Goal: Information Seeking & Learning: Check status

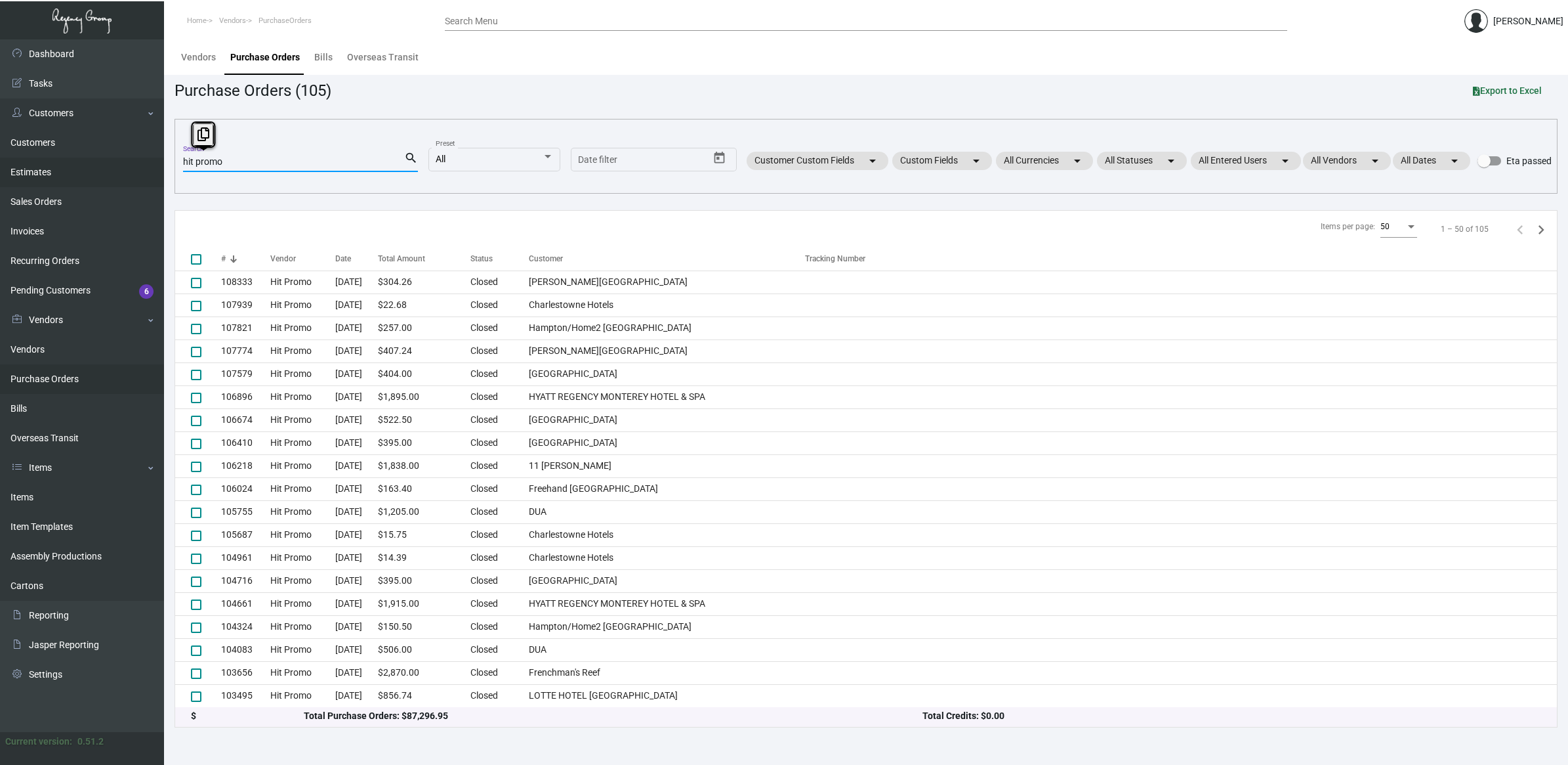
drag, startPoint x: 235, startPoint y: 161, endPoint x: 79, endPoint y: 161, distance: 156.0
click at [77, 161] on div "Dashboard Dashboard Tasks Customers Customers Estimates Sales Orders Invoices R…" at bounding box center [784, 402] width 1568 height 725
paste input "89081"
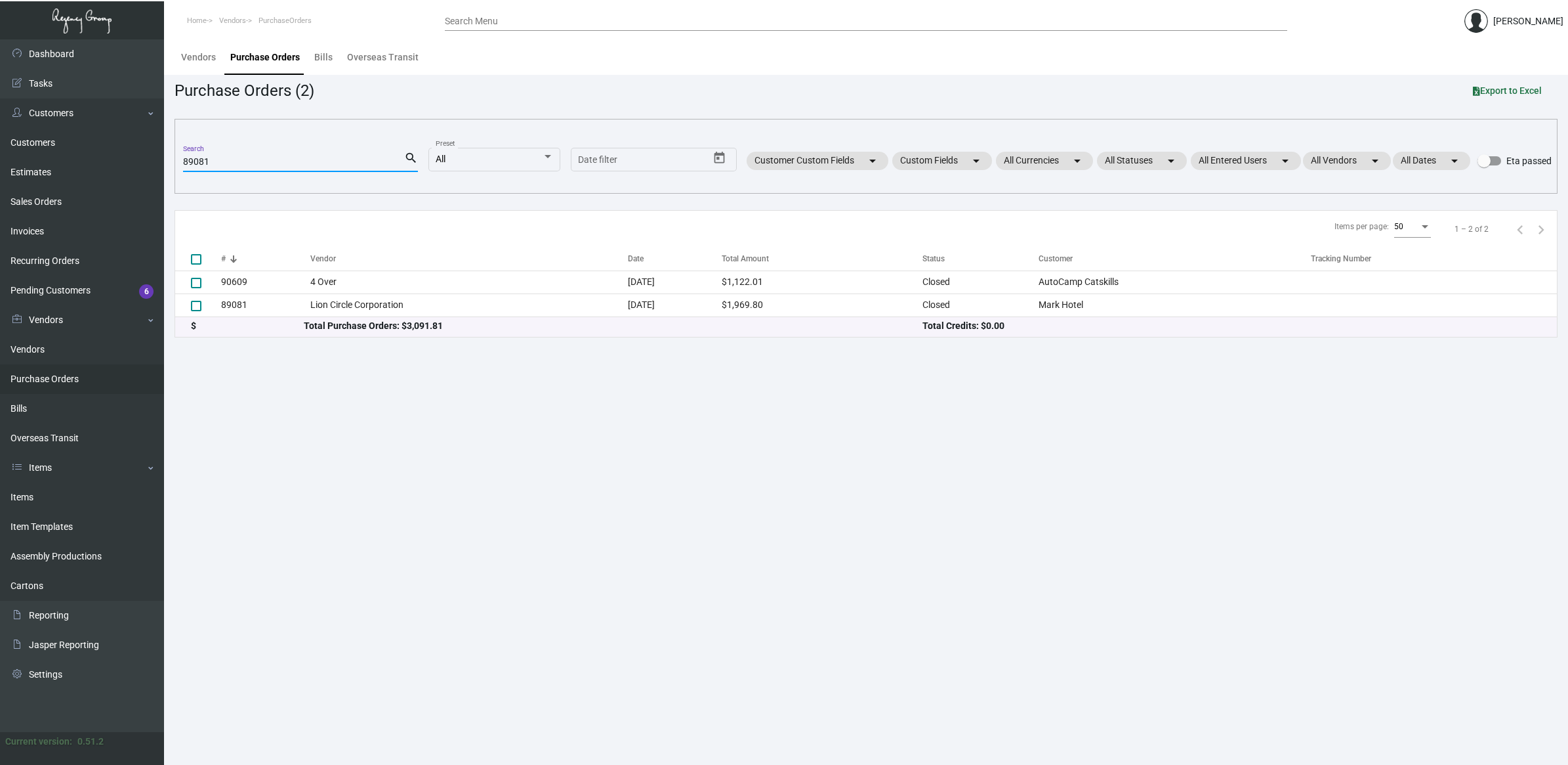
type input "89081"
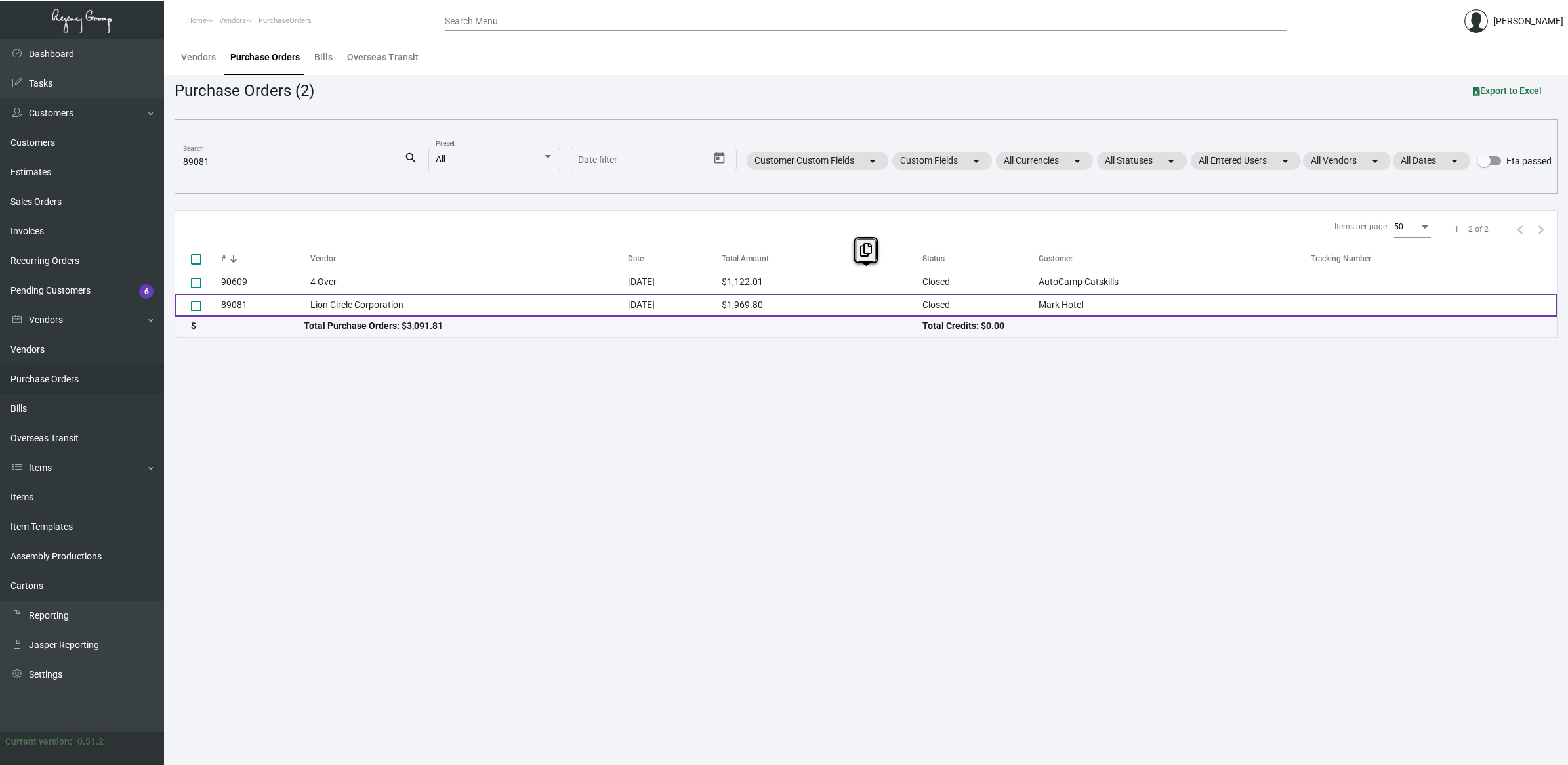
drag, startPoint x: 411, startPoint y: 286, endPoint x: 414, endPoint y: 309, distance: 23.2
click at [414, 309] on tbody "90609 4 Over [DATE] $1,122.01 Closed AutoCamp Catskills 89081 Lion Circle Corpo…" at bounding box center [866, 293] width 1382 height 46
drag, startPoint x: 414, startPoint y: 309, endPoint x: 412, endPoint y: 302, distance: 7.3
click at [412, 302] on td "Lion Circle Corporation" at bounding box center [468, 305] width 317 height 23
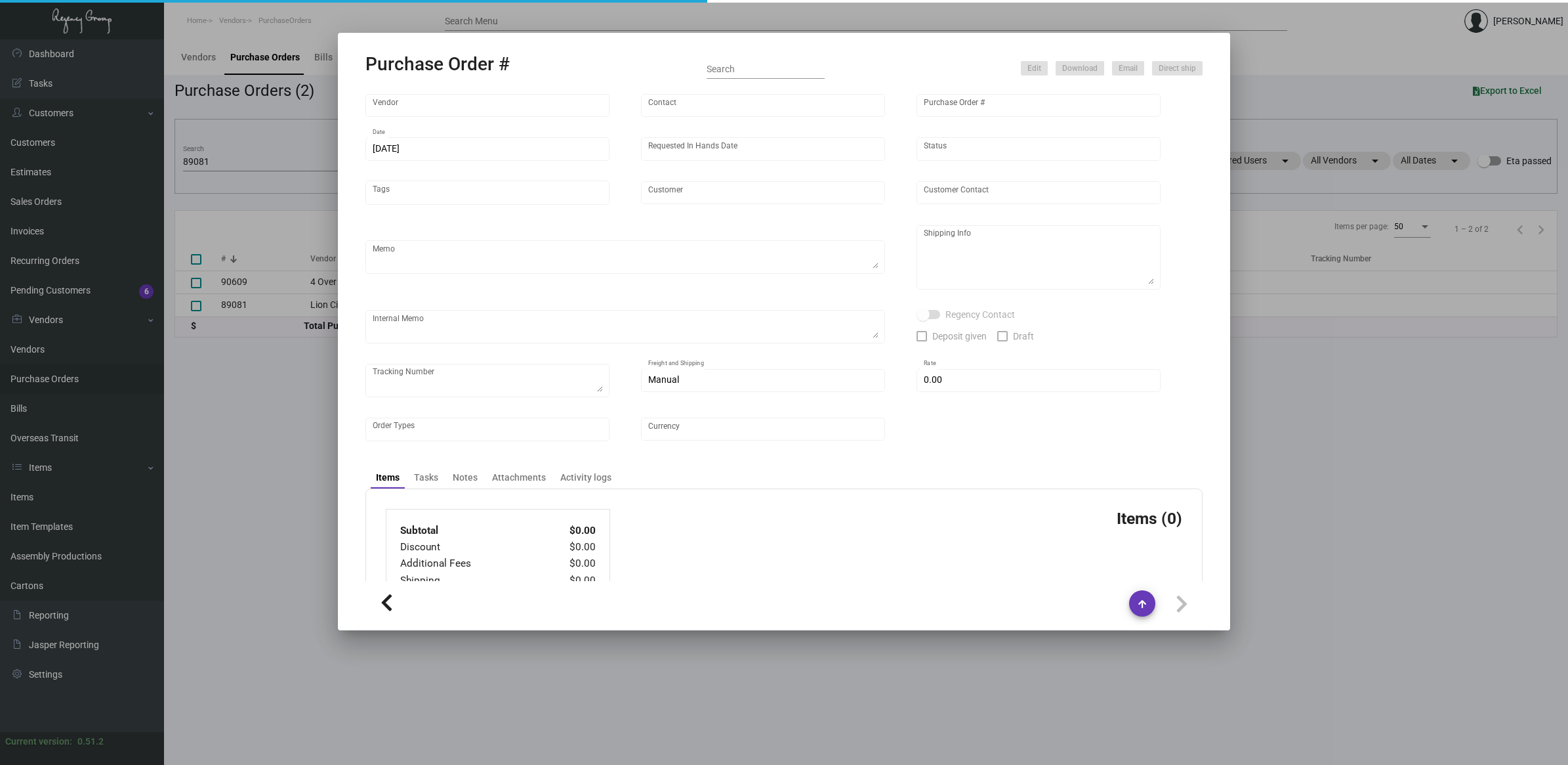
type input "Lion Circle Corporation"
type input "MISSING INFO MISSING INFO"
type input "89081"
type input "[DATE]"
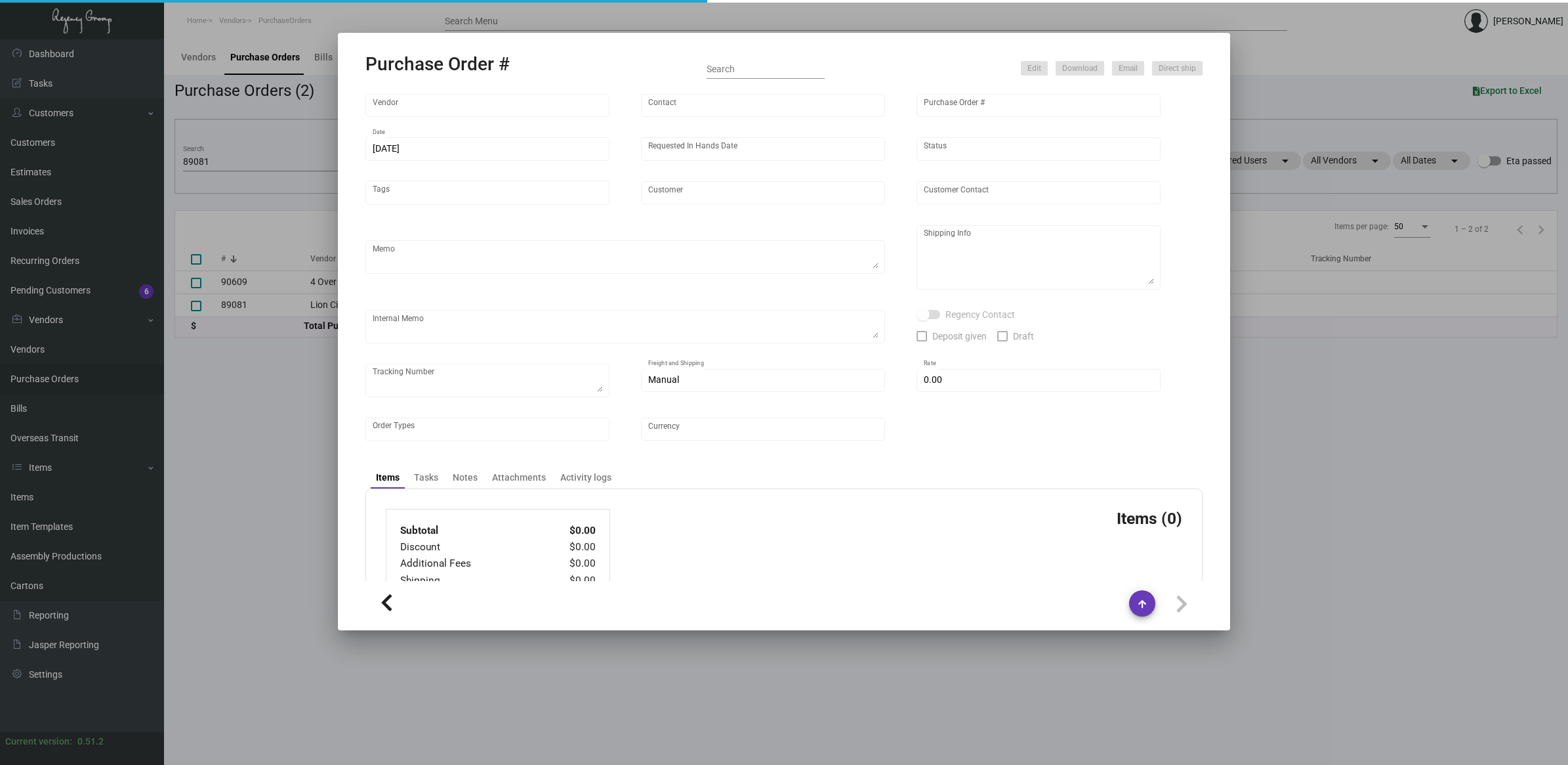
type input "Mark Hotel"
type input "[PERSON_NAME]"
type textarea "BLIND Ship via UPS Ground Acct# 1AY276."
type textarea "Mark Hotel [PERSON_NAME] [STREET_ADDRESS][US_STATE]"
type input "$ 10.00"
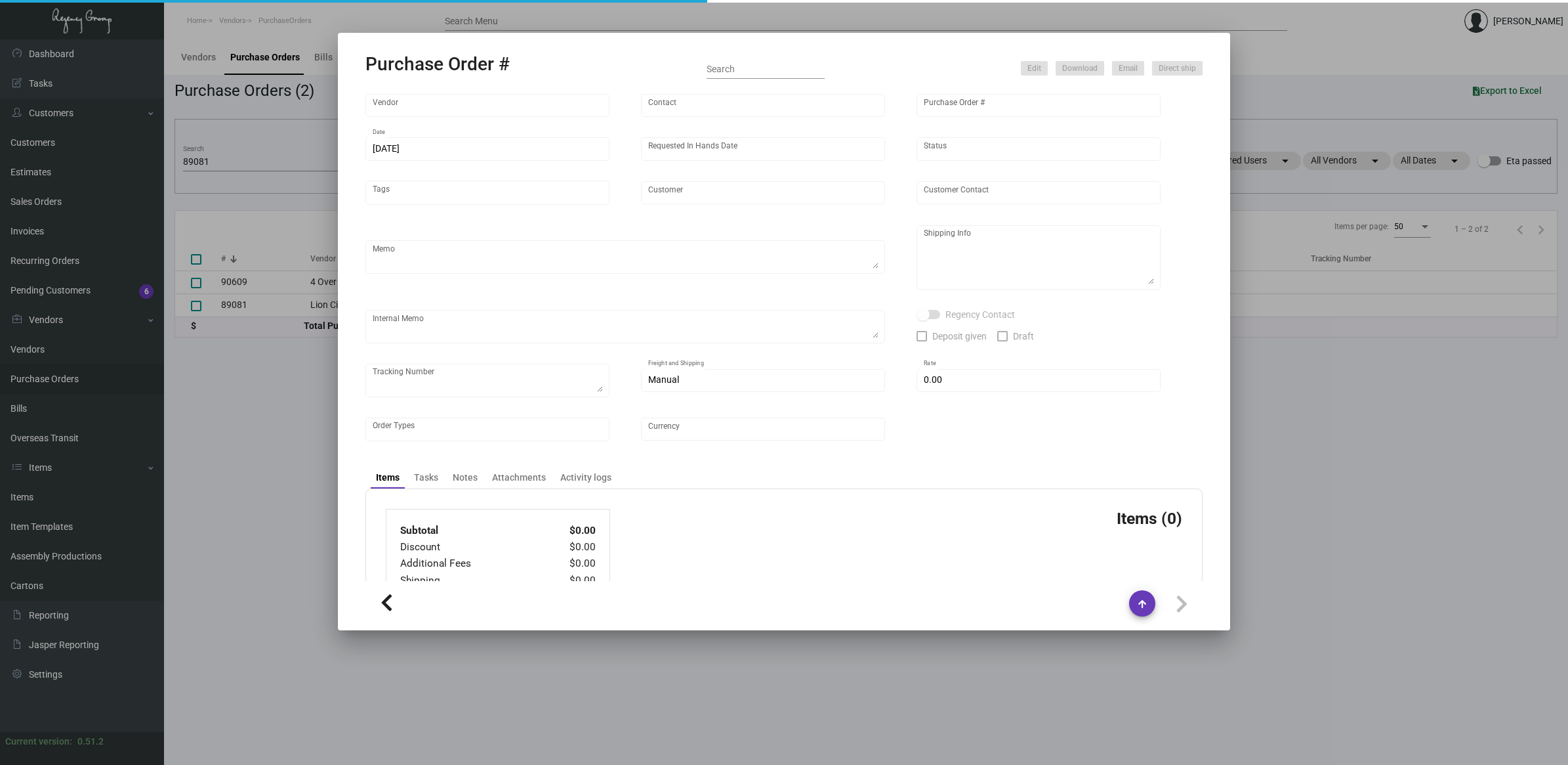
type input "United States Dollar $"
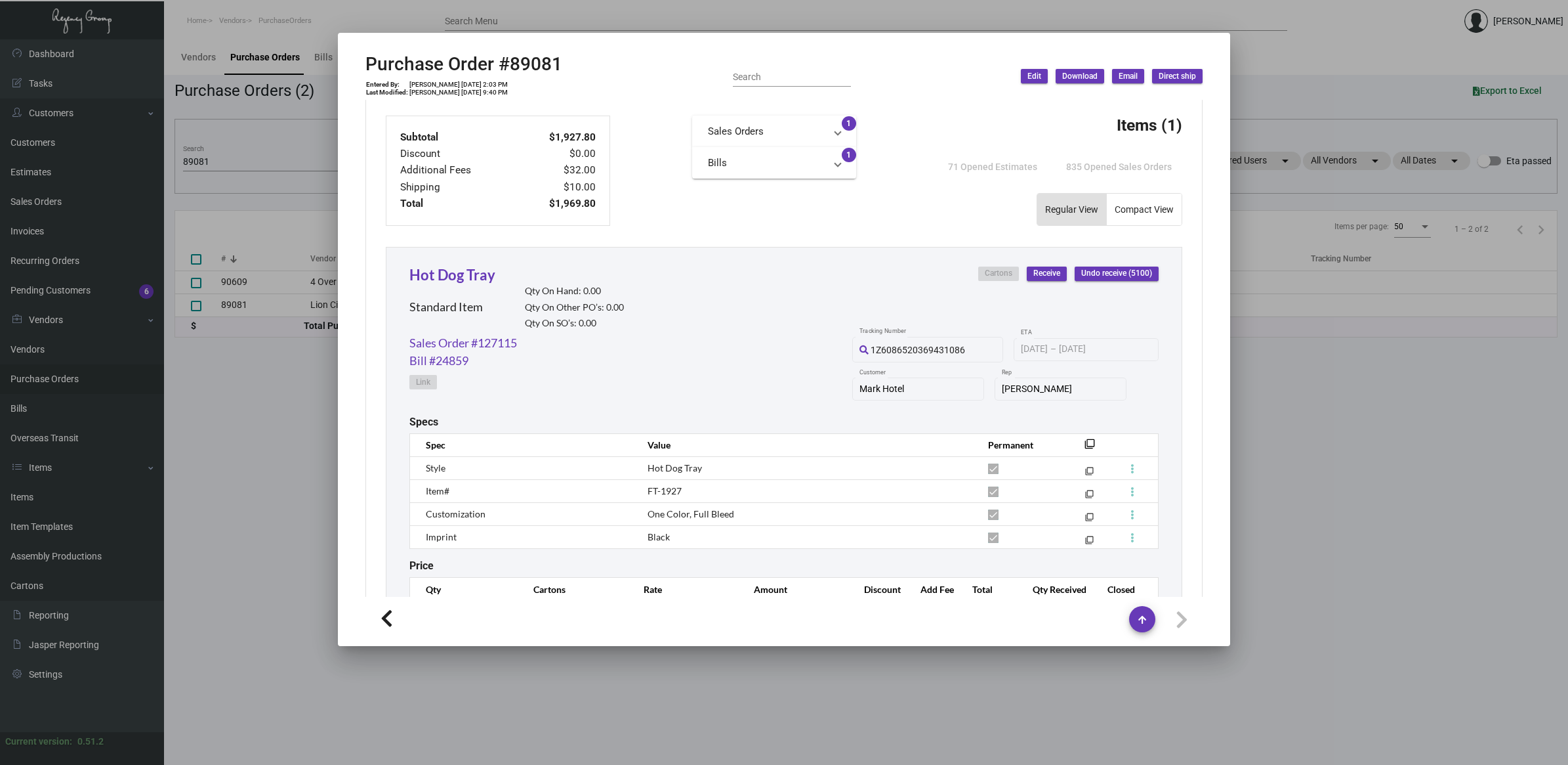
scroll to position [492, 0]
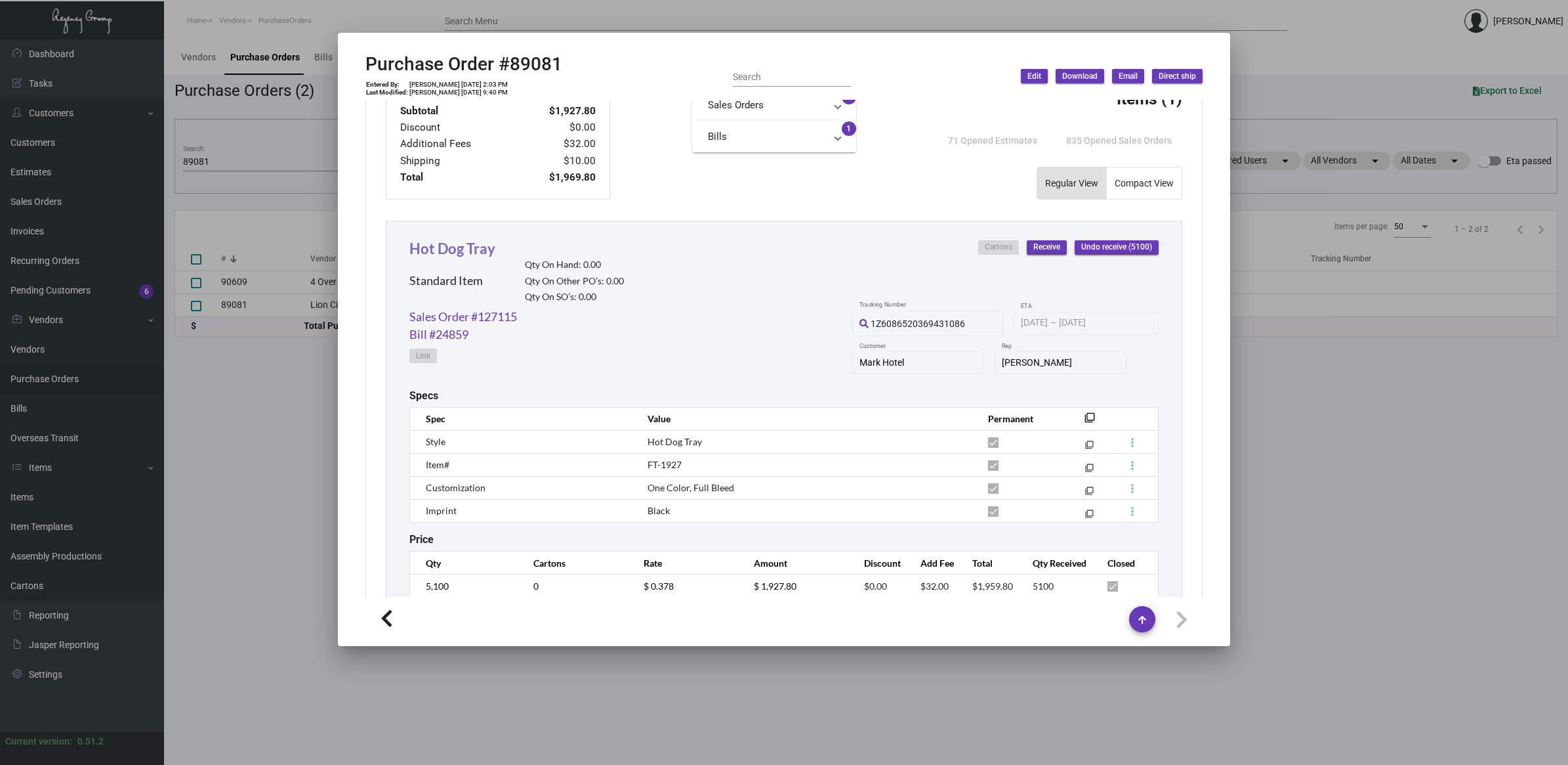
click at [467, 247] on link "Hot Dog Tray" at bounding box center [452, 248] width 86 height 18
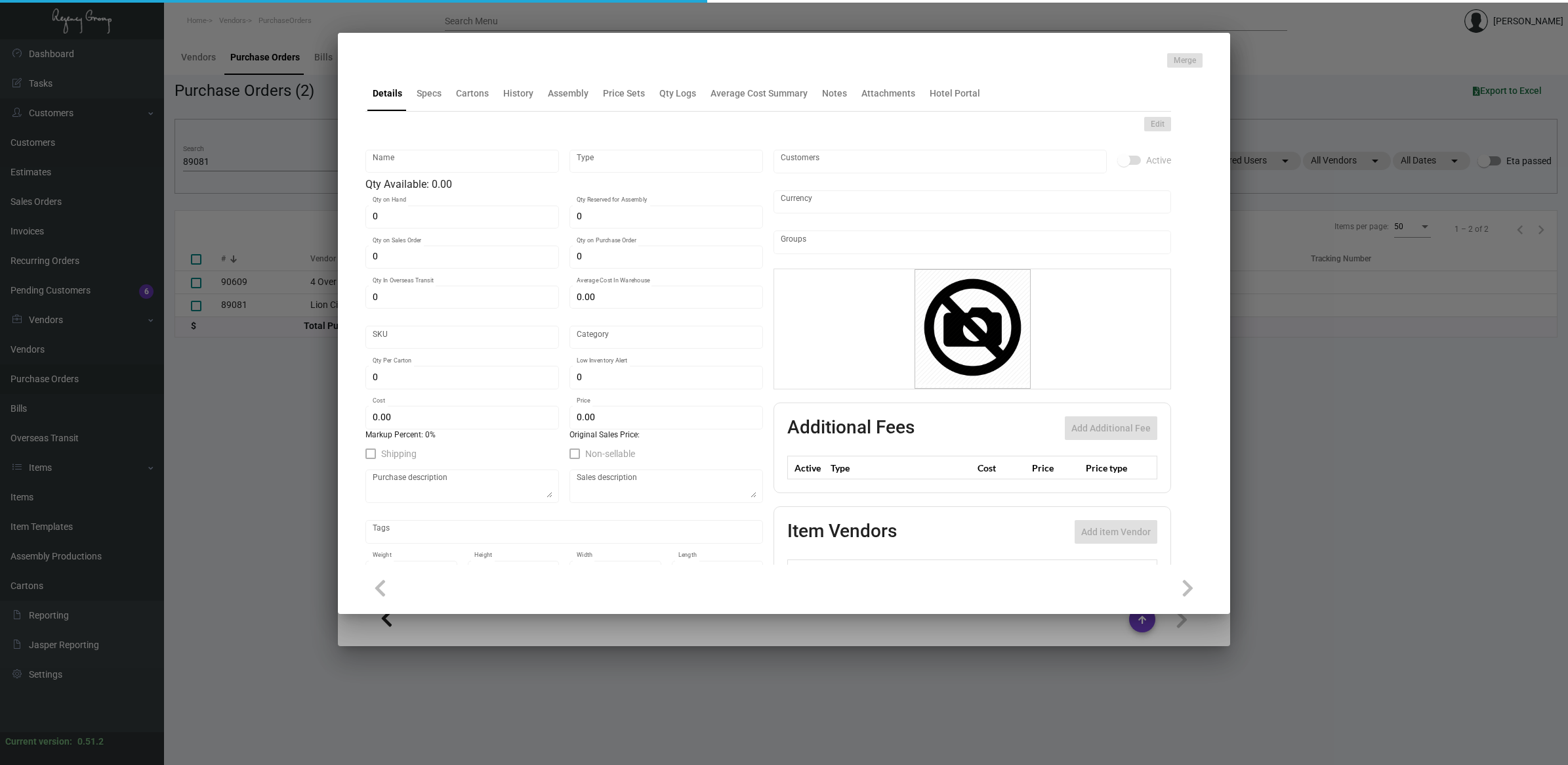
type input "Hot Dog Tray"
type input "Standard Item"
type input "$ 0.00"
type input "Standard"
type input "$ 0.378"
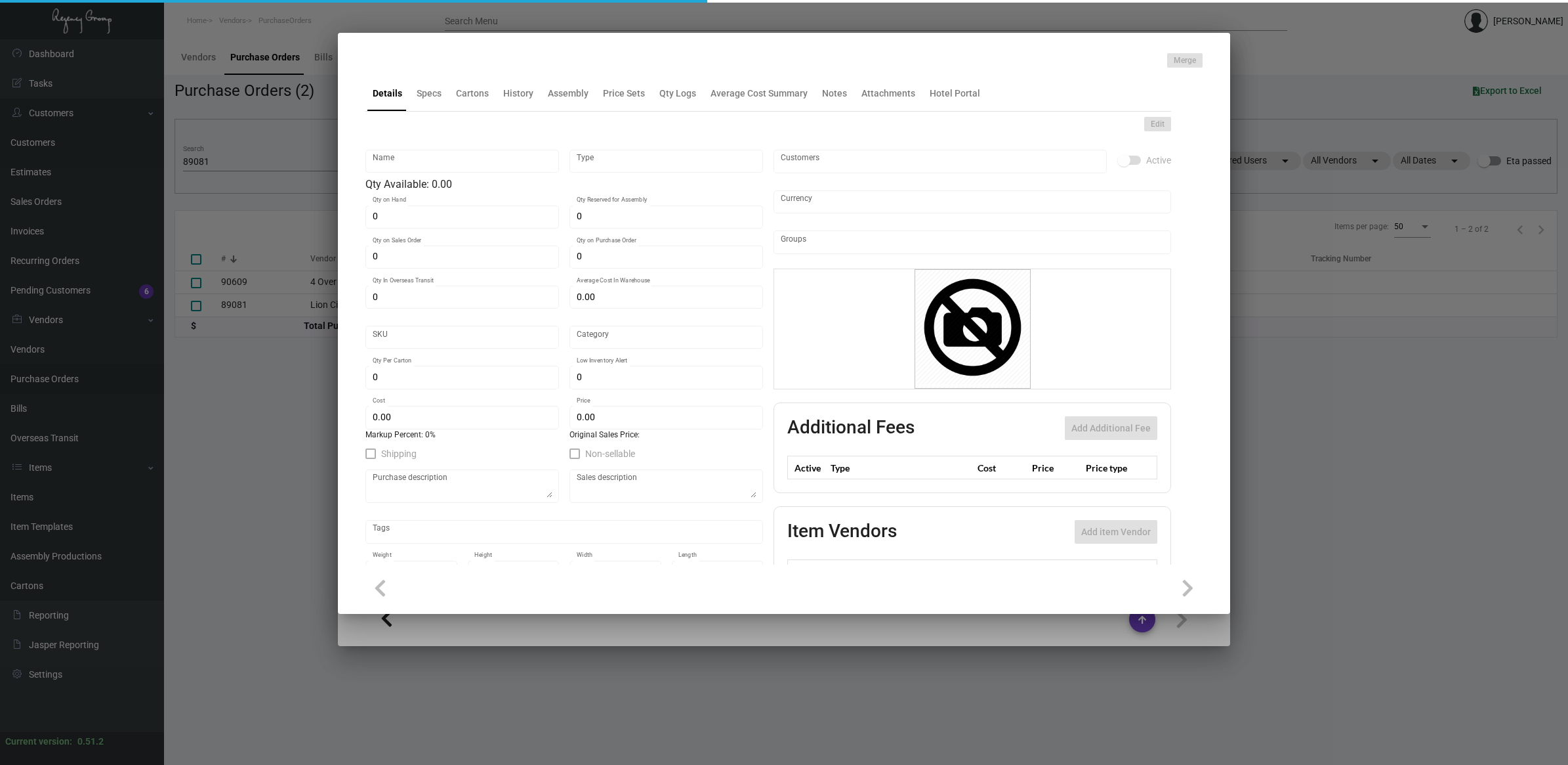
type input "$ 0.56"
checkbox input "true"
type input "United States Dollar $"
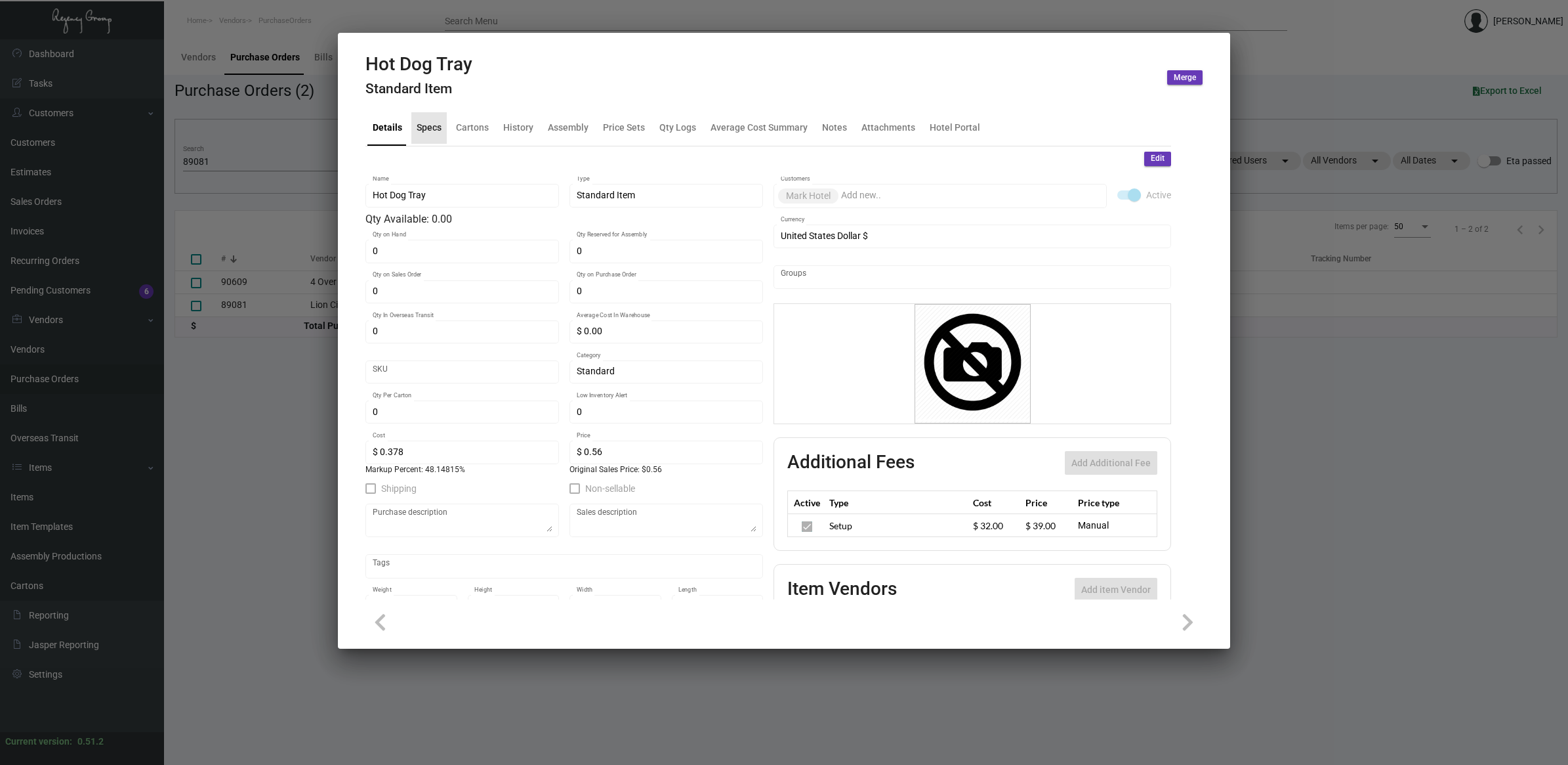
click at [432, 126] on div "Specs" at bounding box center [429, 128] width 25 height 14
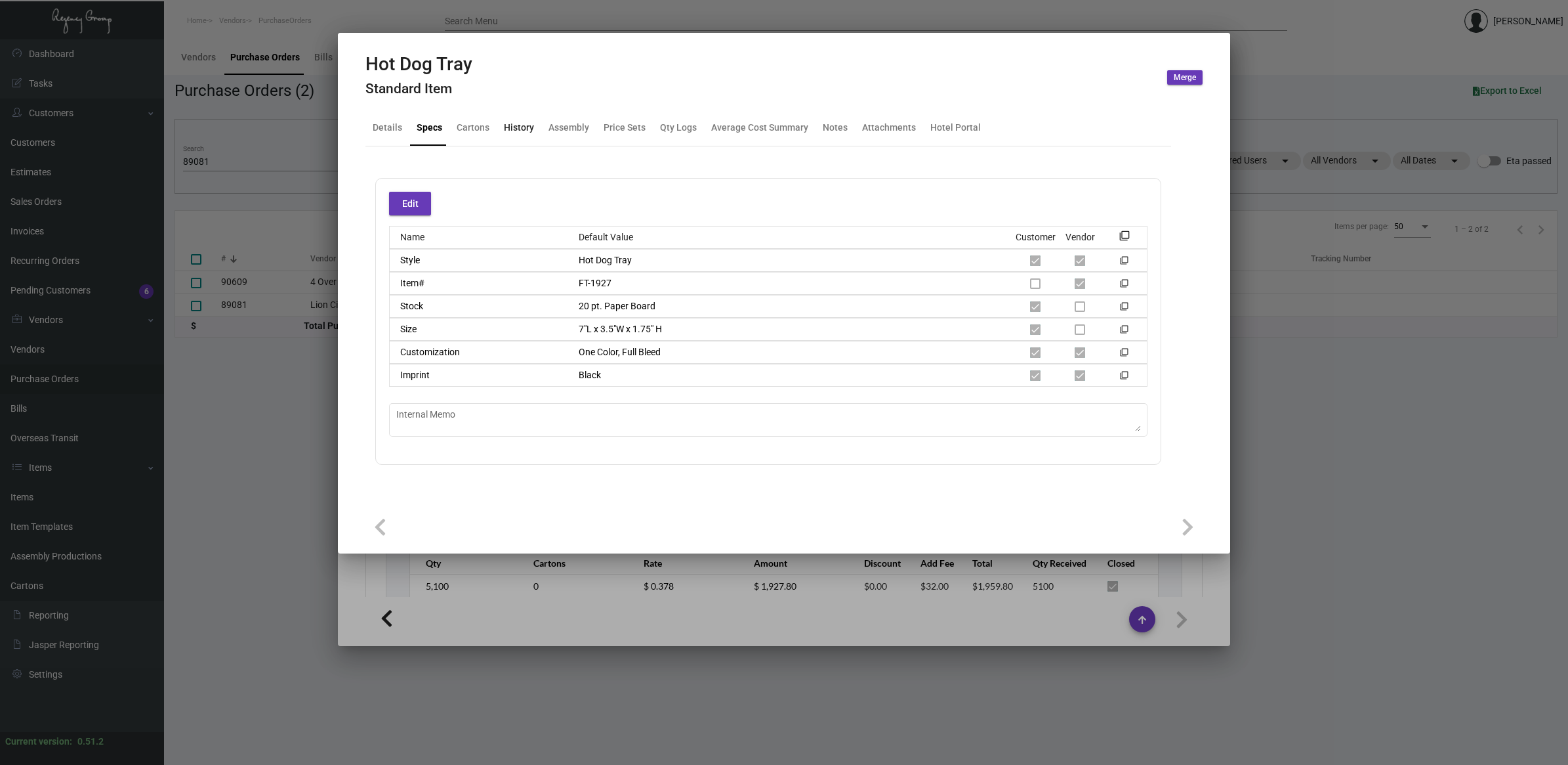
click at [531, 129] on div "History" at bounding box center [519, 128] width 31 height 14
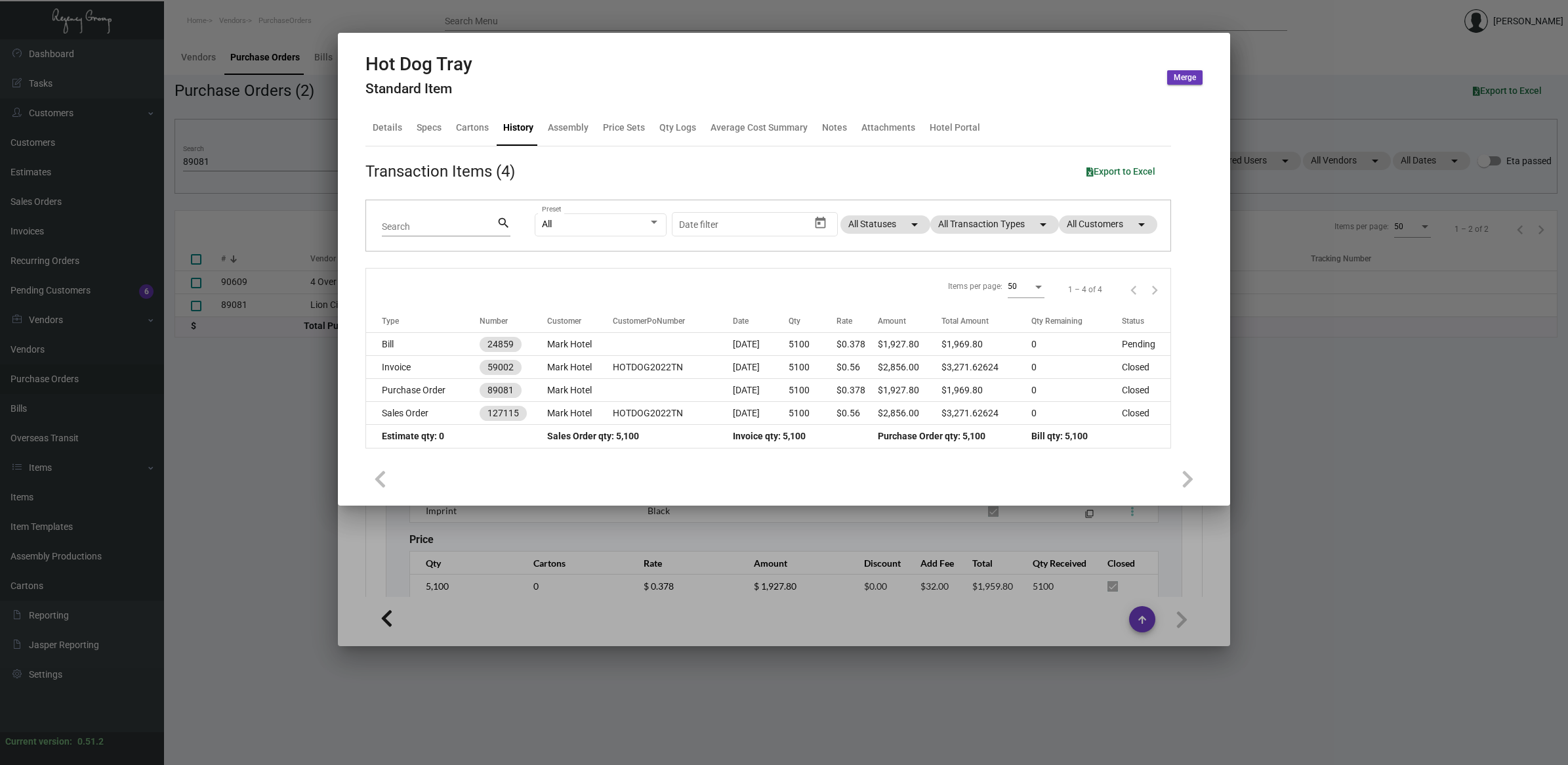
click at [485, 531] on div at bounding box center [784, 382] width 1568 height 765
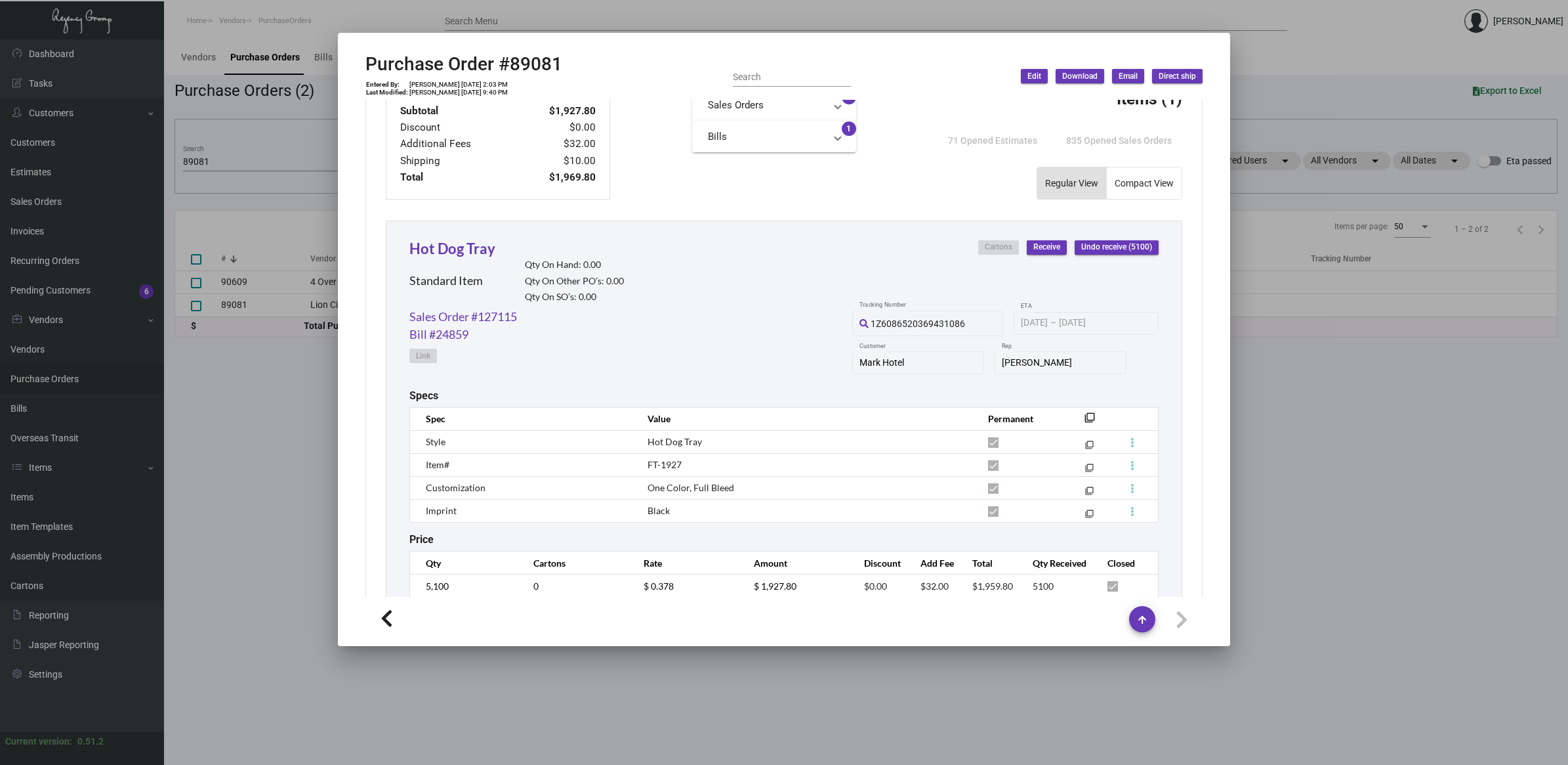
click at [668, 463] on span "FT-1927" at bounding box center [665, 464] width 34 height 11
copy tr "FT-1927 filter_none"
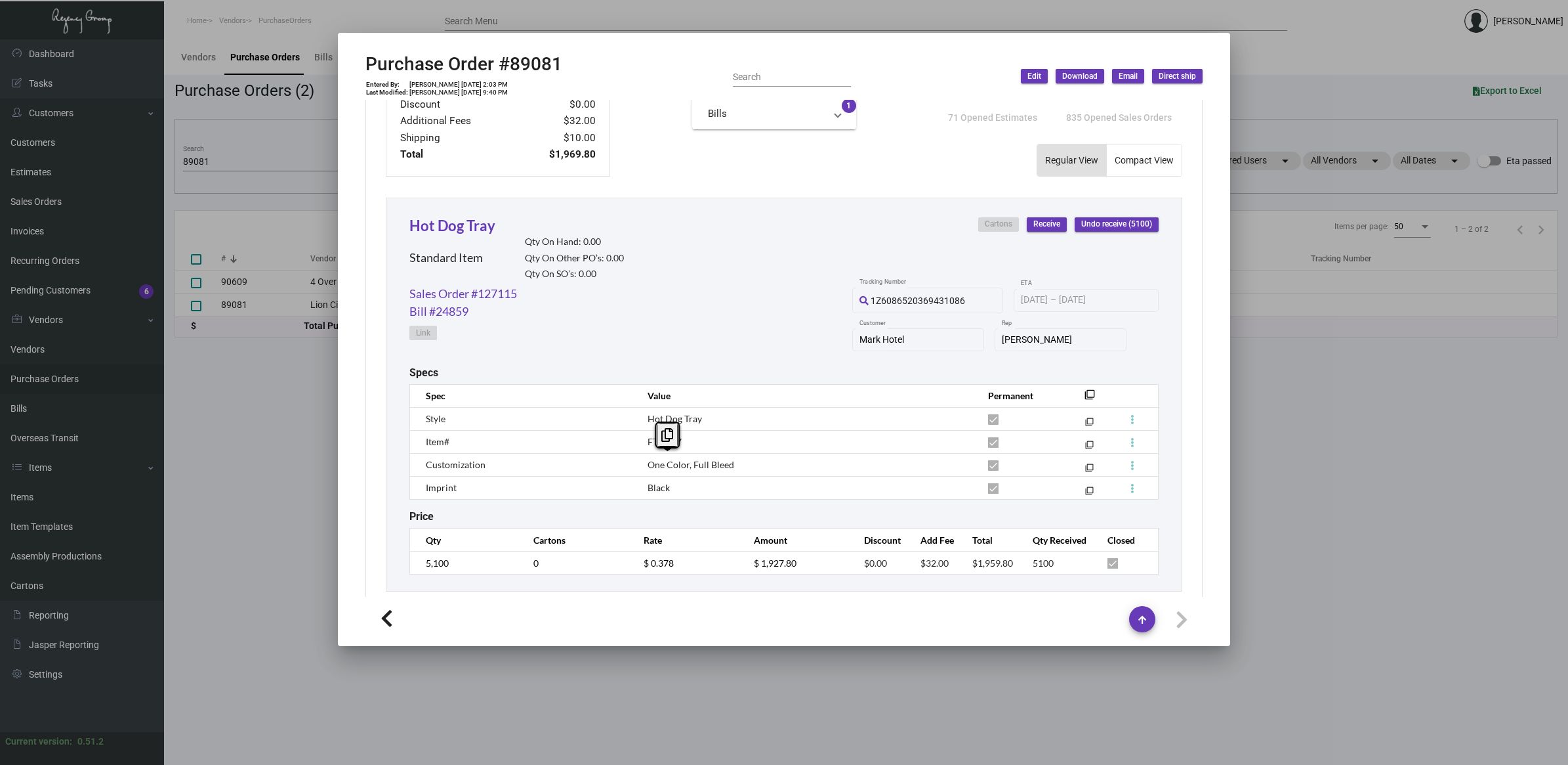
scroll to position [536, 0]
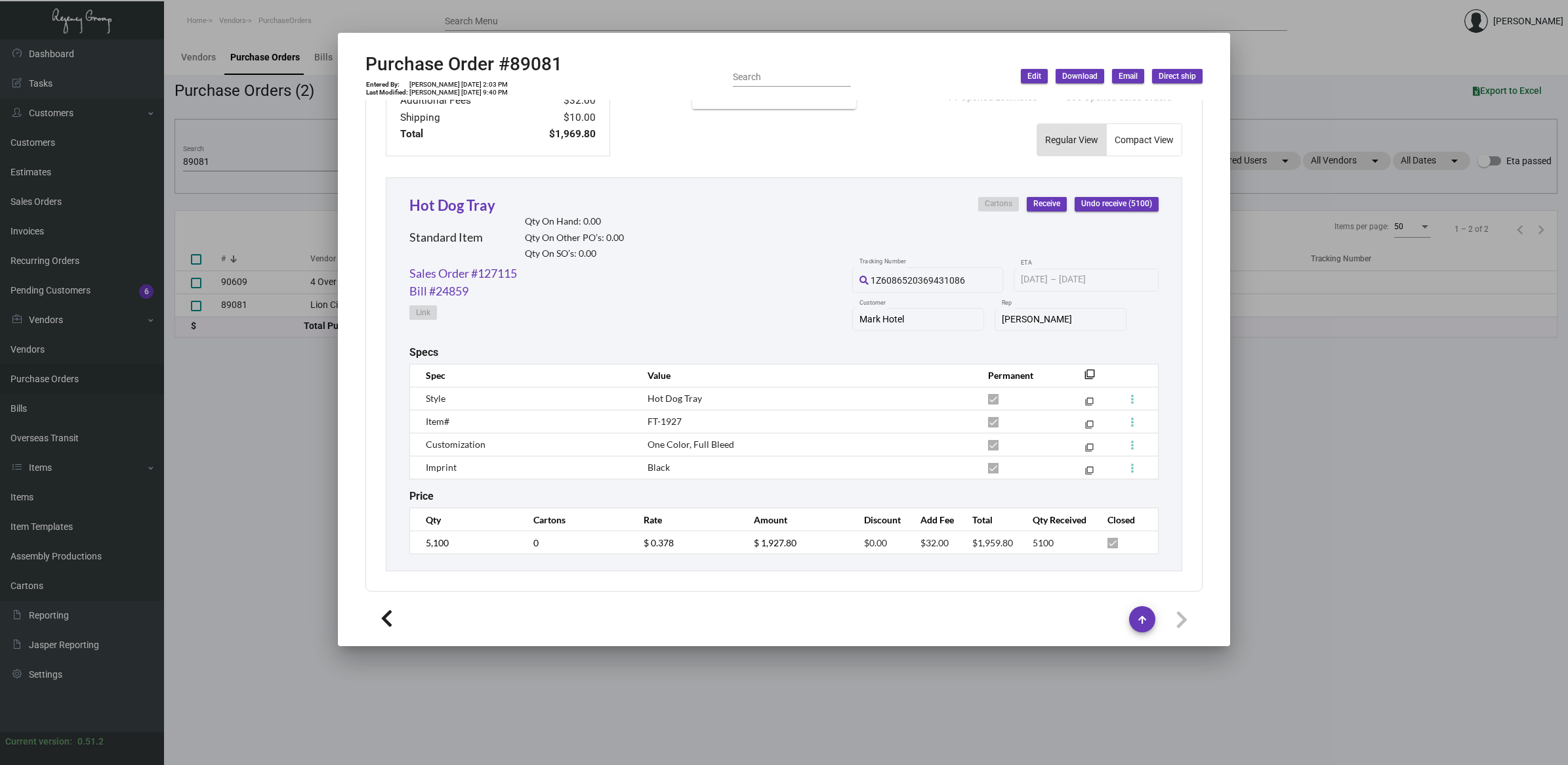
click at [828, 379] on th "Value" at bounding box center [804, 375] width 340 height 23
click at [476, 205] on link "Hot Dog Tray" at bounding box center [452, 205] width 86 height 18
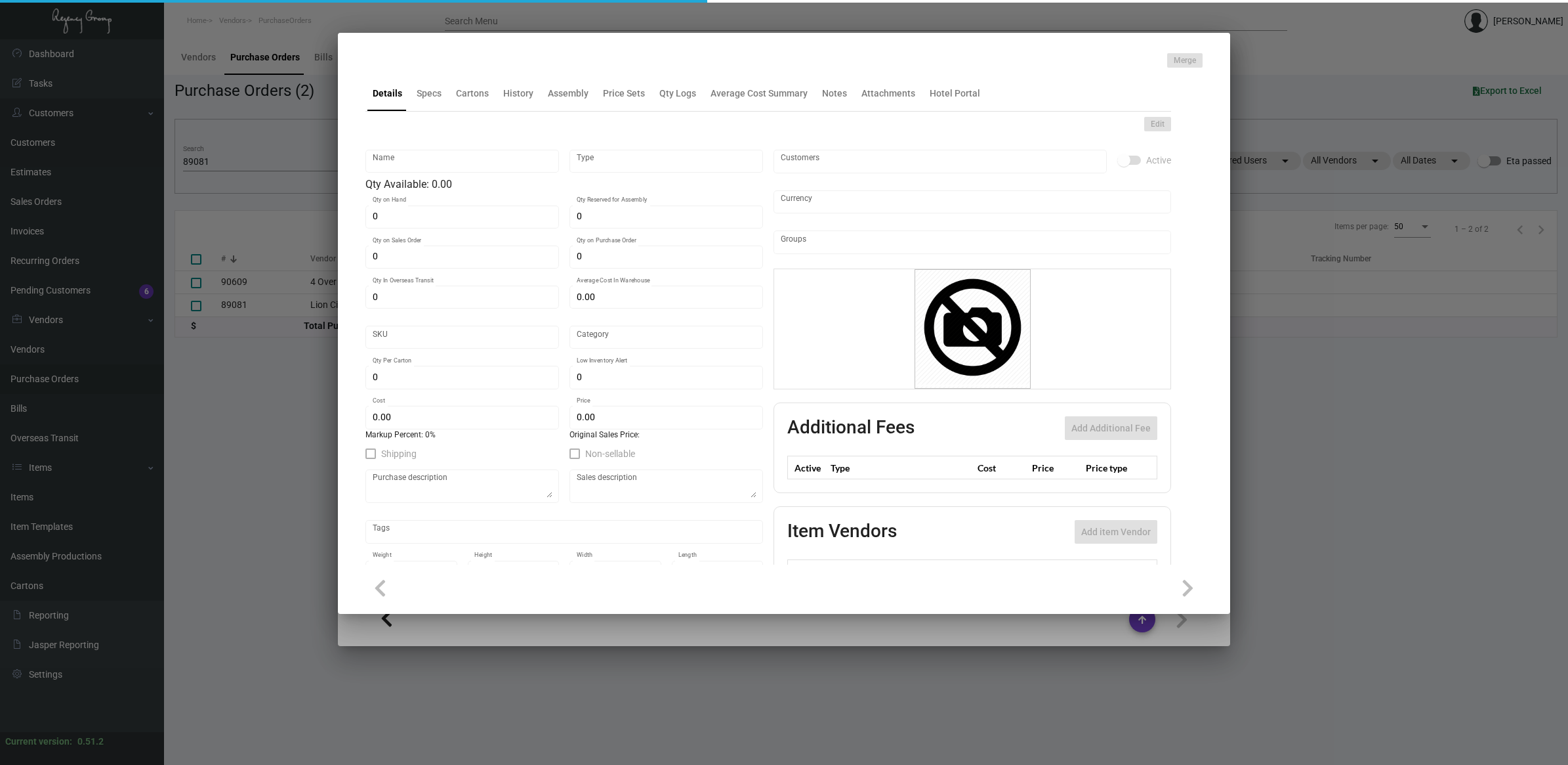
type input "Hot Dog Tray"
type input "Standard Item"
type input "$ 0.00"
type input "Standard"
type input "$ 0.378"
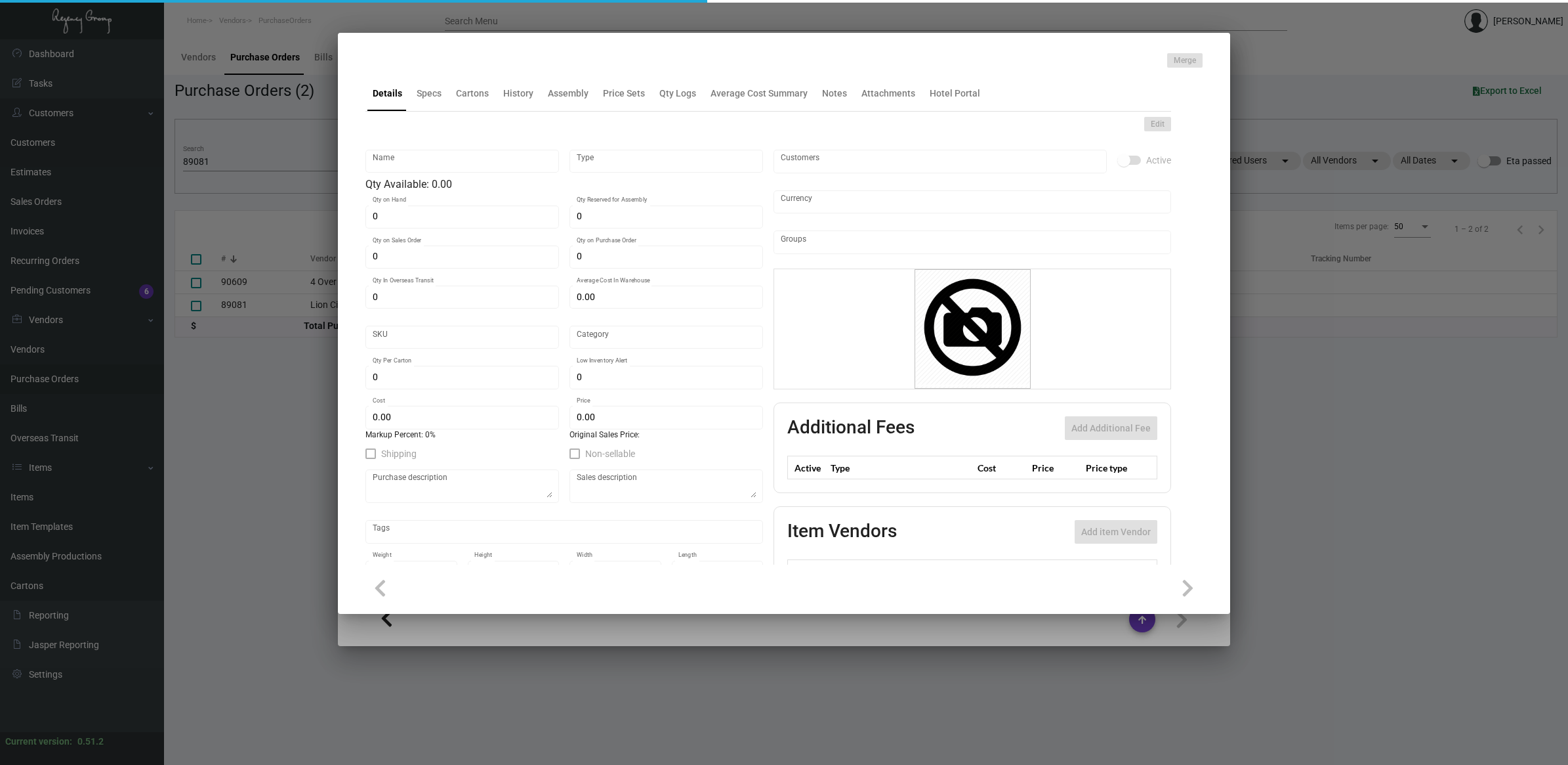
type input "$ 0.56"
checkbox input "true"
type input "United States Dollar $"
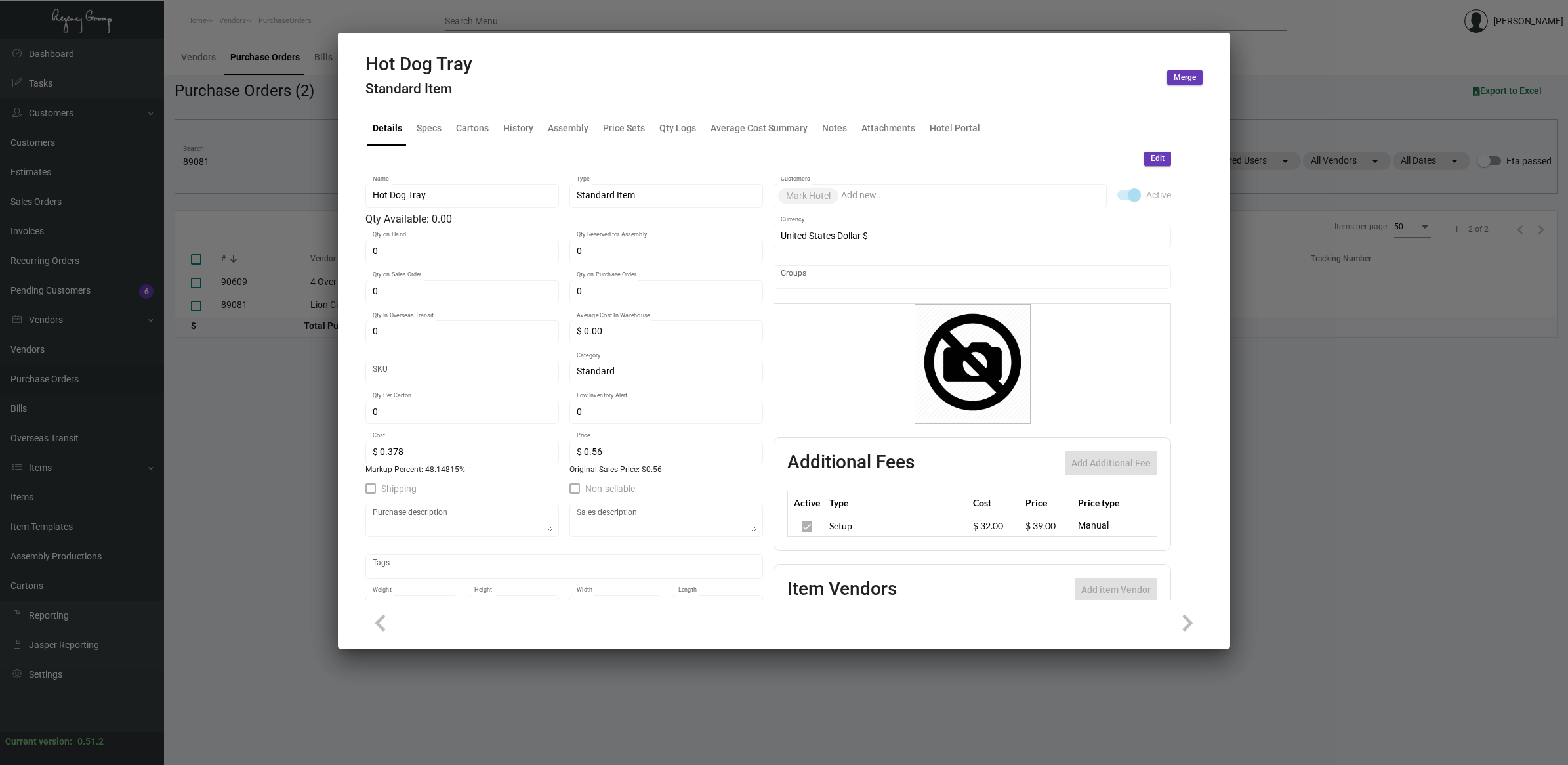
click at [433, 103] on mat-tab-group "Details Specs Cartons History Assembly Price Sets Qty Logs Average Cost Summary…" at bounding box center [768, 350] width 837 height 497
click at [424, 125] on div "Specs" at bounding box center [429, 128] width 25 height 14
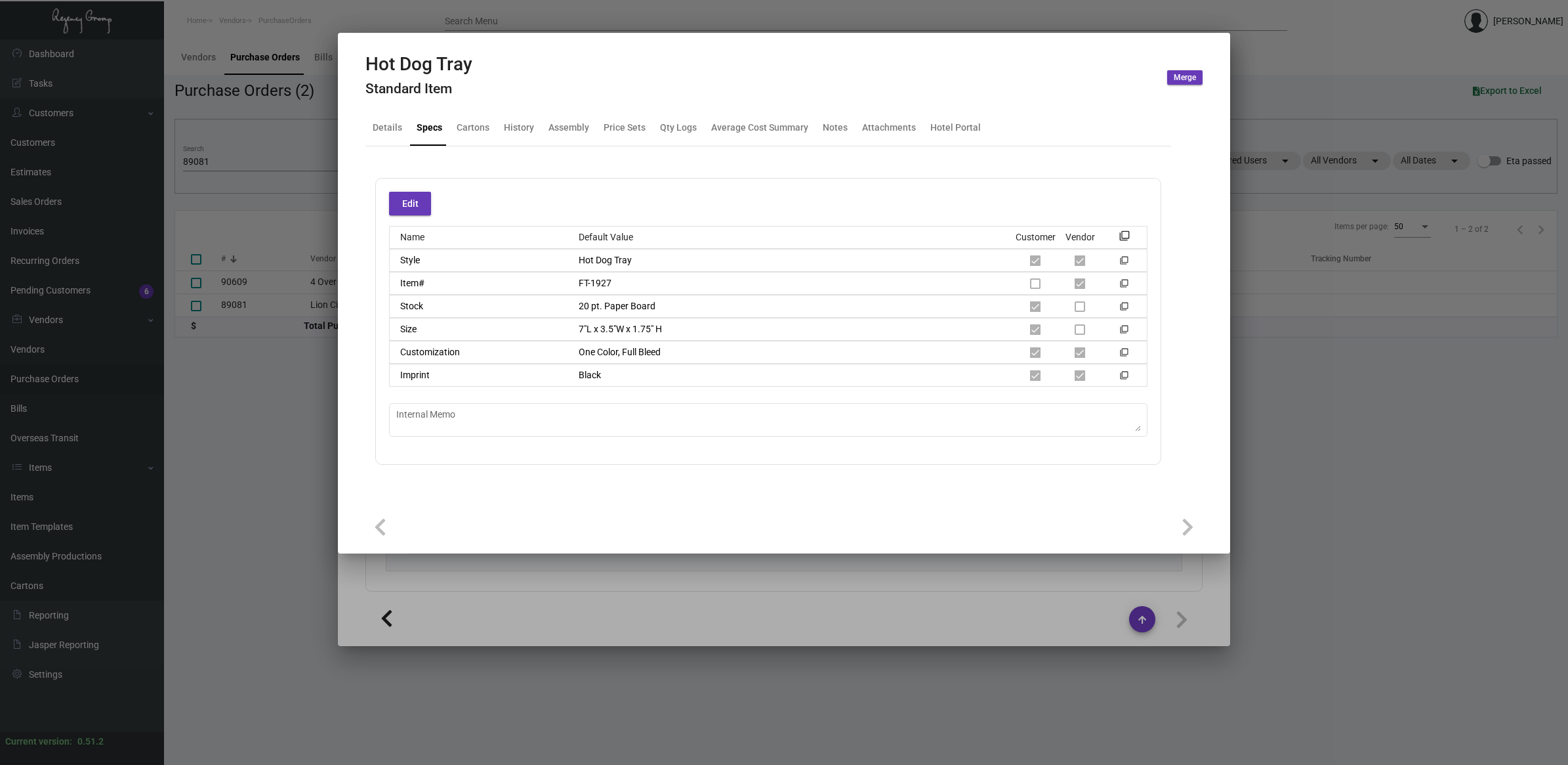
click at [1337, 536] on div at bounding box center [784, 382] width 1568 height 765
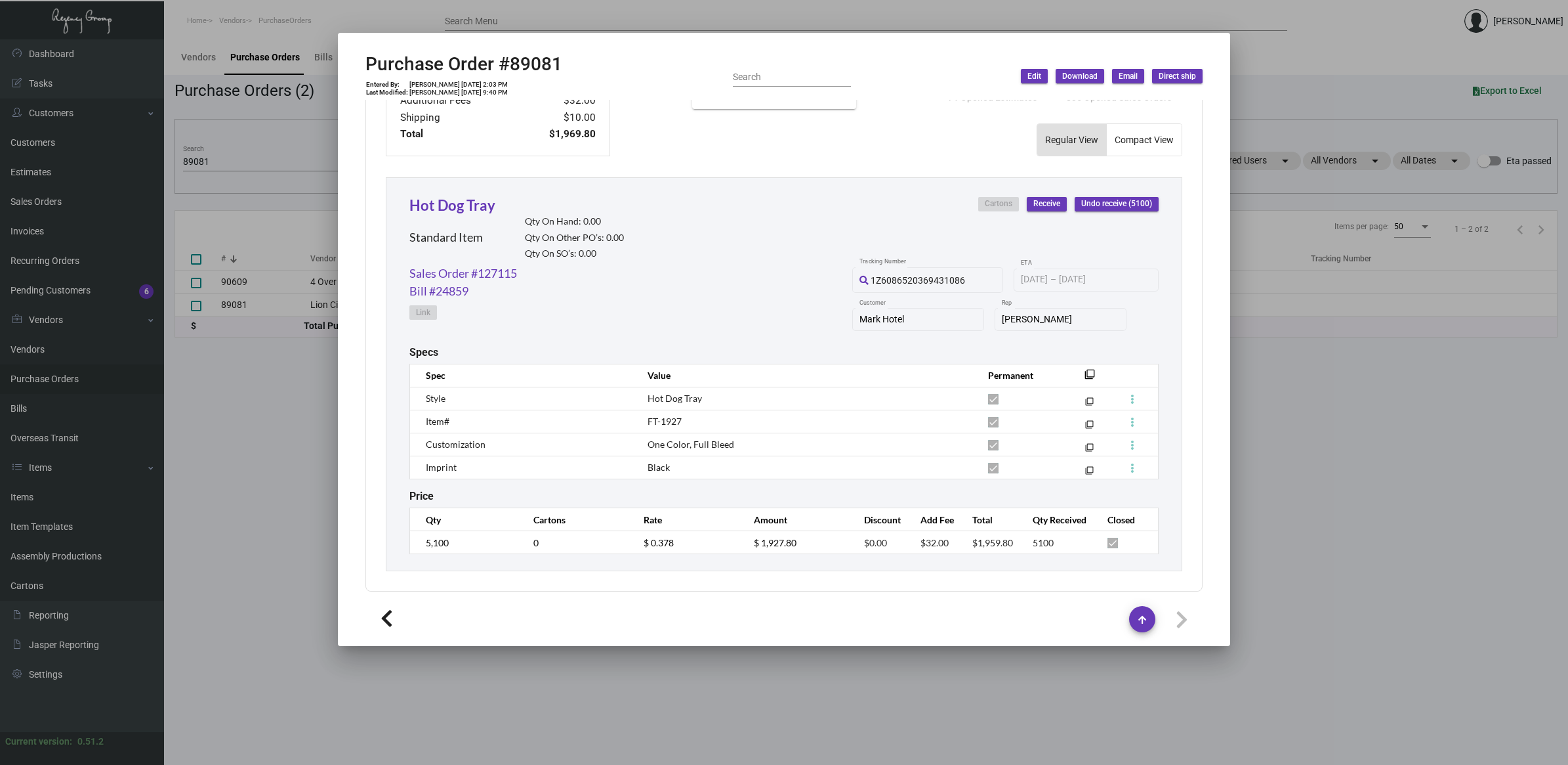
click at [231, 164] on div at bounding box center [784, 382] width 1568 height 765
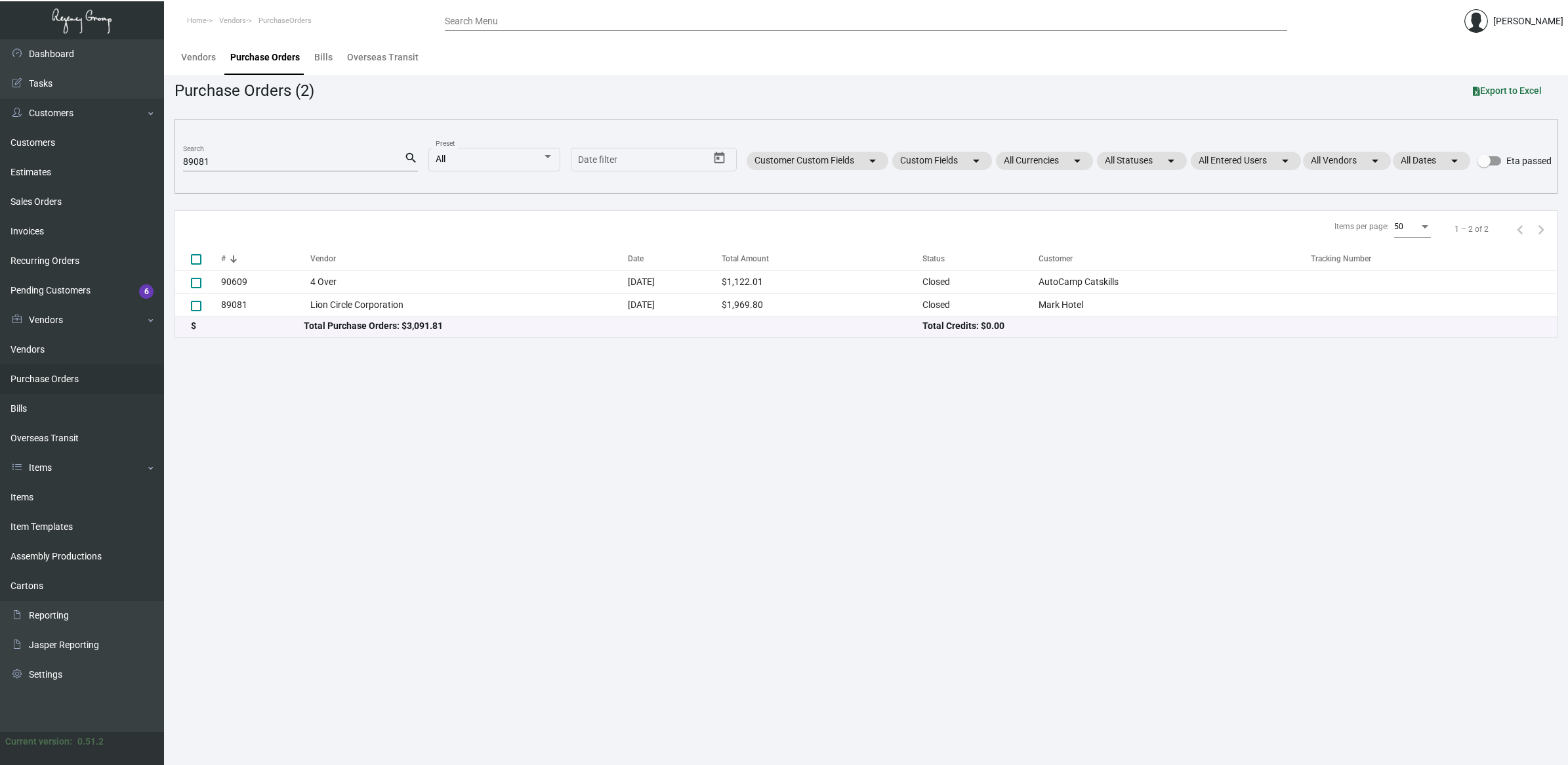
click at [237, 162] on input "89081" at bounding box center [294, 162] width 221 height 11
drag, startPoint x: 266, startPoint y: 162, endPoint x: -16, endPoint y: 139, distance: 282.9
click at [0, 139] on html "Home Vendors PurchaseOrders Search Menu [PERSON_NAME] Dashboard Dashboard Tasks…" at bounding box center [784, 382] width 1568 height 765
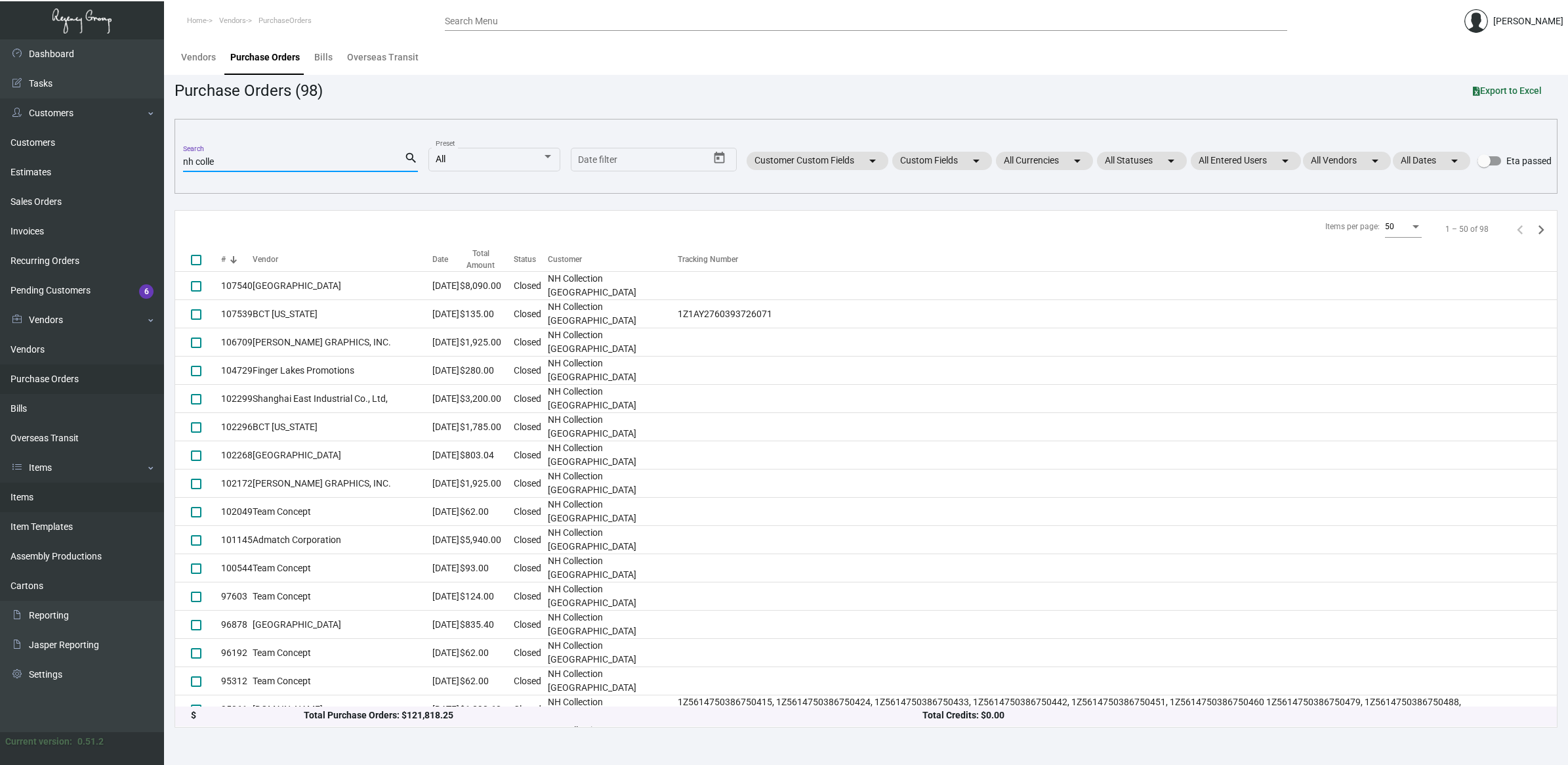
type input "nh colle"
drag, startPoint x: 100, startPoint y: 503, endPoint x: 210, endPoint y: 424, distance: 135.4
click at [100, 503] on link "Items" at bounding box center [82, 497] width 164 height 30
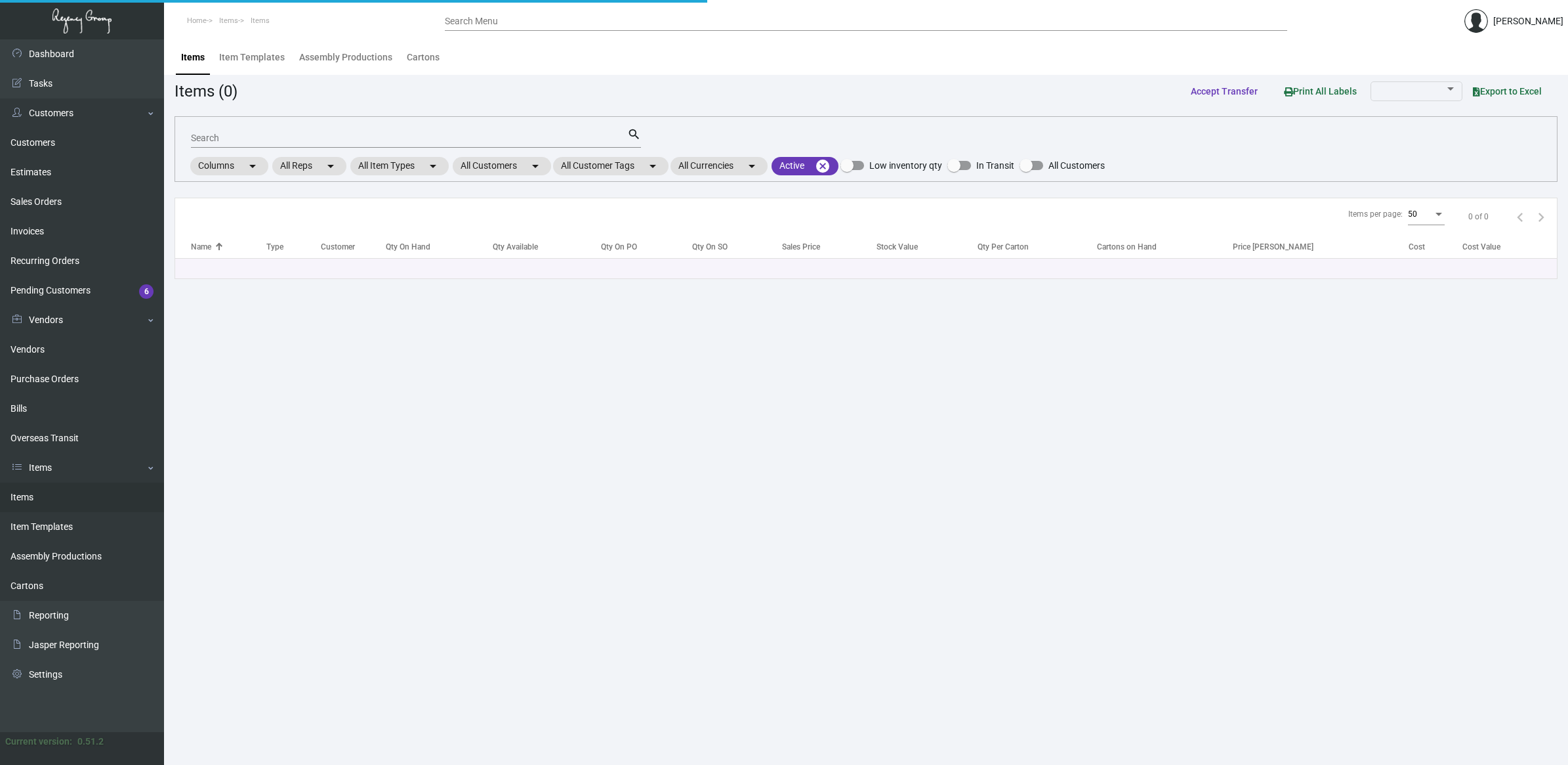
click at [237, 140] on input "Search" at bounding box center [409, 139] width 436 height 11
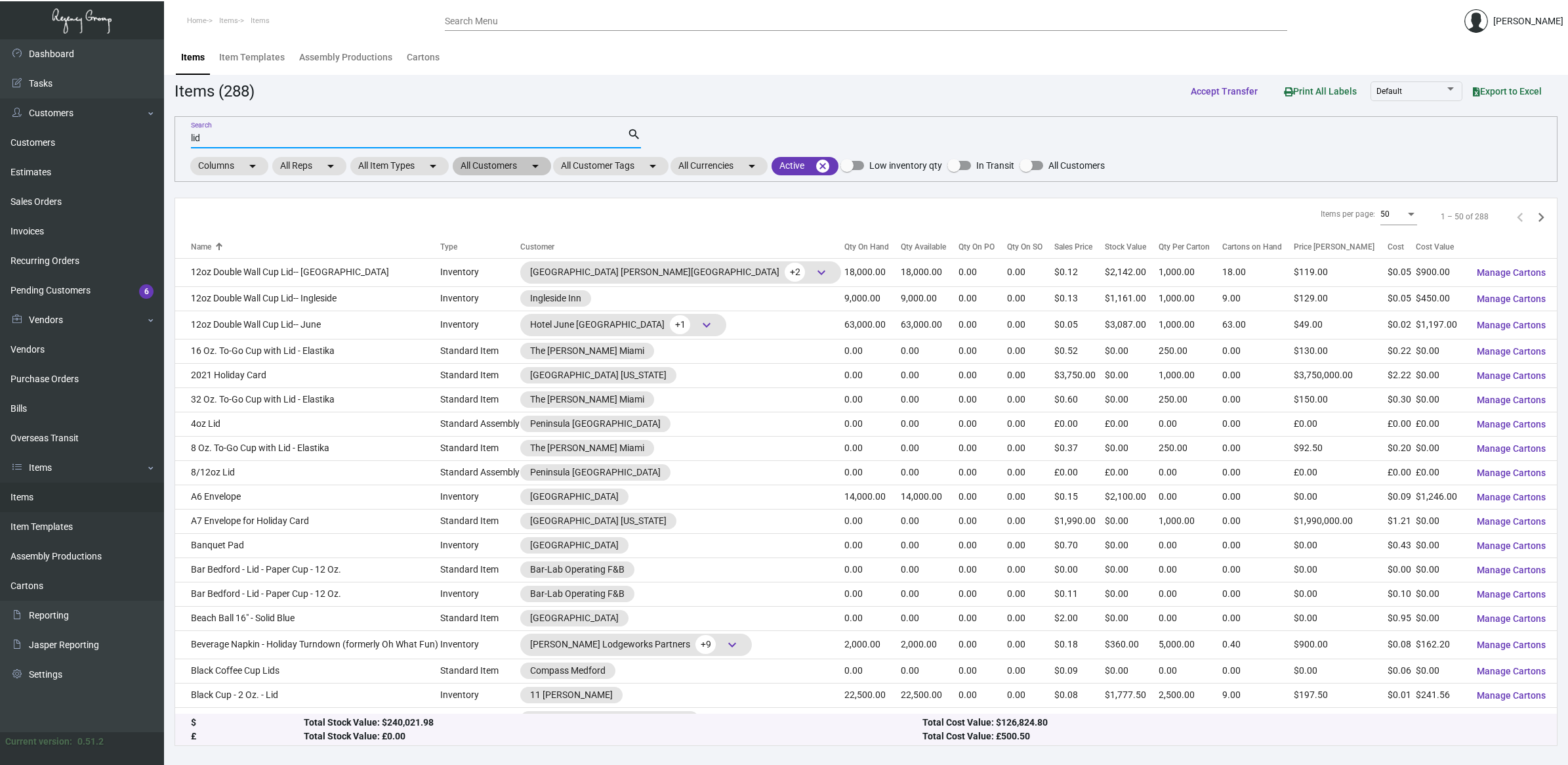
type input "lid"
click at [491, 163] on mat-chip "All Customers arrow_drop_down" at bounding box center [501, 166] width 98 height 18
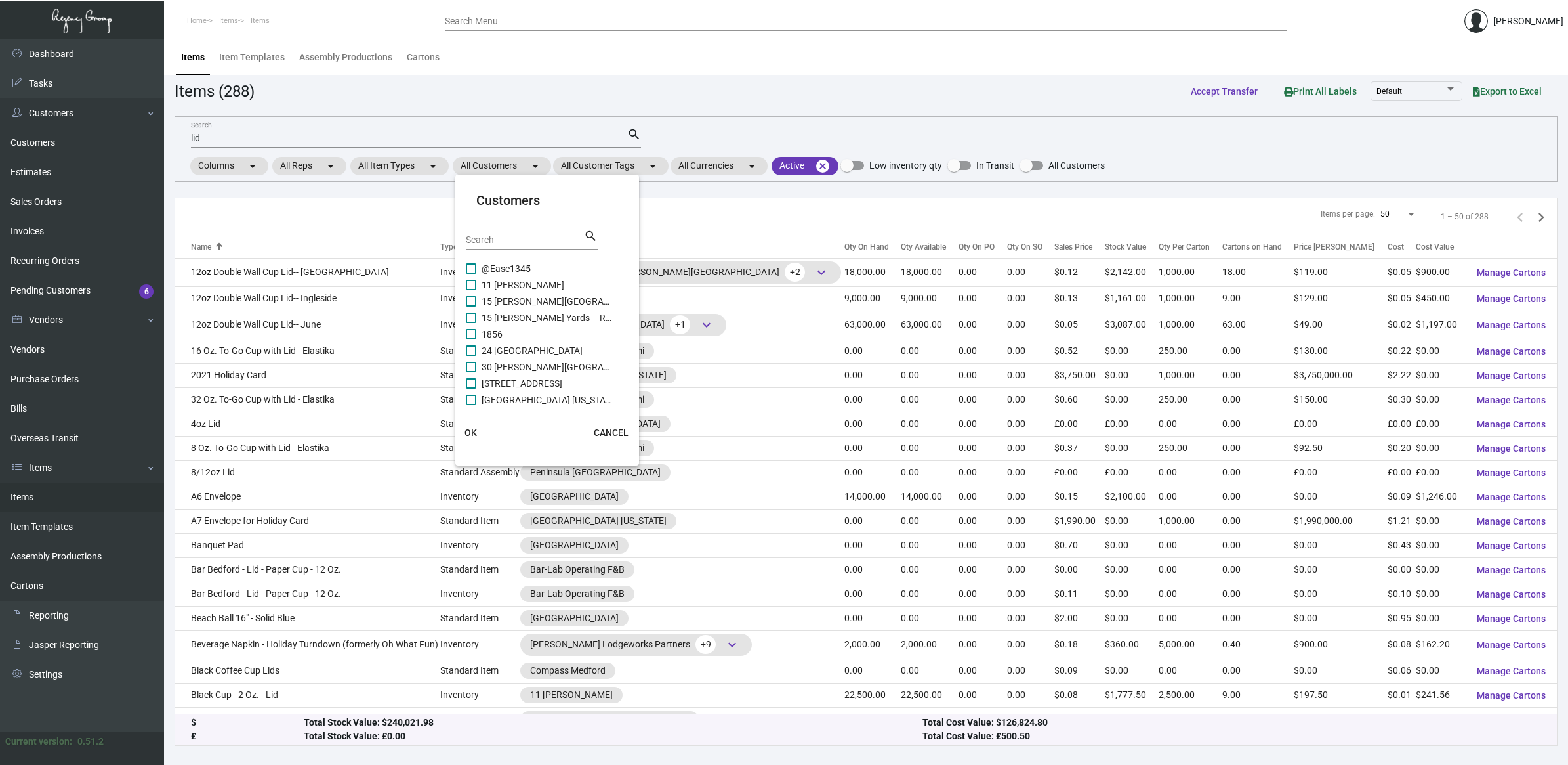
drag, startPoint x: 493, startPoint y: 163, endPoint x: 499, endPoint y: 233, distance: 70.3
click at [499, 233] on div "Search" at bounding box center [524, 239] width 118 height 21
type input "madison"
click at [471, 363] on span at bounding box center [471, 367] width 11 height 11
click at [471, 372] on input "NH Collection [GEOGRAPHIC_DATA]" at bounding box center [470, 372] width 1 height 1
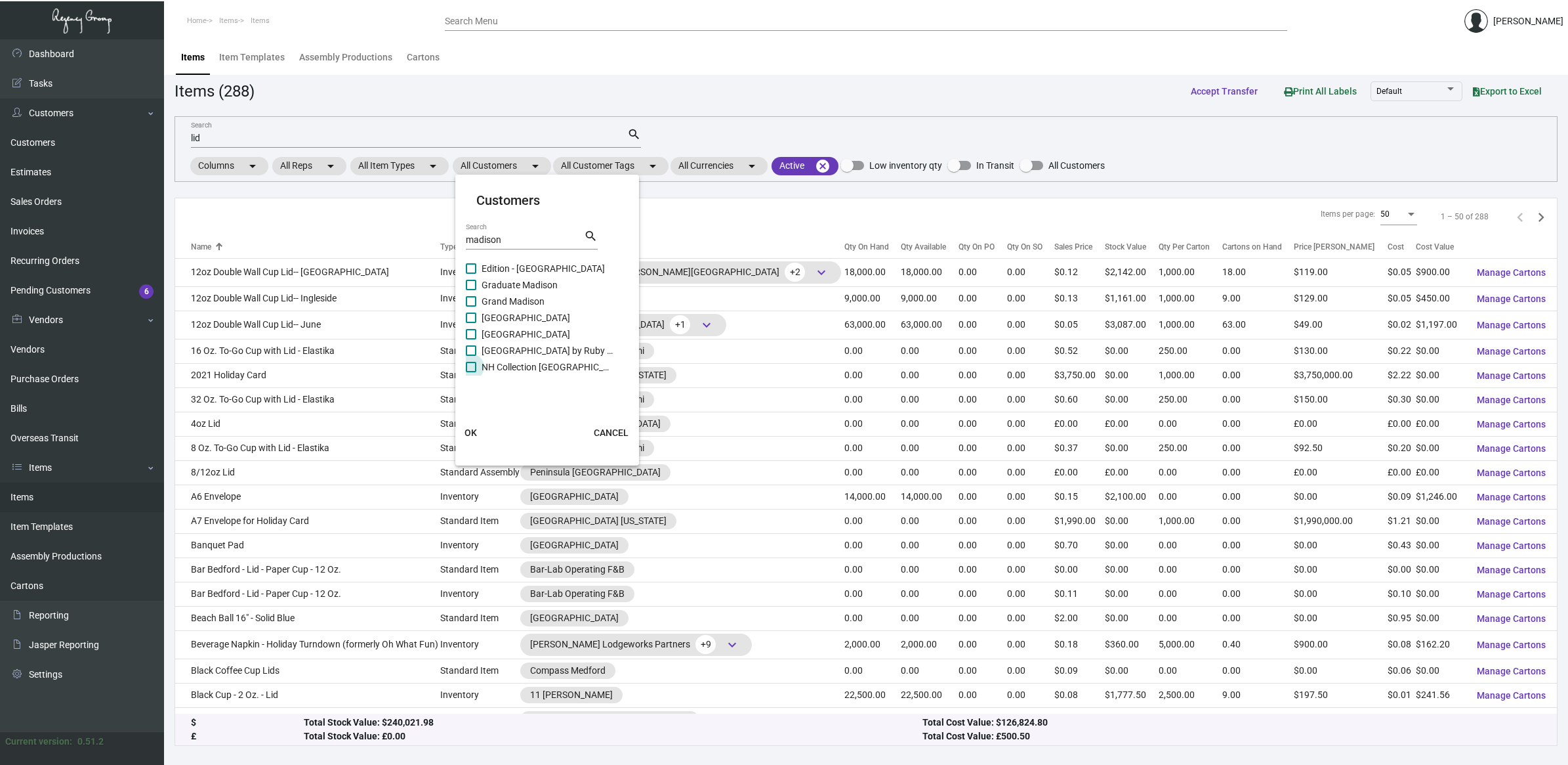
checkbox input "true"
click at [469, 431] on span "OK" at bounding box center [471, 433] width 12 height 11
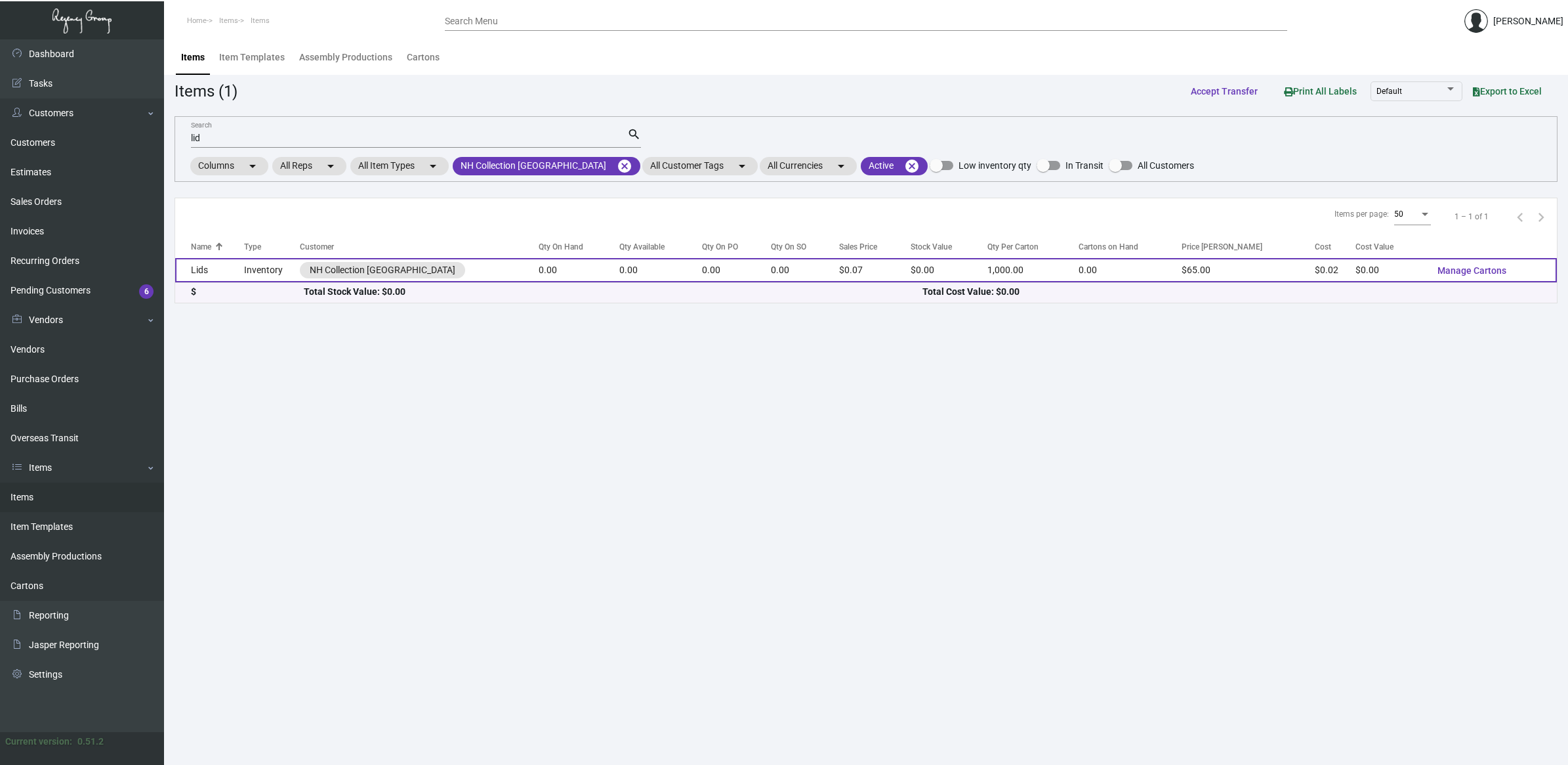
click at [270, 276] on td "Inventory" at bounding box center [272, 270] width 56 height 24
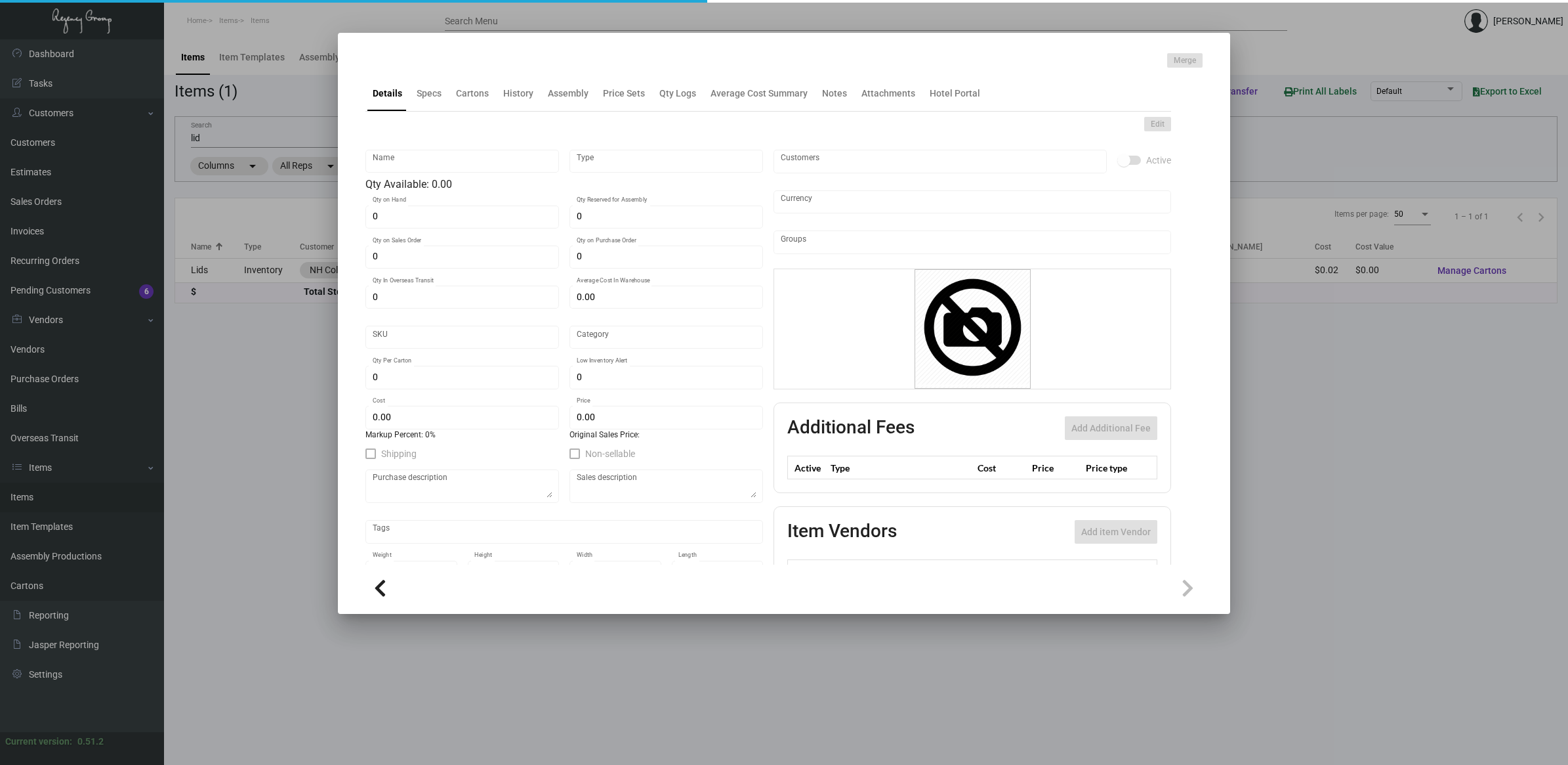
type input "Lids"
type input "Inventory"
type input "$ 0.04471"
type input "NHCMA-Lid-47"
type input "Standard"
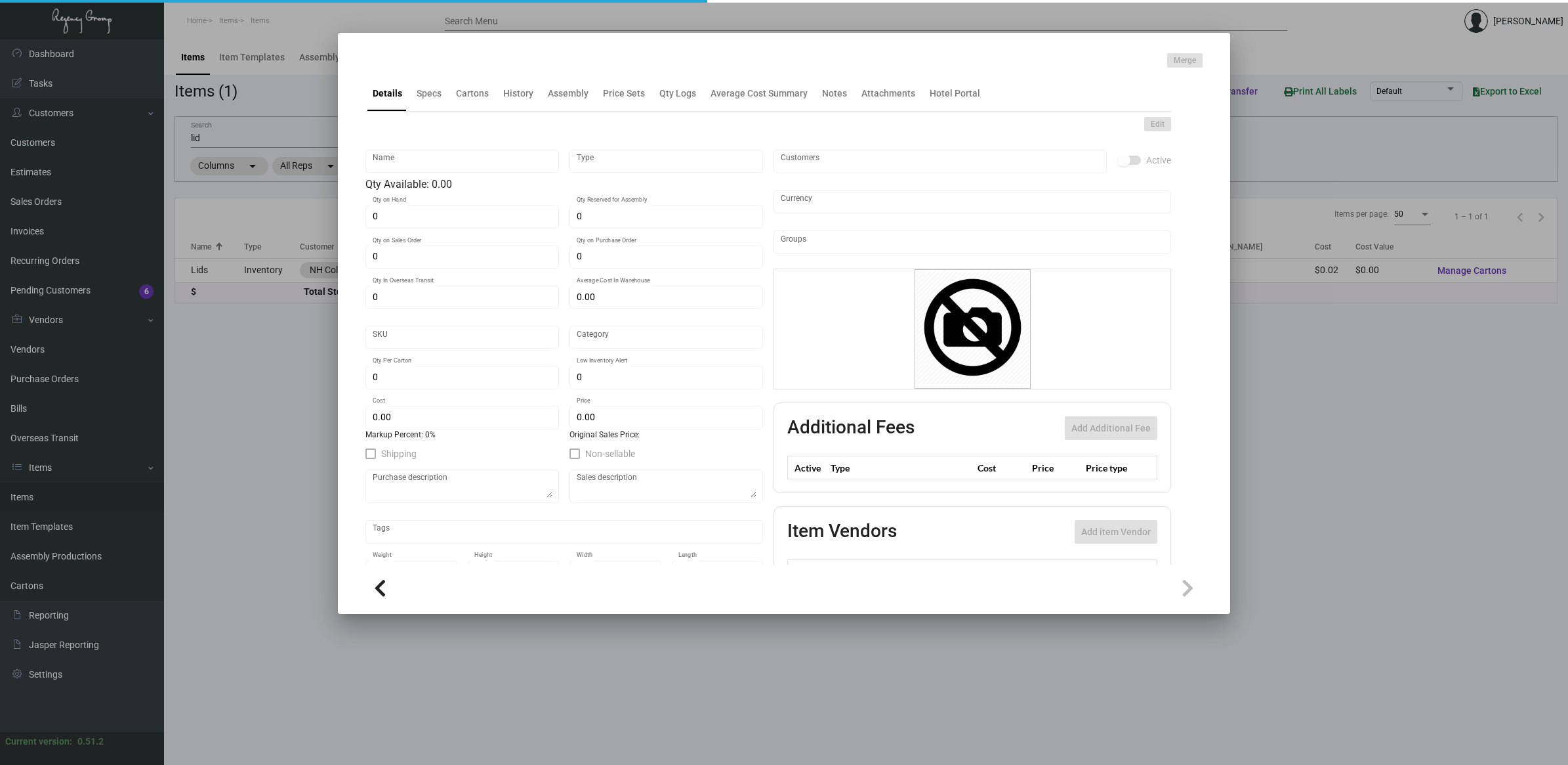
type input "1,000"
type input "5,000"
type input "$ 0.0175"
type input "$ 0.065"
checkbox input "true"
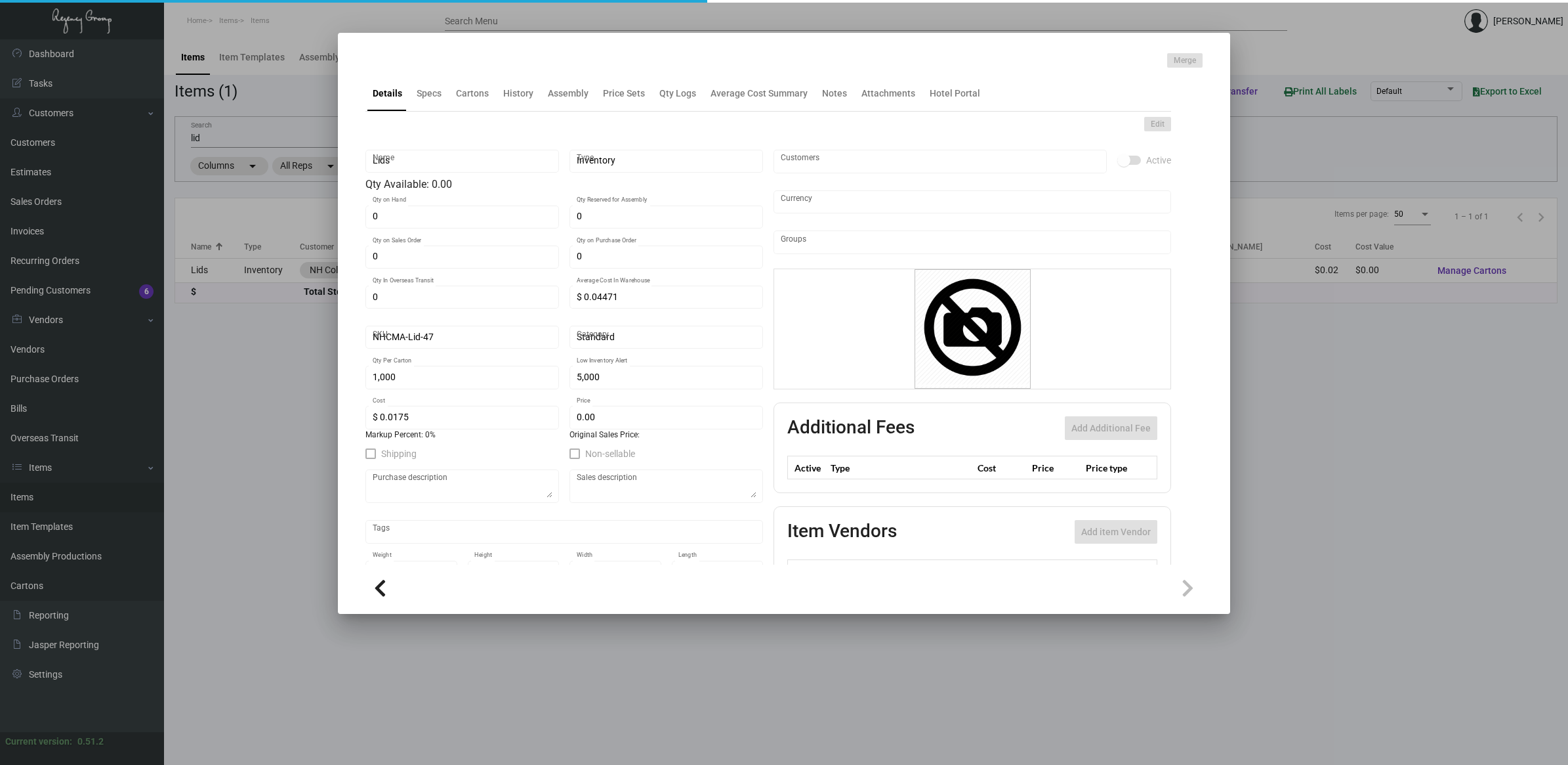
checkbox input "true"
type input "United States Dollar $"
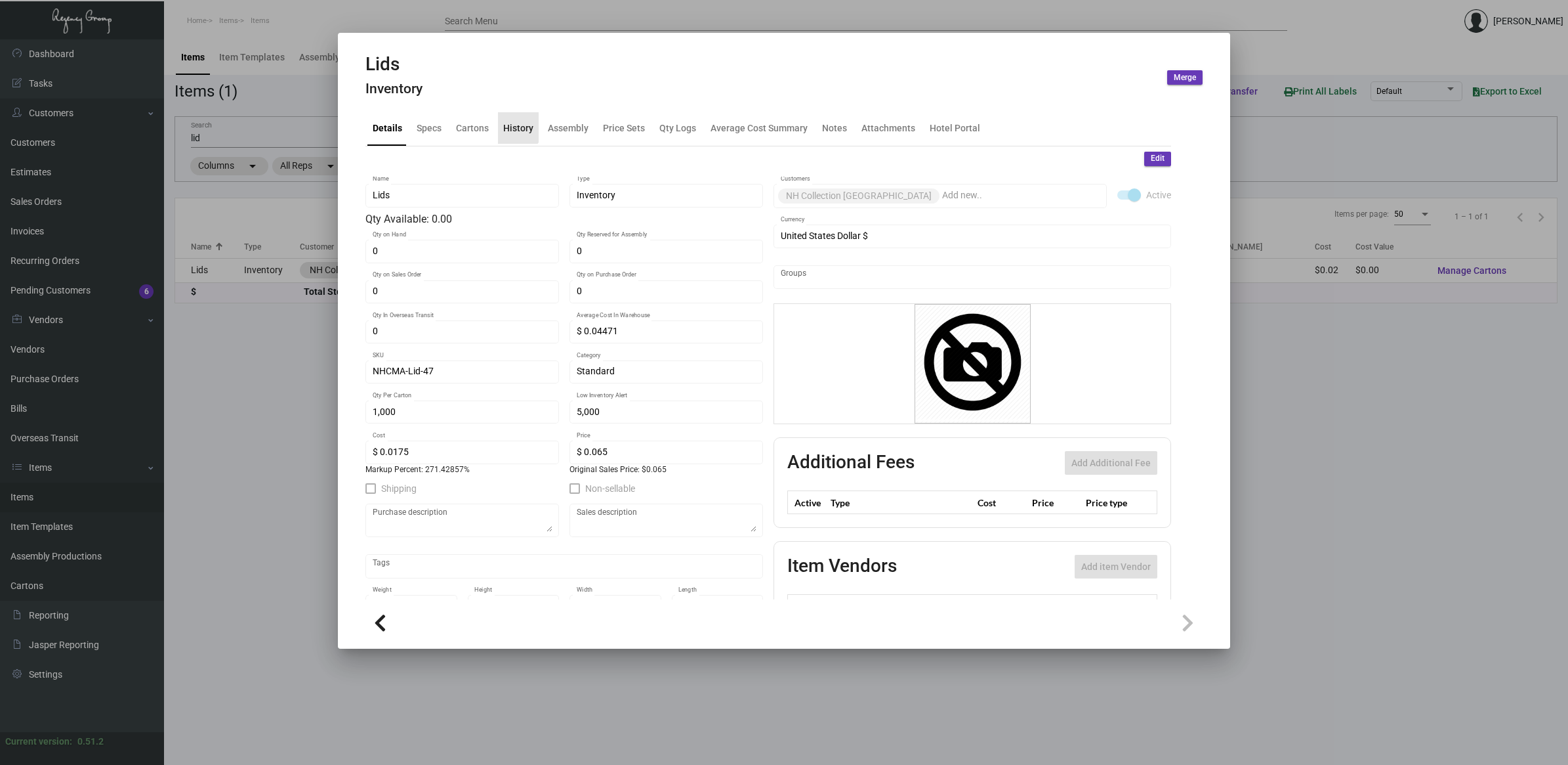
click at [512, 125] on div "History" at bounding box center [518, 128] width 31 height 14
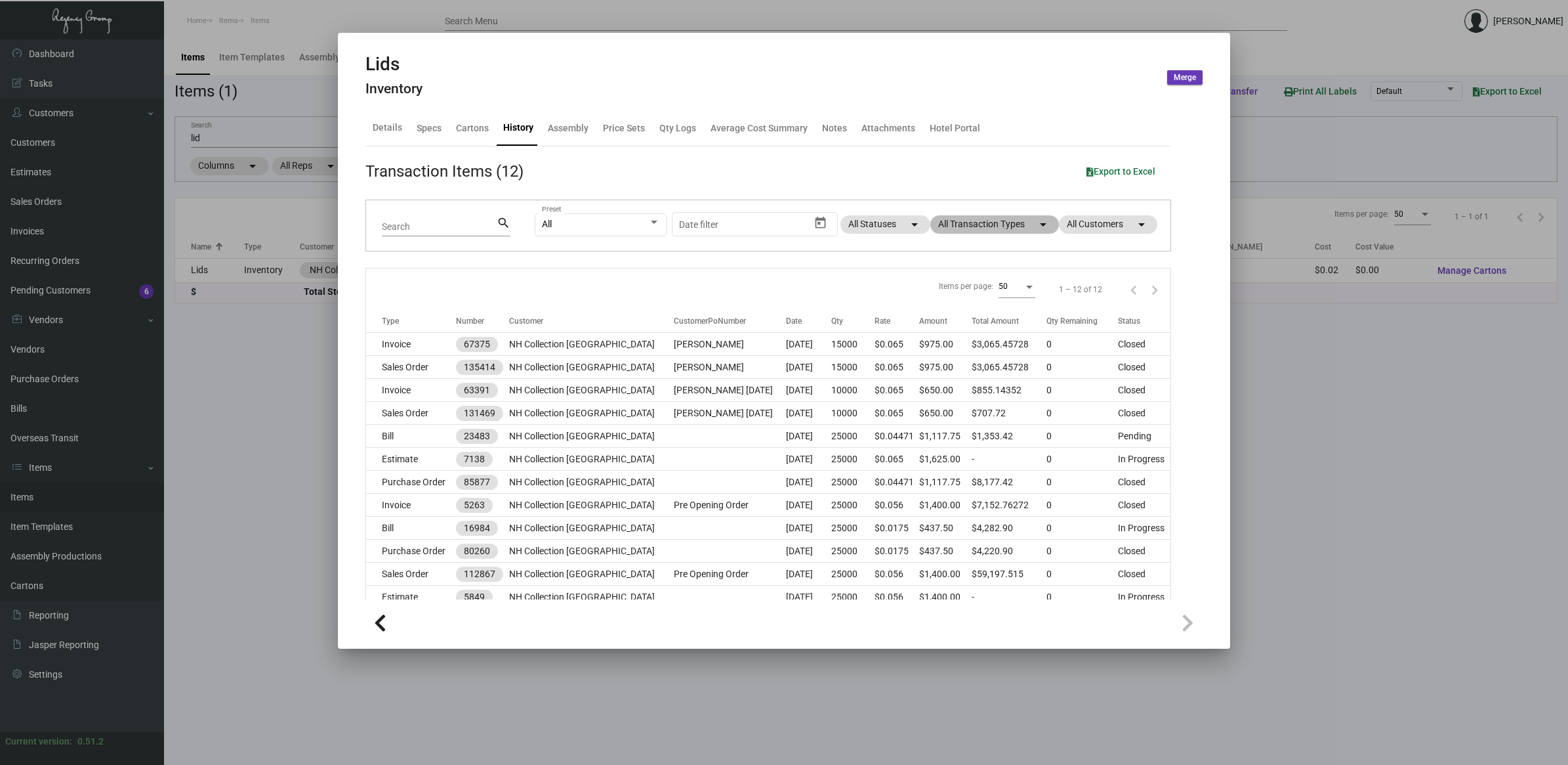
click at [955, 221] on mat-chip "All Transaction Types arrow_drop_down" at bounding box center [994, 224] width 129 height 18
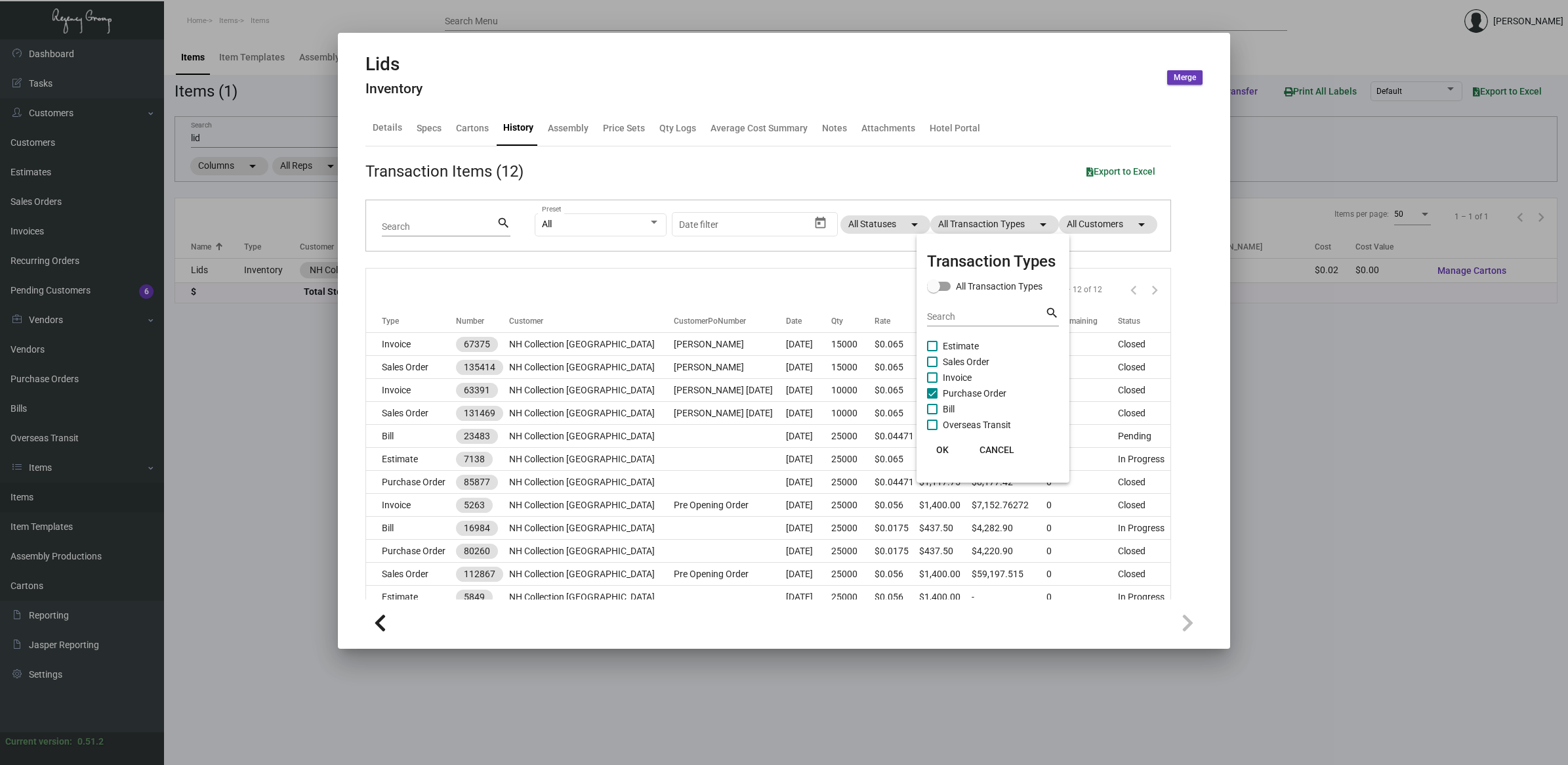
click at [960, 389] on span "Purchase Order" at bounding box center [974, 393] width 63 height 16
click at [932, 399] on input "Purchase Order" at bounding box center [932, 399] width 1 height 1
click at [960, 389] on span "Purchase Order" at bounding box center [974, 393] width 63 height 16
click at [932, 399] on input "Purchase Order" at bounding box center [932, 399] width 1 height 1
checkbox input "true"
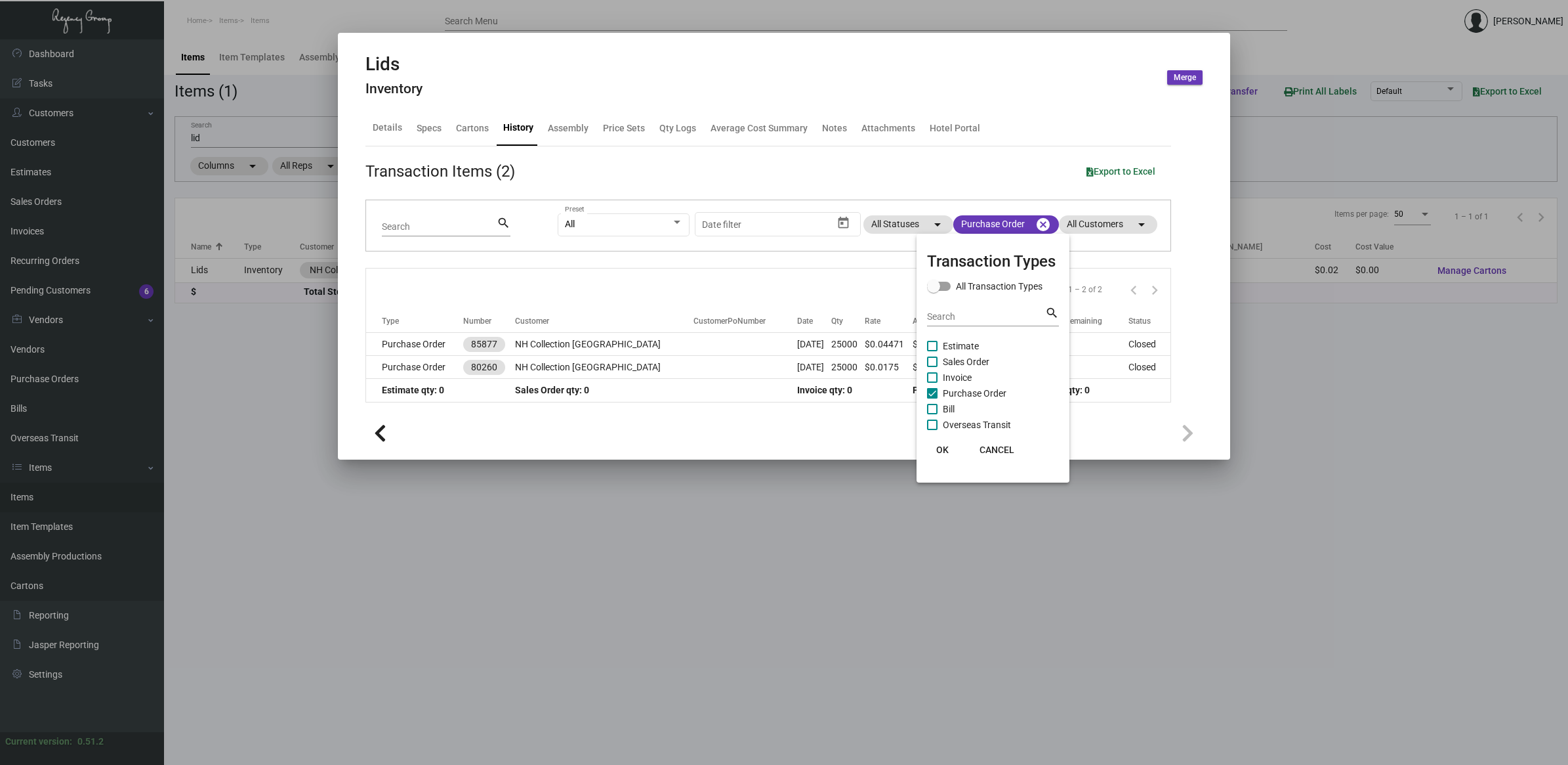
click at [930, 454] on button "OK" at bounding box center [942, 449] width 42 height 24
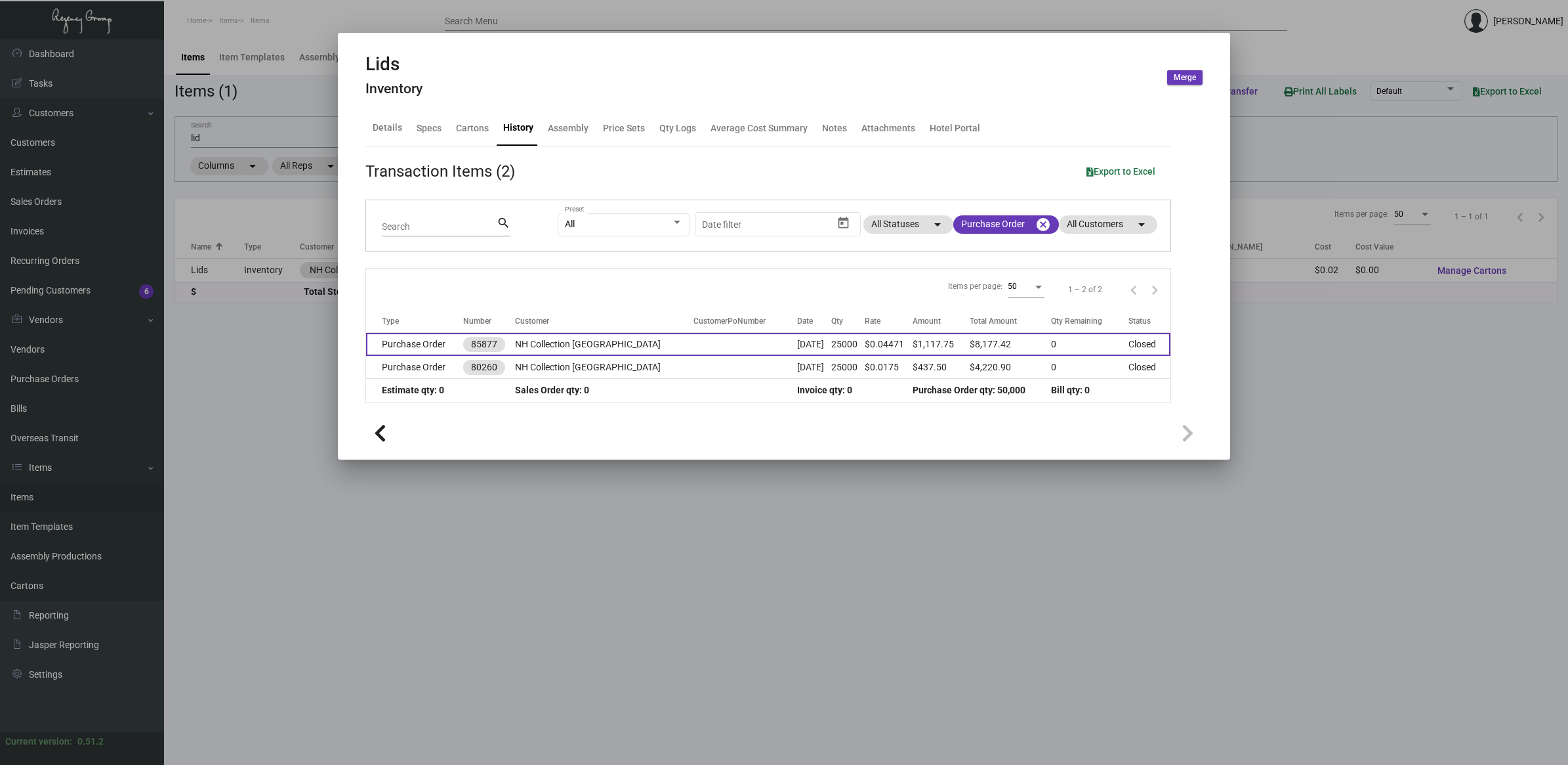
click at [864, 346] on td "25000" at bounding box center [847, 344] width 33 height 23
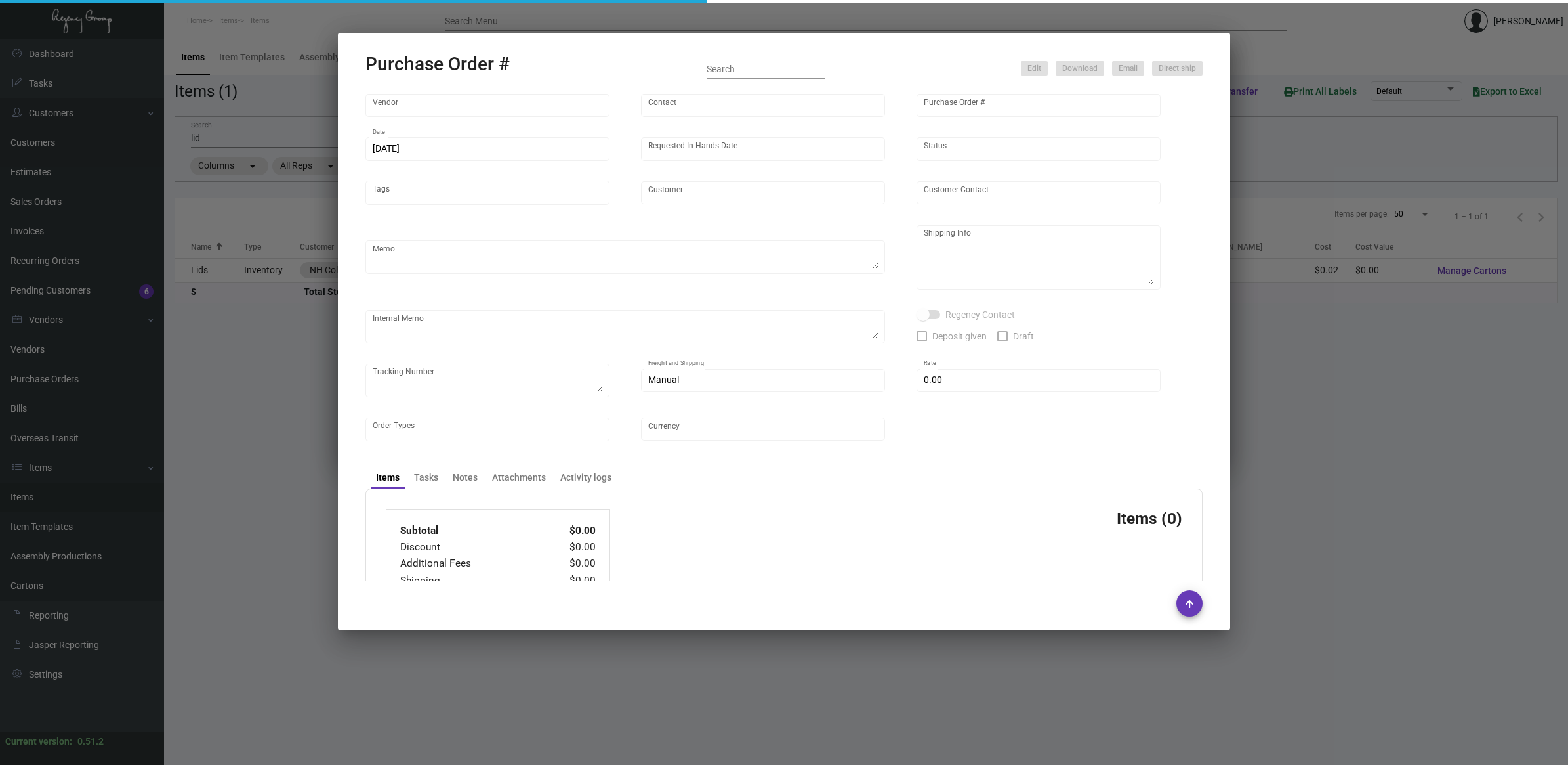
type input "Custom Takeout"
type input "[PERSON_NAME]"
type input "85877"
type input "[DATE]"
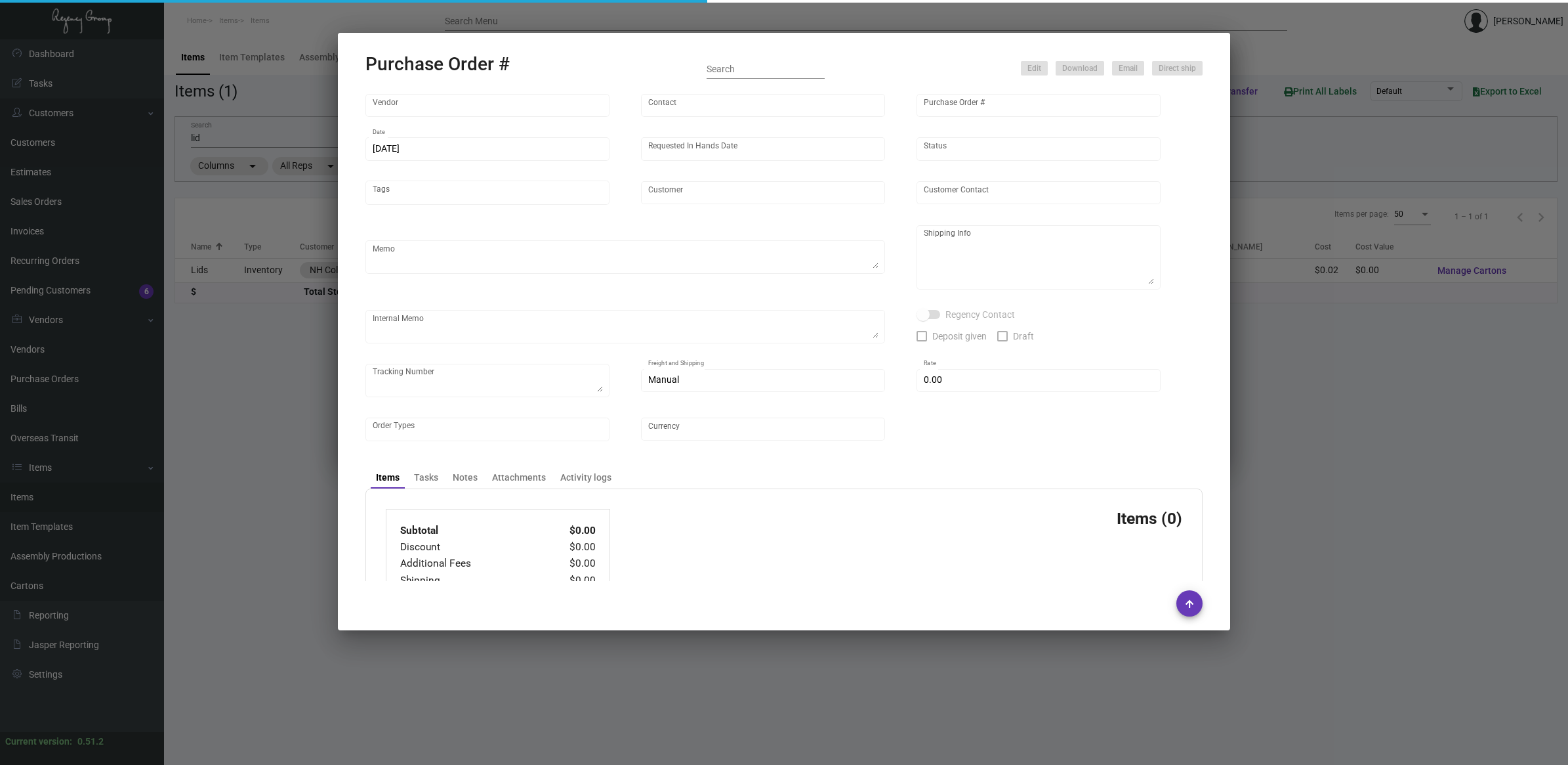
type input "NH Collection [GEOGRAPHIC_DATA]"
type textarea "Please process and produce as soon as possible."
type textarea "Regency Group NJ [PERSON_NAME] [STREET_ADDRESS]"
type textarea "Fast Freight-Fedex $1,299 [DATE] carrier's #106667 (this PO and 85302 are in sa…"
checkbox input "true"
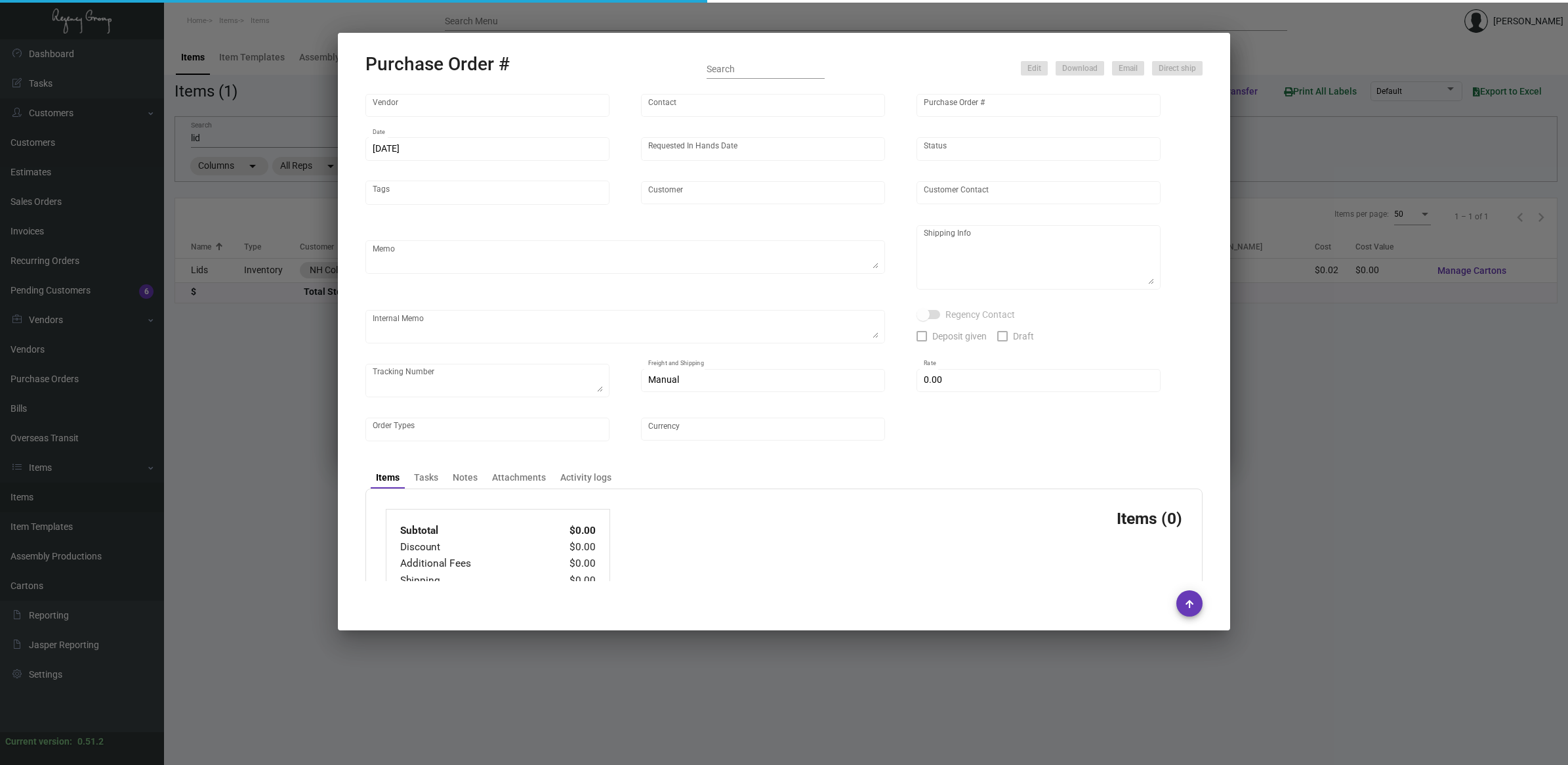
type input "$ 235.67"
type input "United States Dollar $"
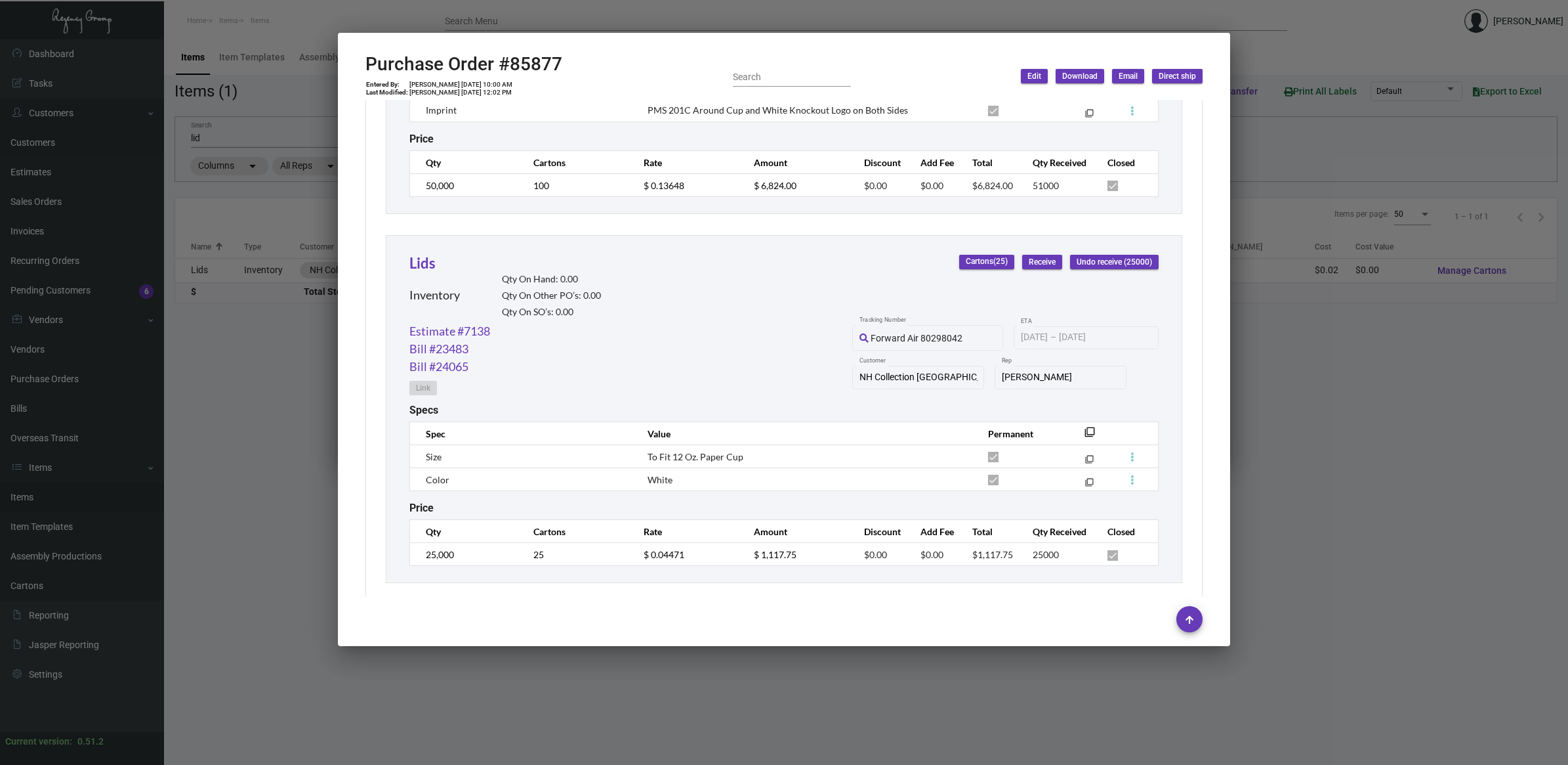
scroll to position [930, 0]
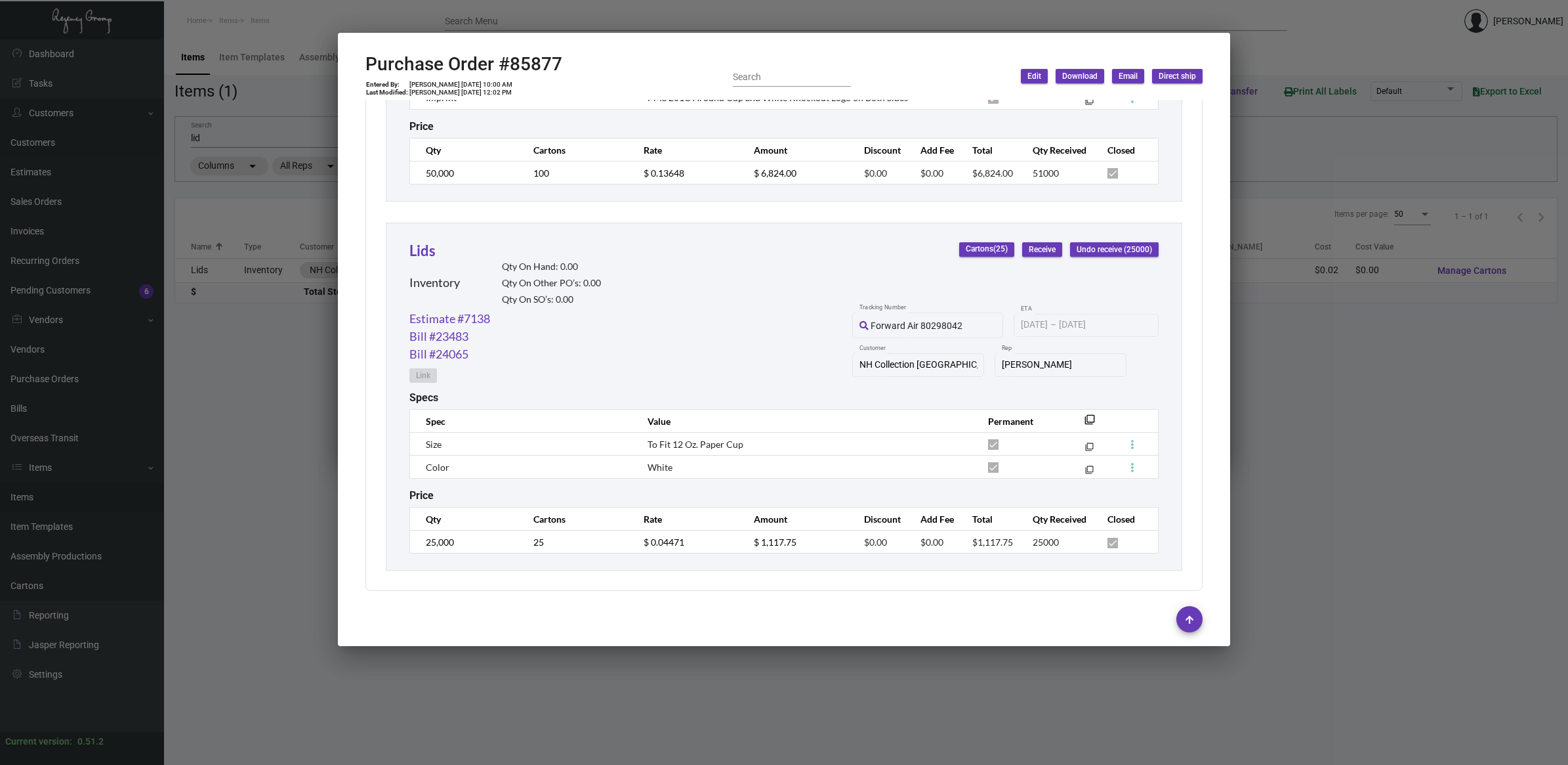
click at [1468, 483] on div at bounding box center [784, 382] width 1568 height 765
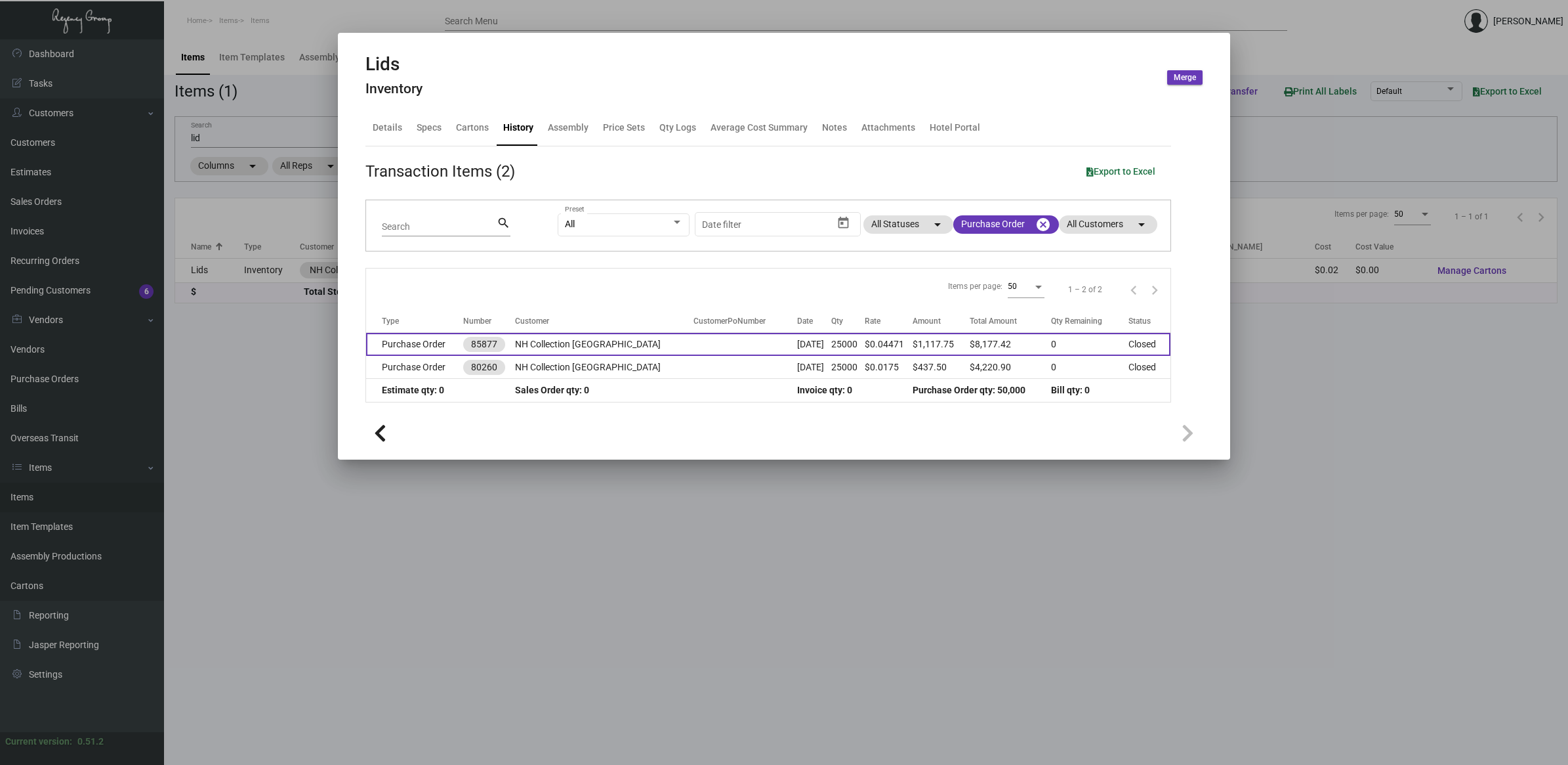
click at [622, 340] on td "NH Collection [GEOGRAPHIC_DATA]" at bounding box center [604, 344] width 179 height 23
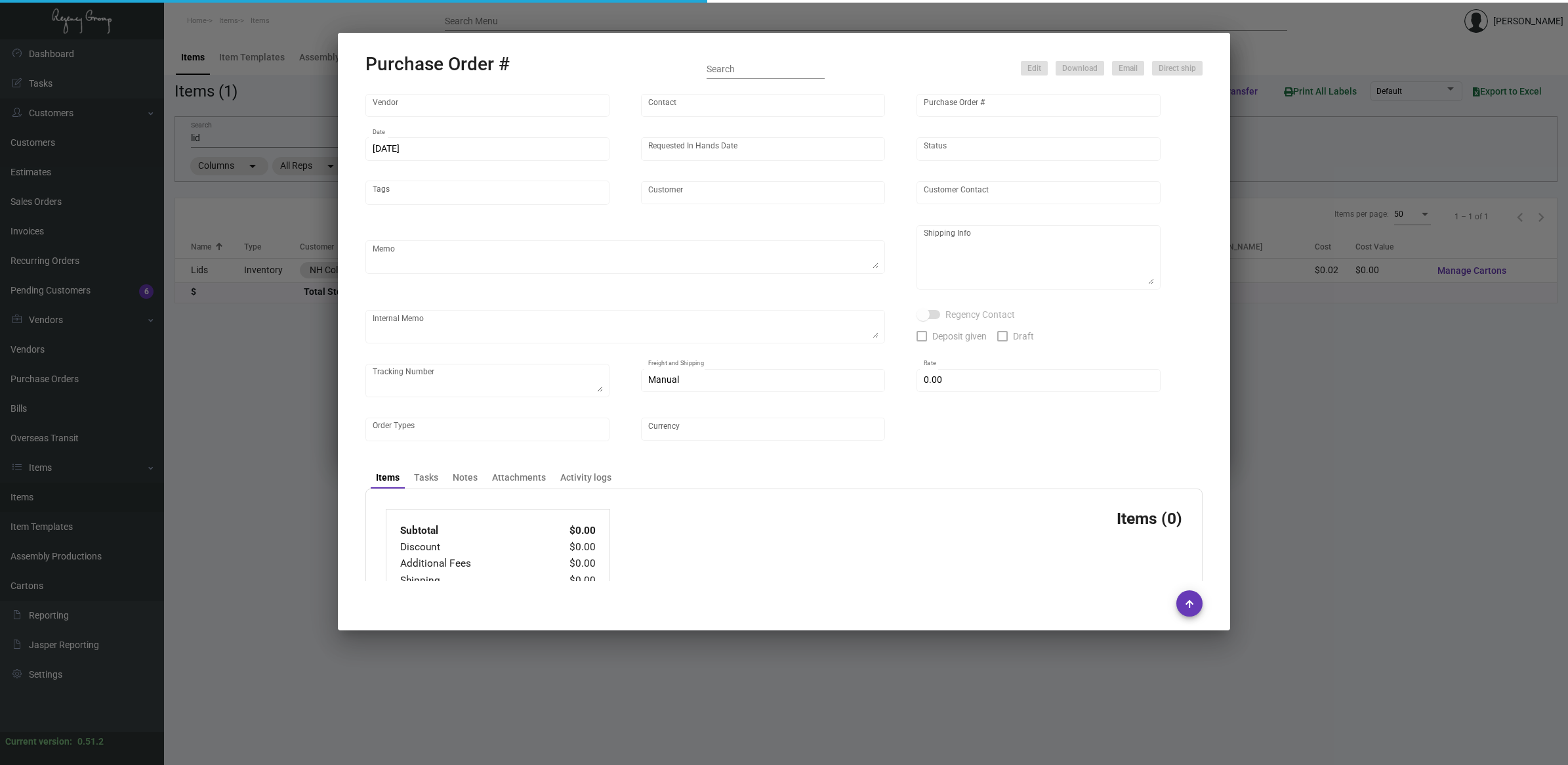
type input "Custom Takeout"
type input "[PERSON_NAME]"
type input "85877"
type input "[DATE]"
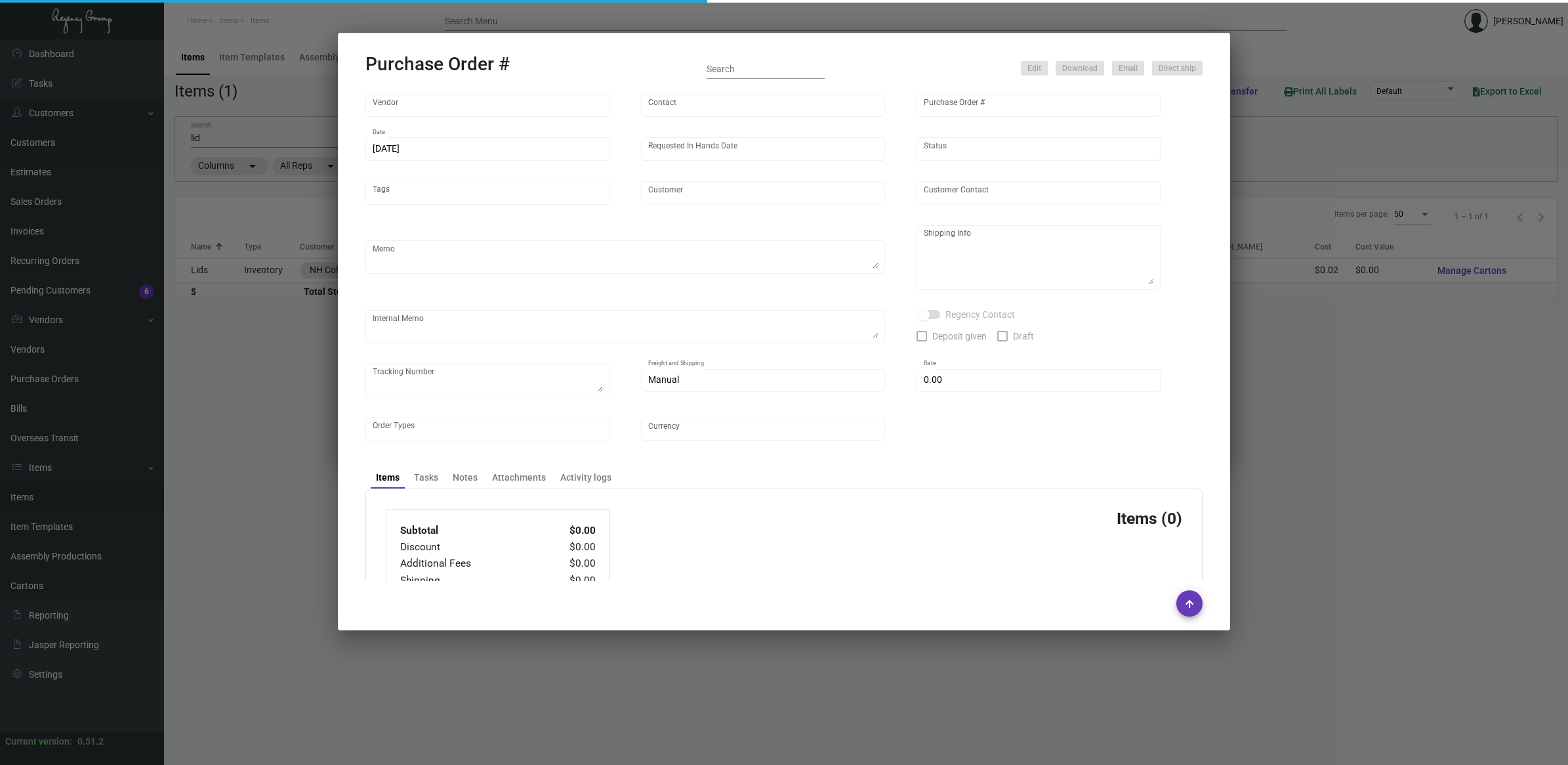
type input "NH Collection [GEOGRAPHIC_DATA]"
type textarea "Please process and produce as soon as possible."
type textarea "Regency Group NJ [PERSON_NAME] [STREET_ADDRESS]"
type textarea "Fast Freight-Fedex $1,299 [DATE] carrier's #106667 (this PO and 85302 are in sa…"
checkbox input "true"
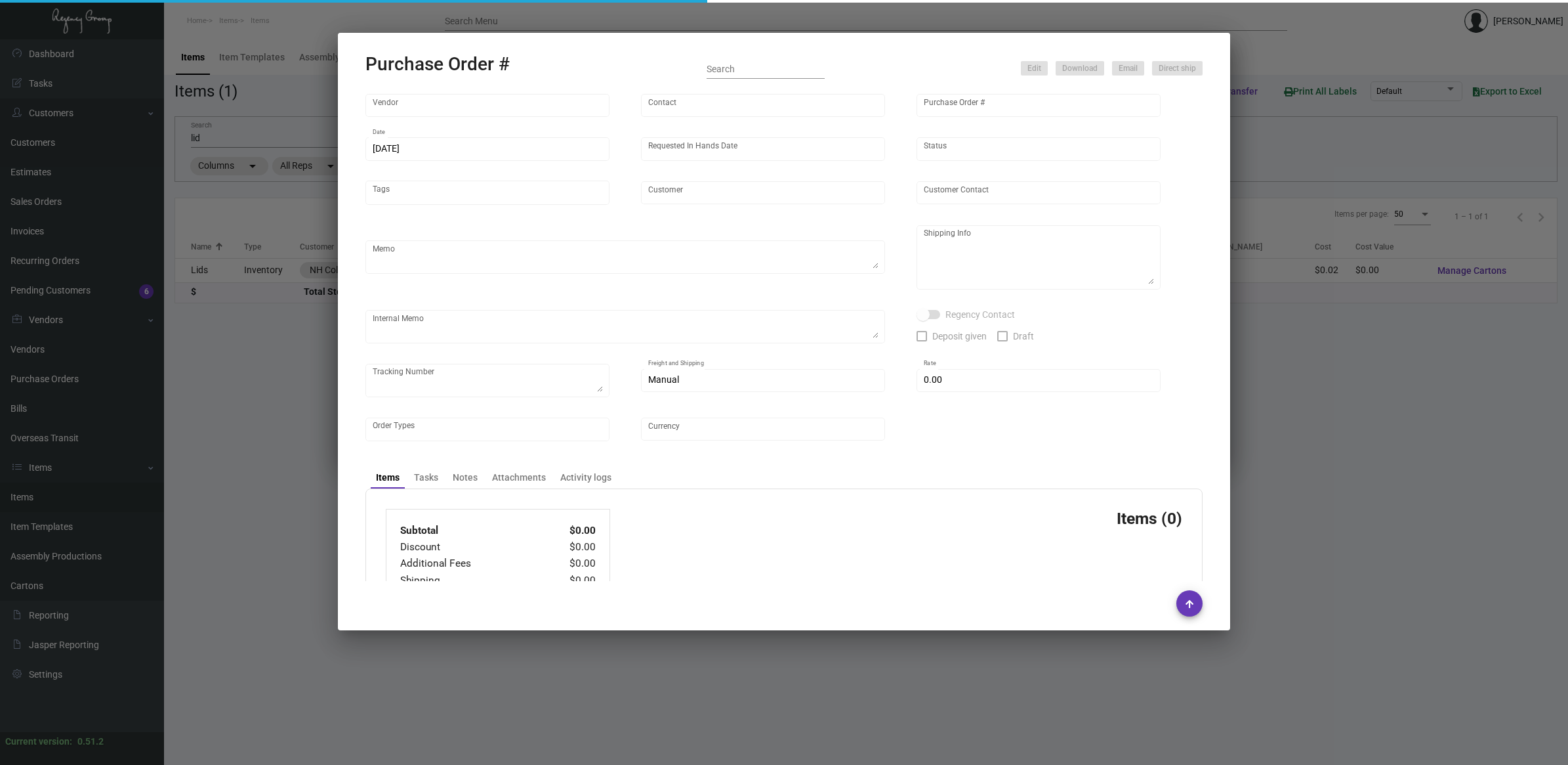
type input "$ 235.67"
type input "United States Dollar $"
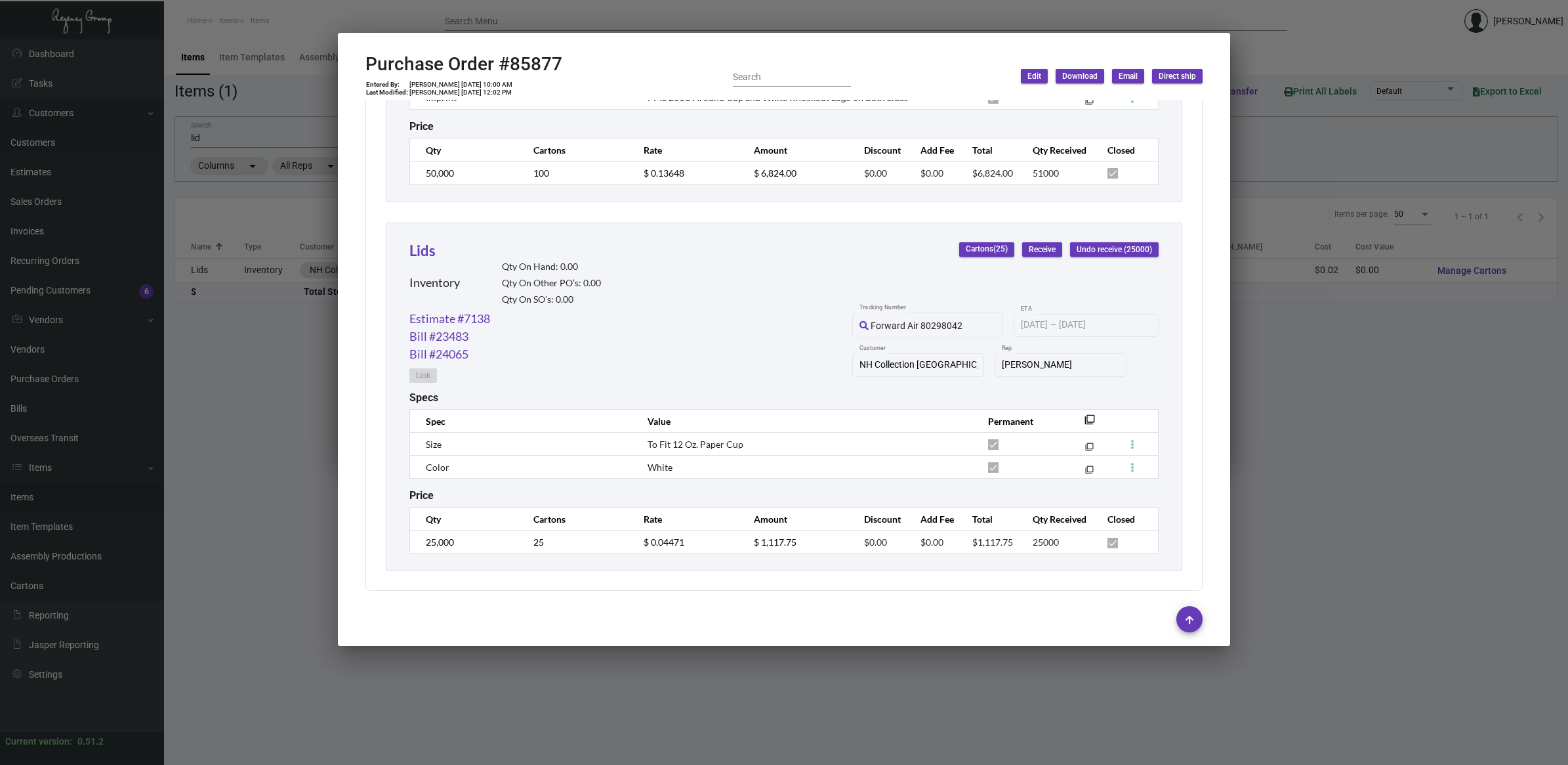
click at [304, 372] on div at bounding box center [784, 382] width 1568 height 765
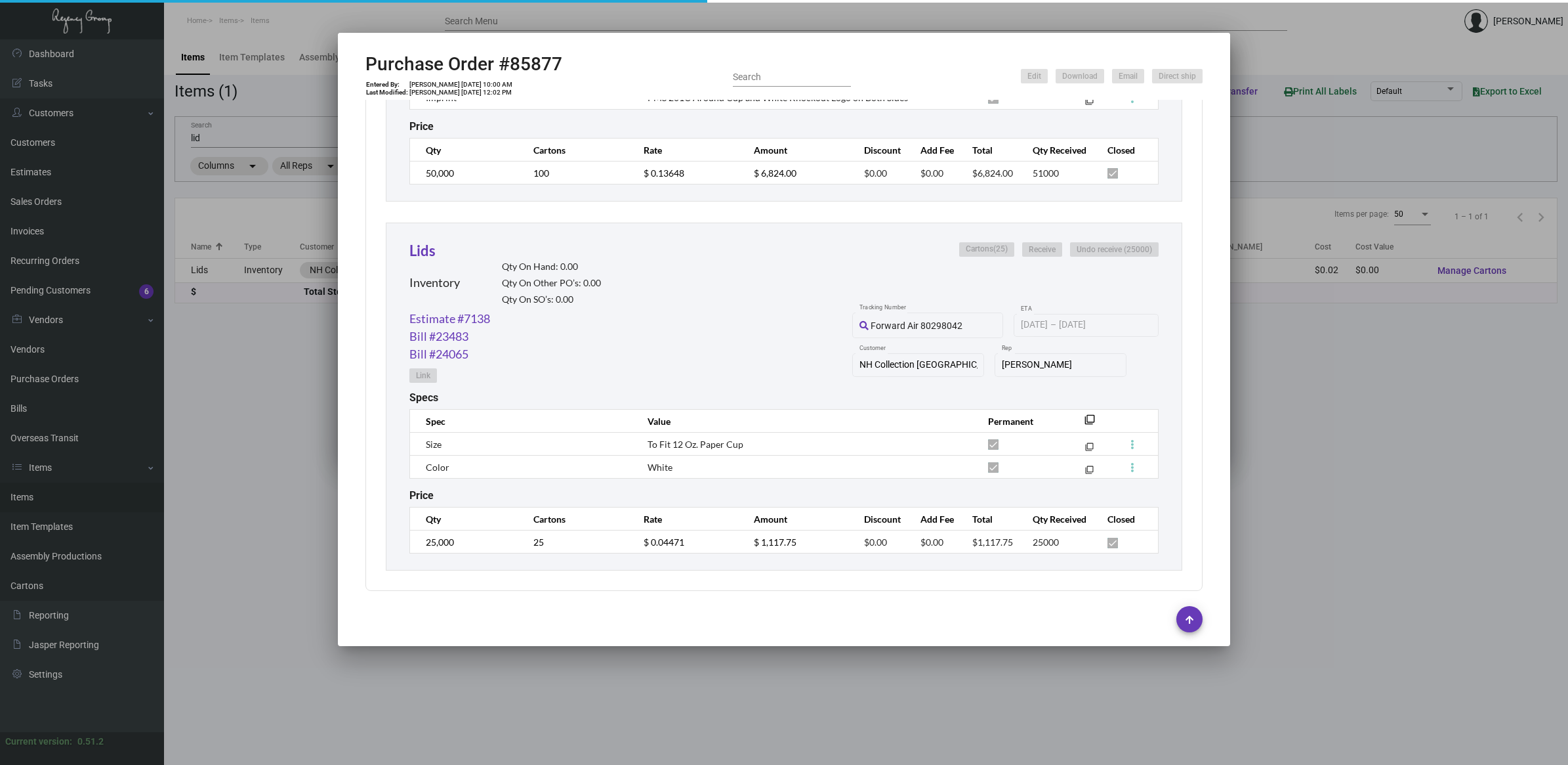
click at [304, 372] on div at bounding box center [784, 382] width 1568 height 765
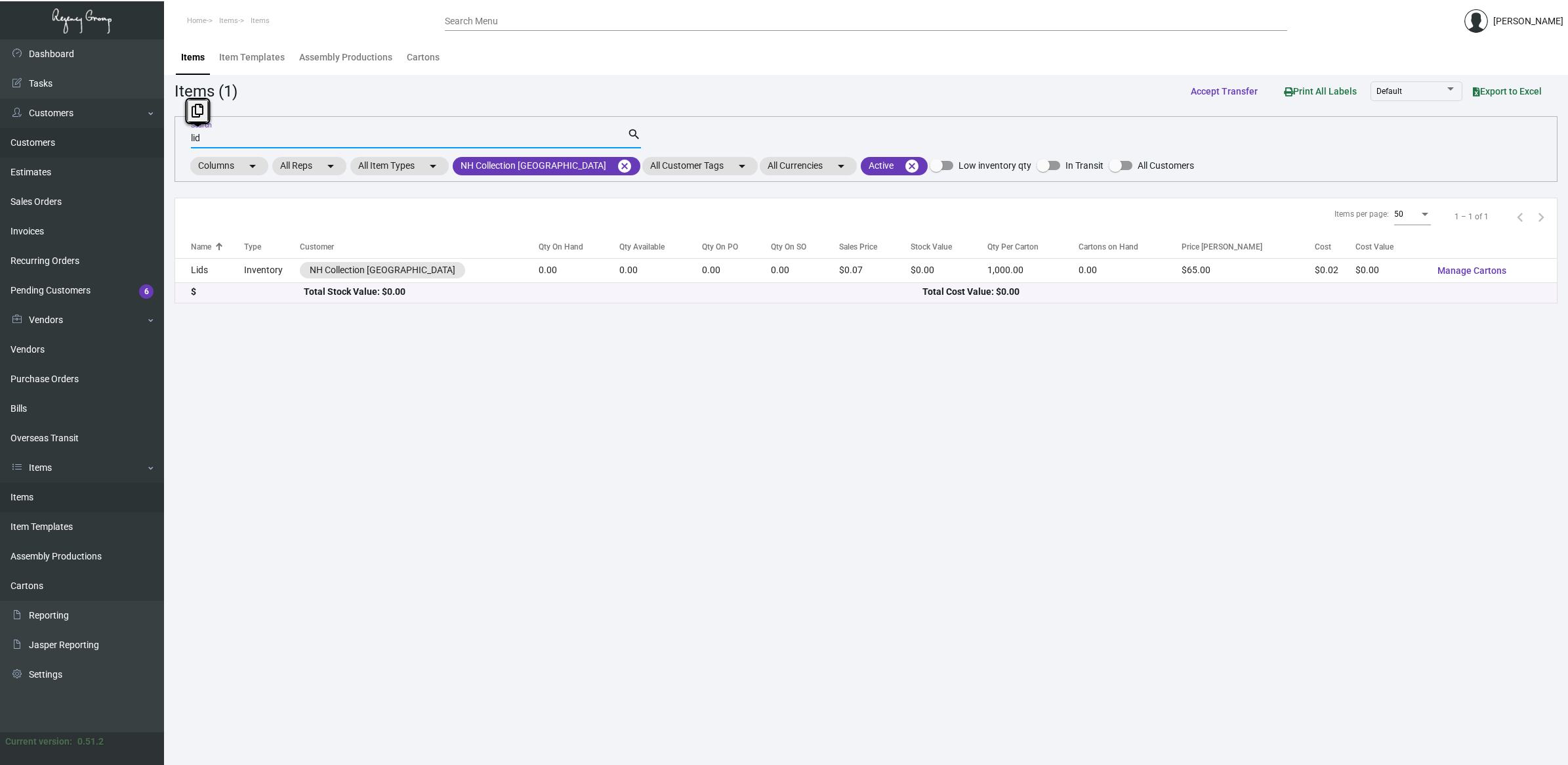
drag, startPoint x: 215, startPoint y: 134, endPoint x: 114, endPoint y: 131, distance: 101.0
click at [114, 131] on div "Dashboard Dashboard Tasks Customers Customers Estimates Sales Orders Invoices R…" at bounding box center [784, 402] width 1568 height 725
click at [617, 169] on mat-icon "cancel" at bounding box center [624, 166] width 16 height 16
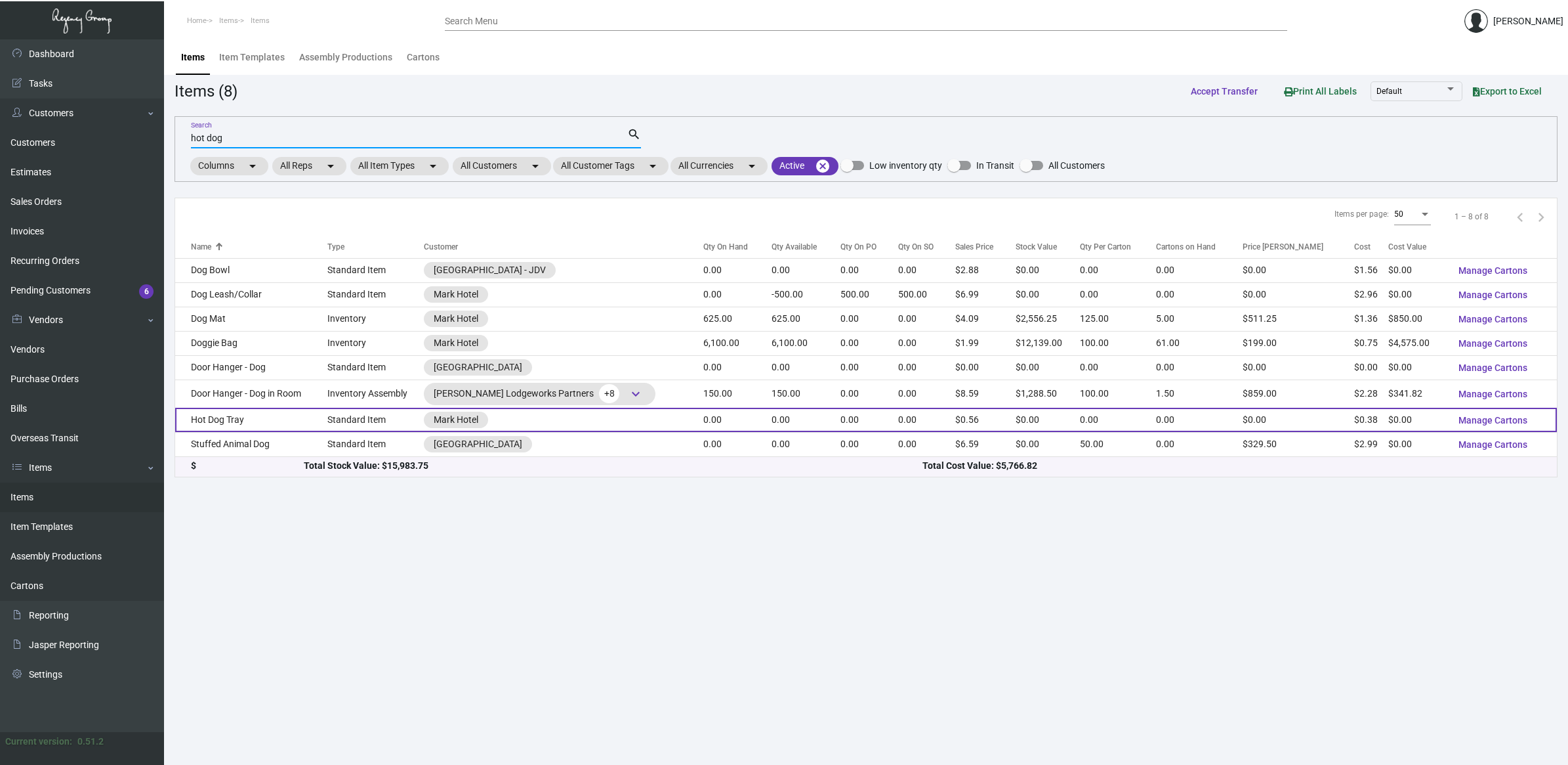
type input "hot dog"
click at [282, 420] on td "Hot Dog Tray" at bounding box center [251, 420] width 152 height 24
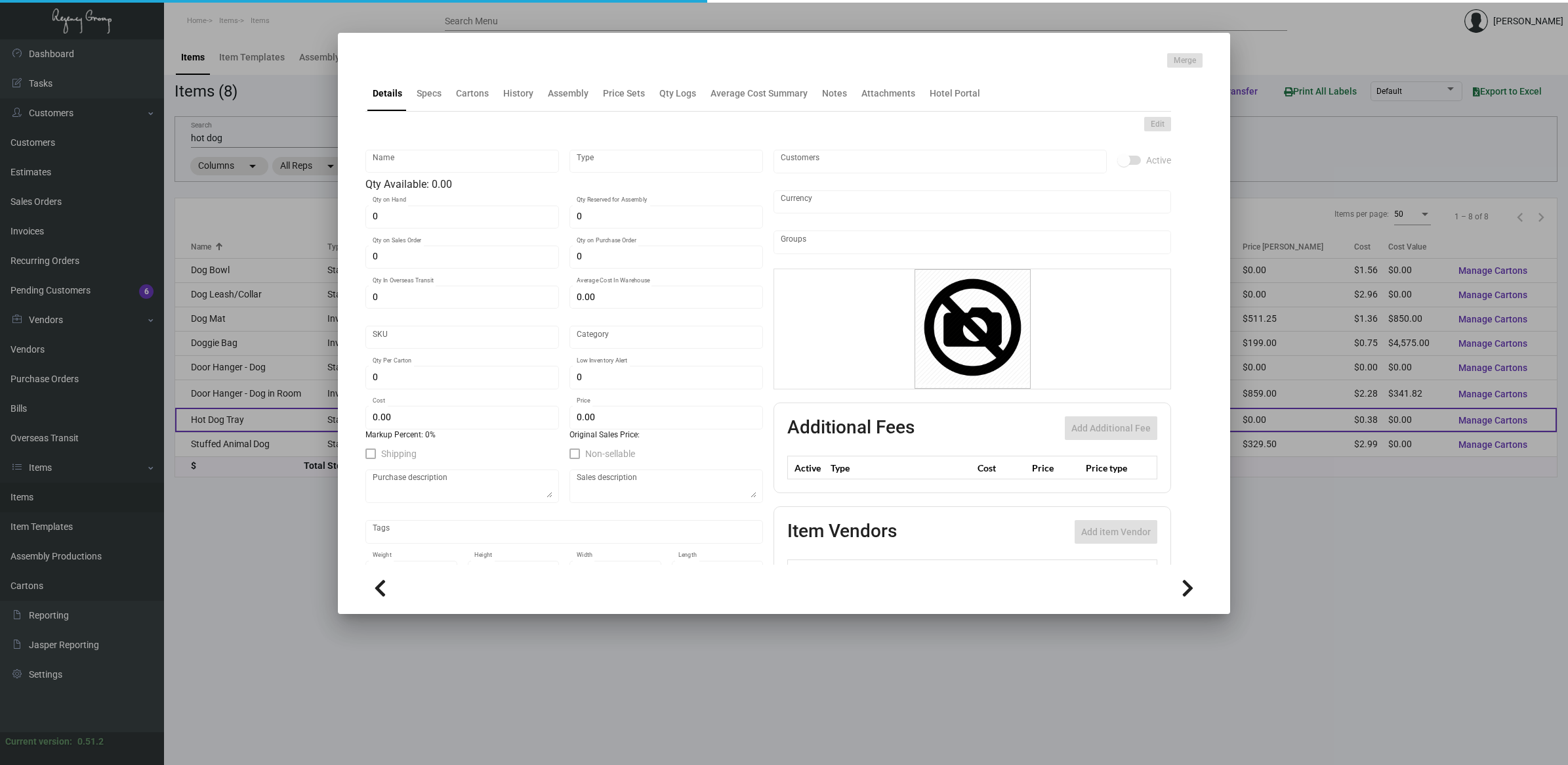
type input "Hot Dog Tray"
type input "Standard Item"
type input "$ 0.00"
type input "Standard"
type input "$ 0.378"
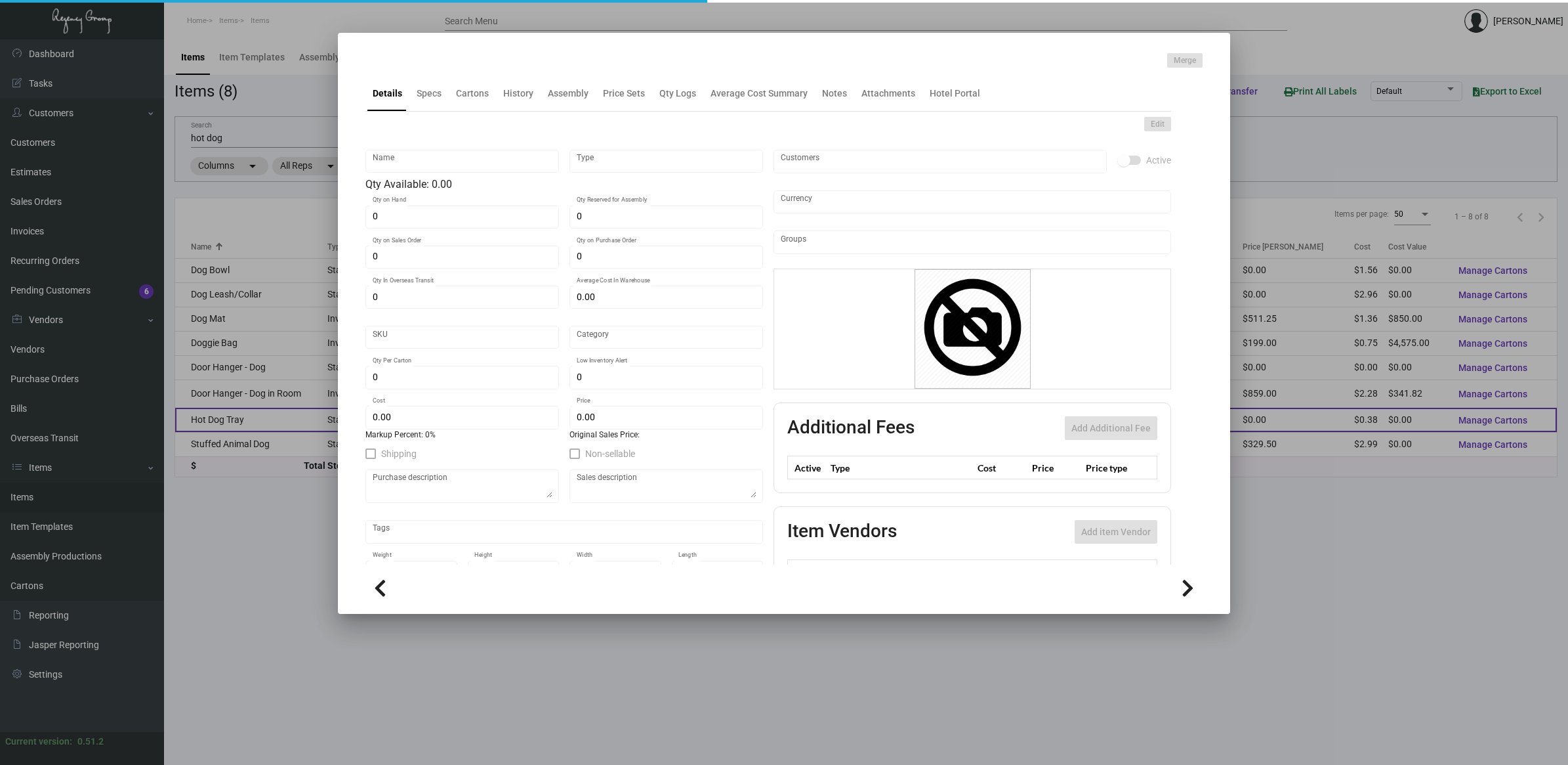
type input "$ 0.56"
checkbox input "true"
type input "United States Dollar $"
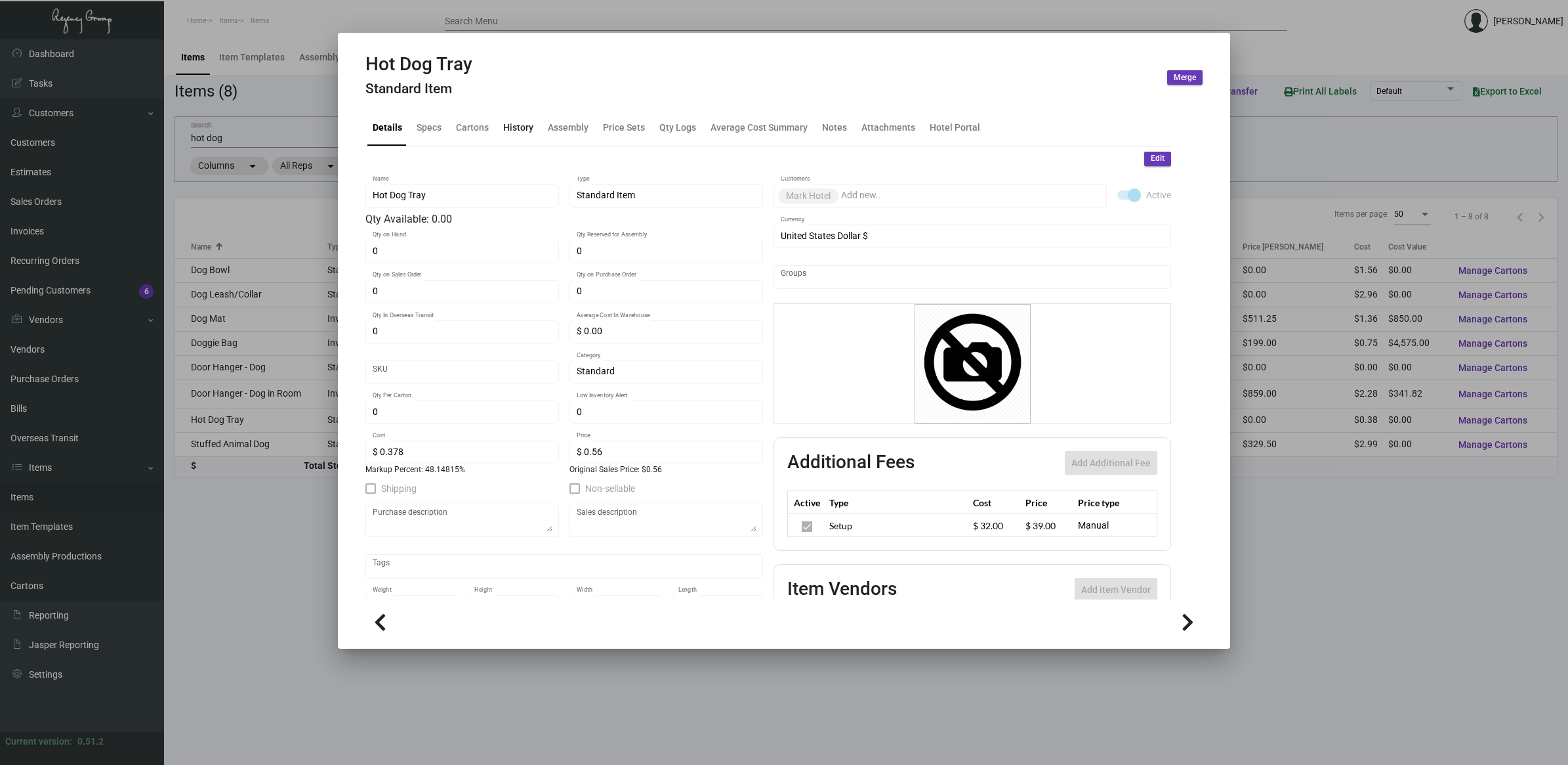
click at [515, 121] on div "History" at bounding box center [518, 128] width 31 height 14
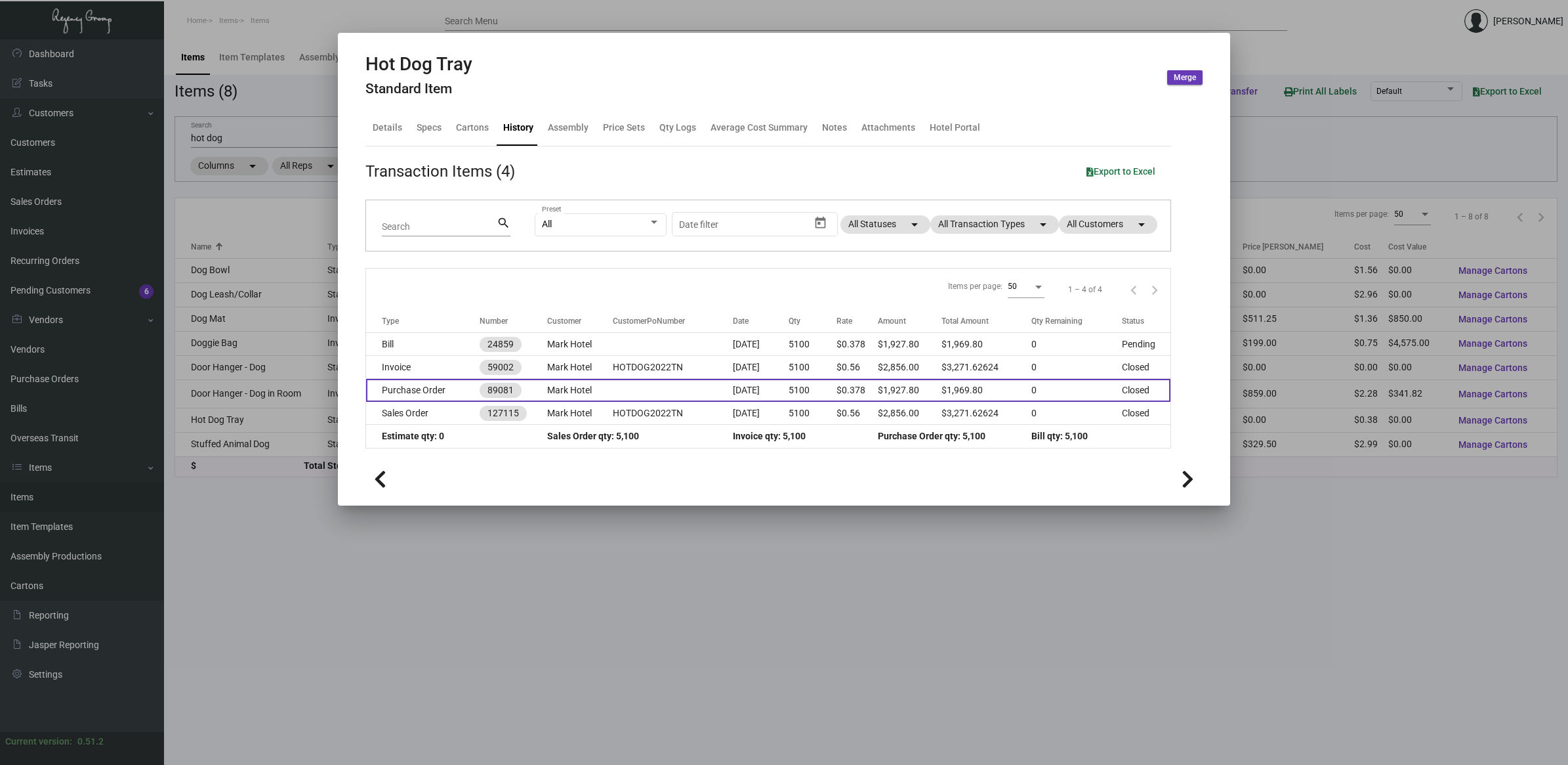
click at [458, 394] on td "Purchase Order" at bounding box center [423, 390] width 114 height 23
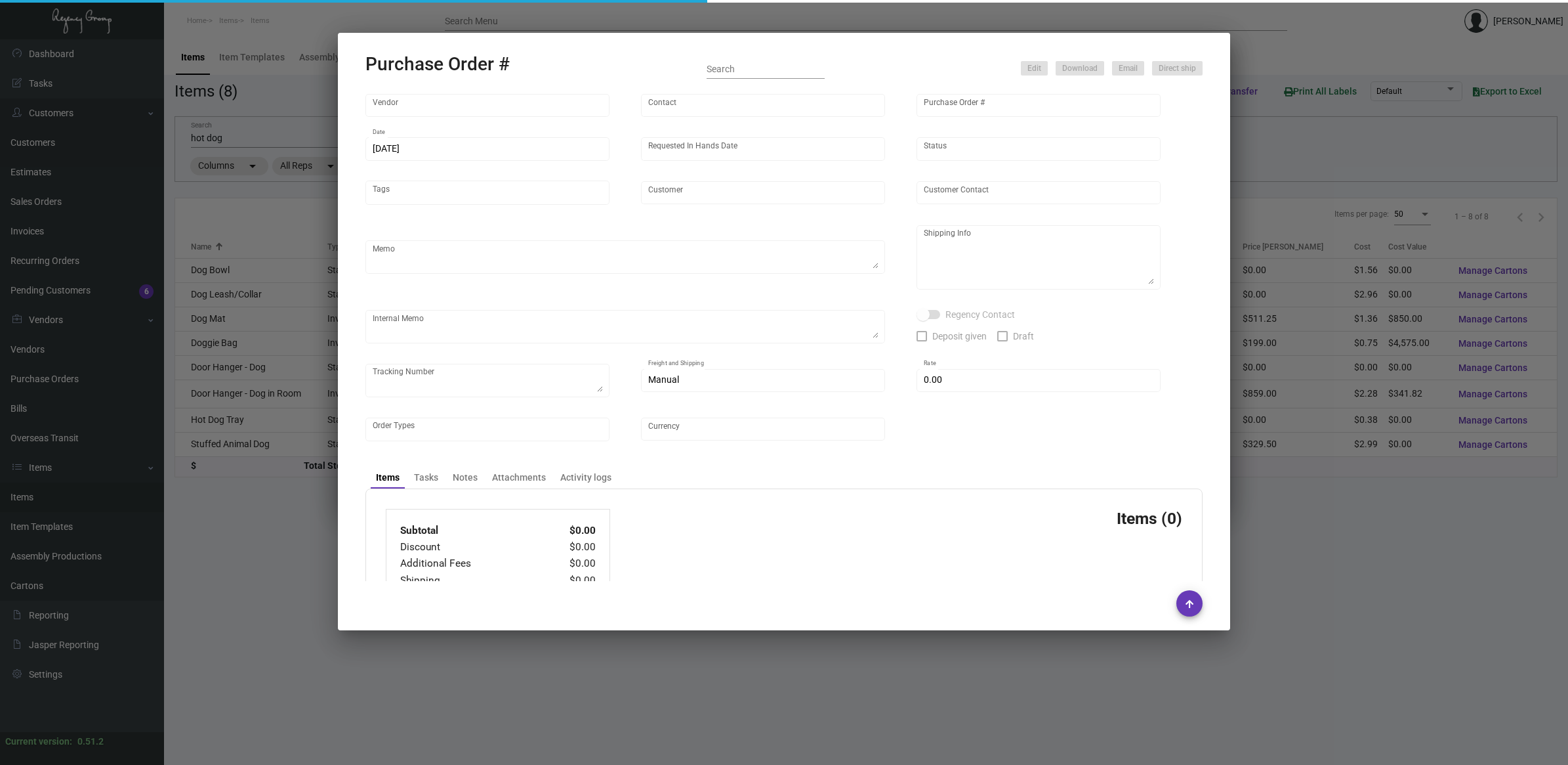
type input "Lion Circle Corporation"
type input "MISSING INFO MISSING INFO"
type input "89081"
type input "[DATE]"
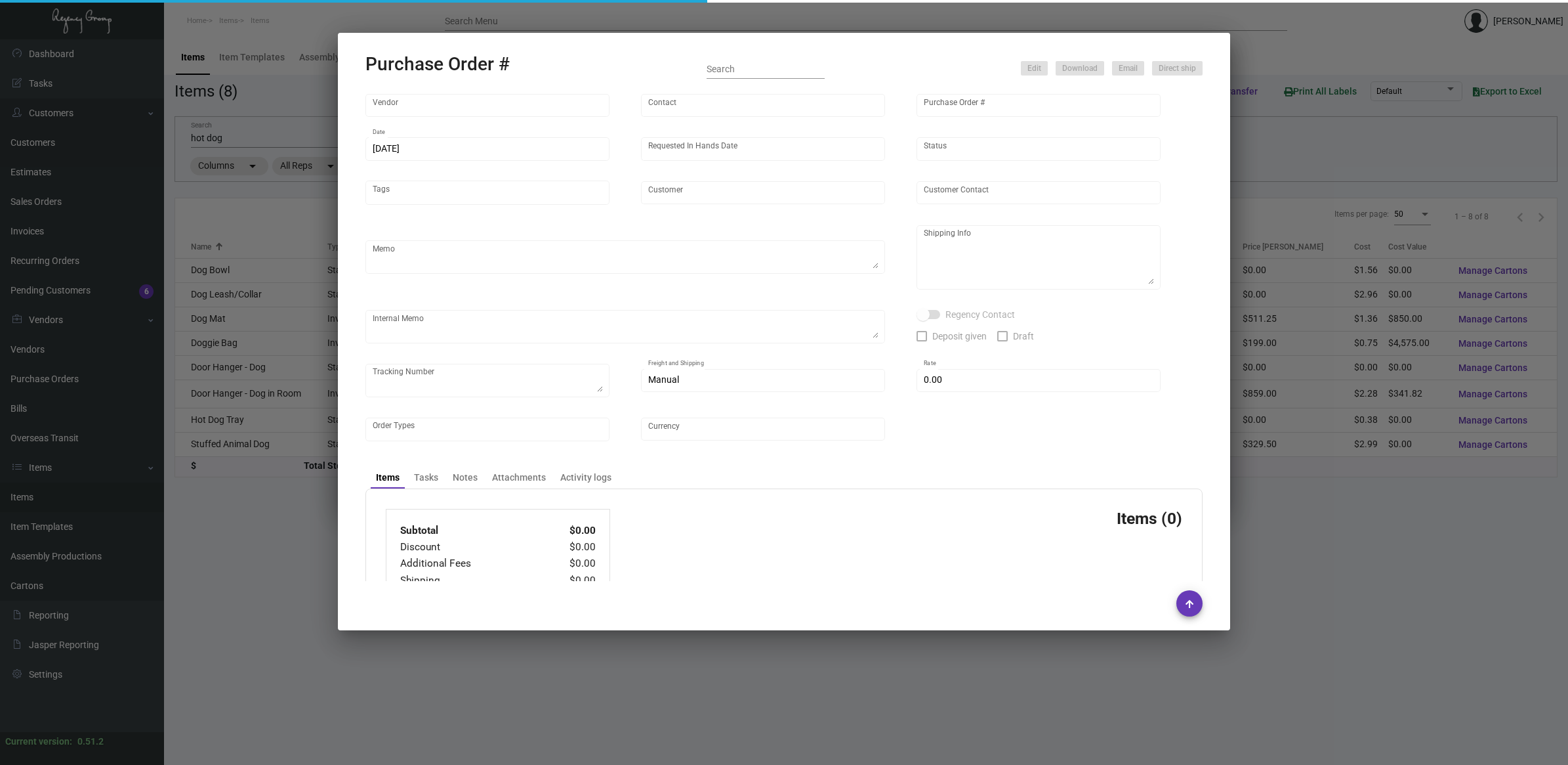
type input "Mark Hotel"
type input "[PERSON_NAME]"
type textarea "BLIND Ship via UPS Ground Acct# 1AY276."
type textarea "Mark Hotel [PERSON_NAME] [STREET_ADDRESS][US_STATE]"
type input "$ 10.00"
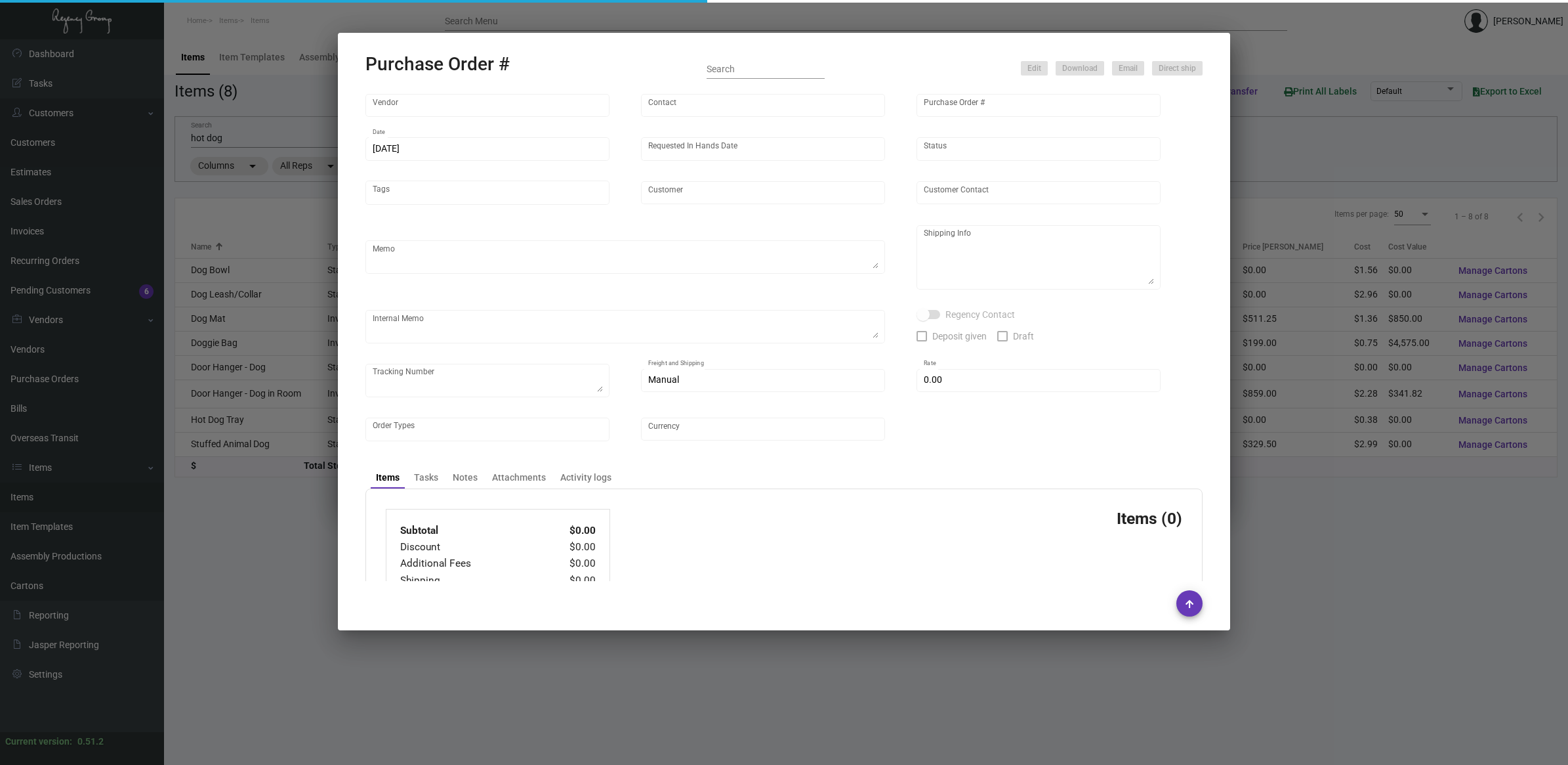
type input "United States Dollar $"
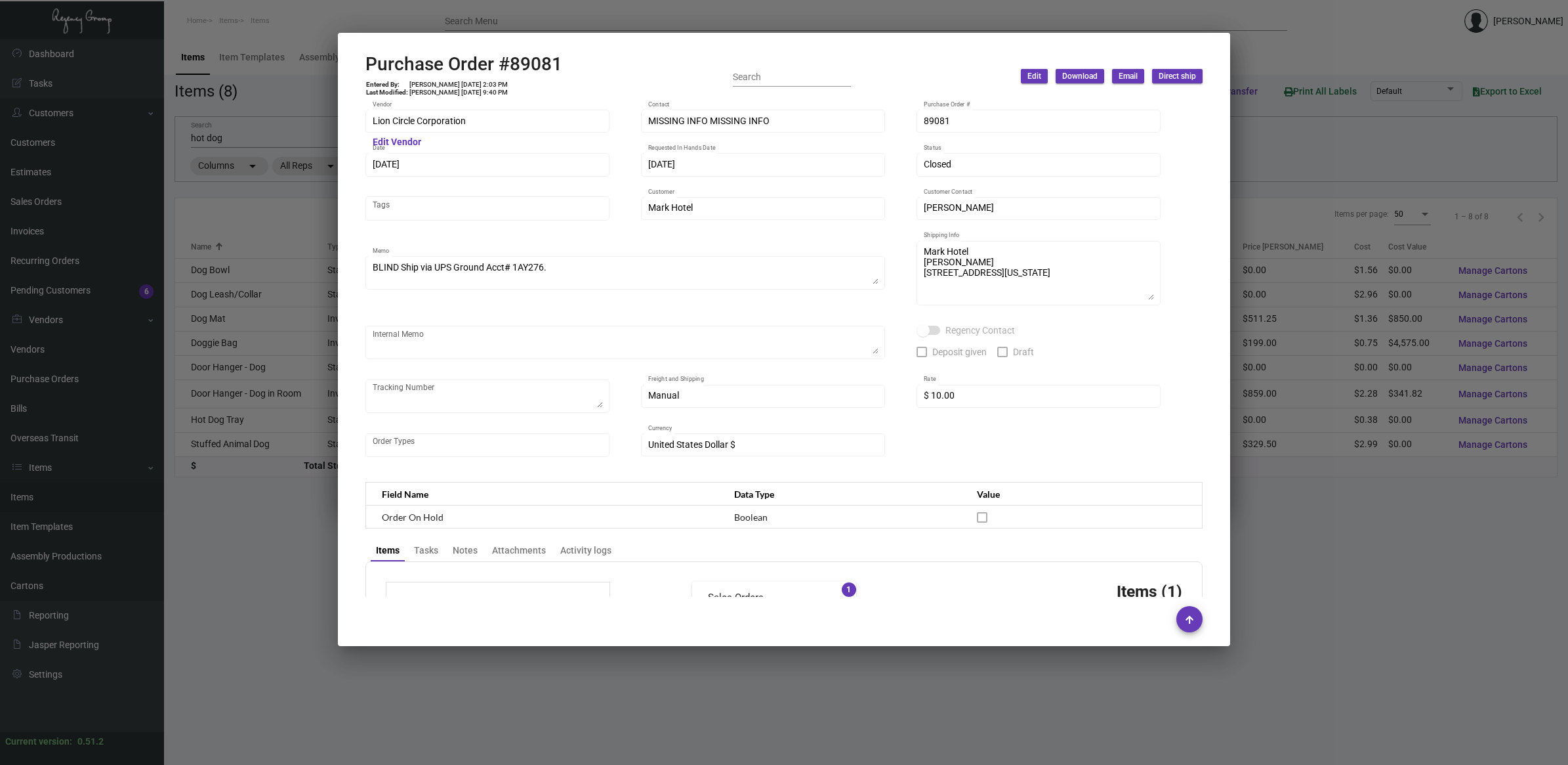
drag, startPoint x: 561, startPoint y: 60, endPoint x: 553, endPoint y: 60, distance: 8.0
click at [561, 60] on div "Purchase Order #89081 Entered By: [PERSON_NAME] [DATE] 2:03 PM Last Modified: […" at bounding box center [784, 76] width 837 height 47
click at [541, 63] on h2 "Purchase Order #89081" at bounding box center [464, 64] width 197 height 22
click at [541, 63] on h2 "Purchase Order #89081" at bounding box center [464, 64] width 197 height 22
copy h2 "89081"
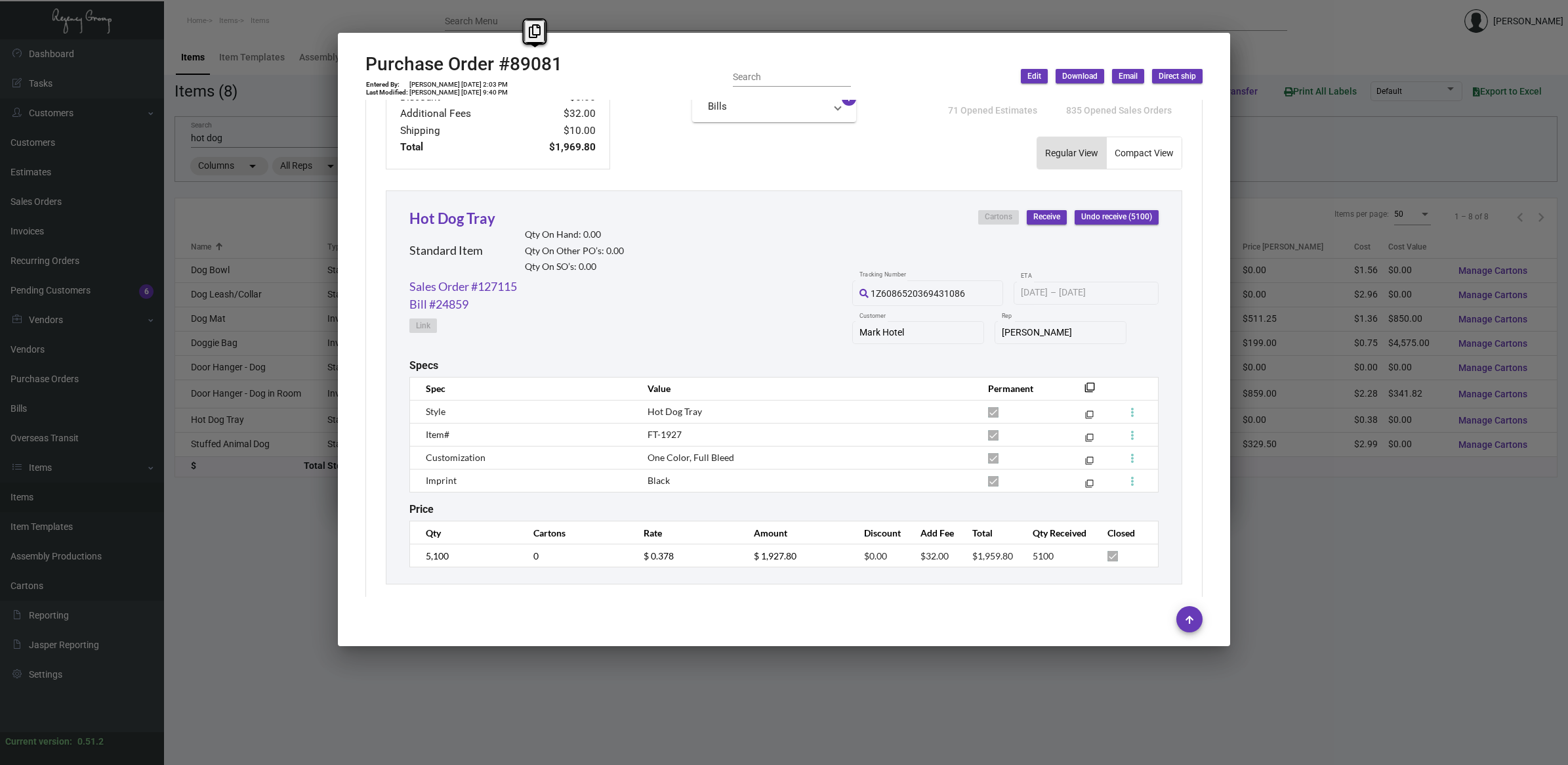
scroll to position [536, 0]
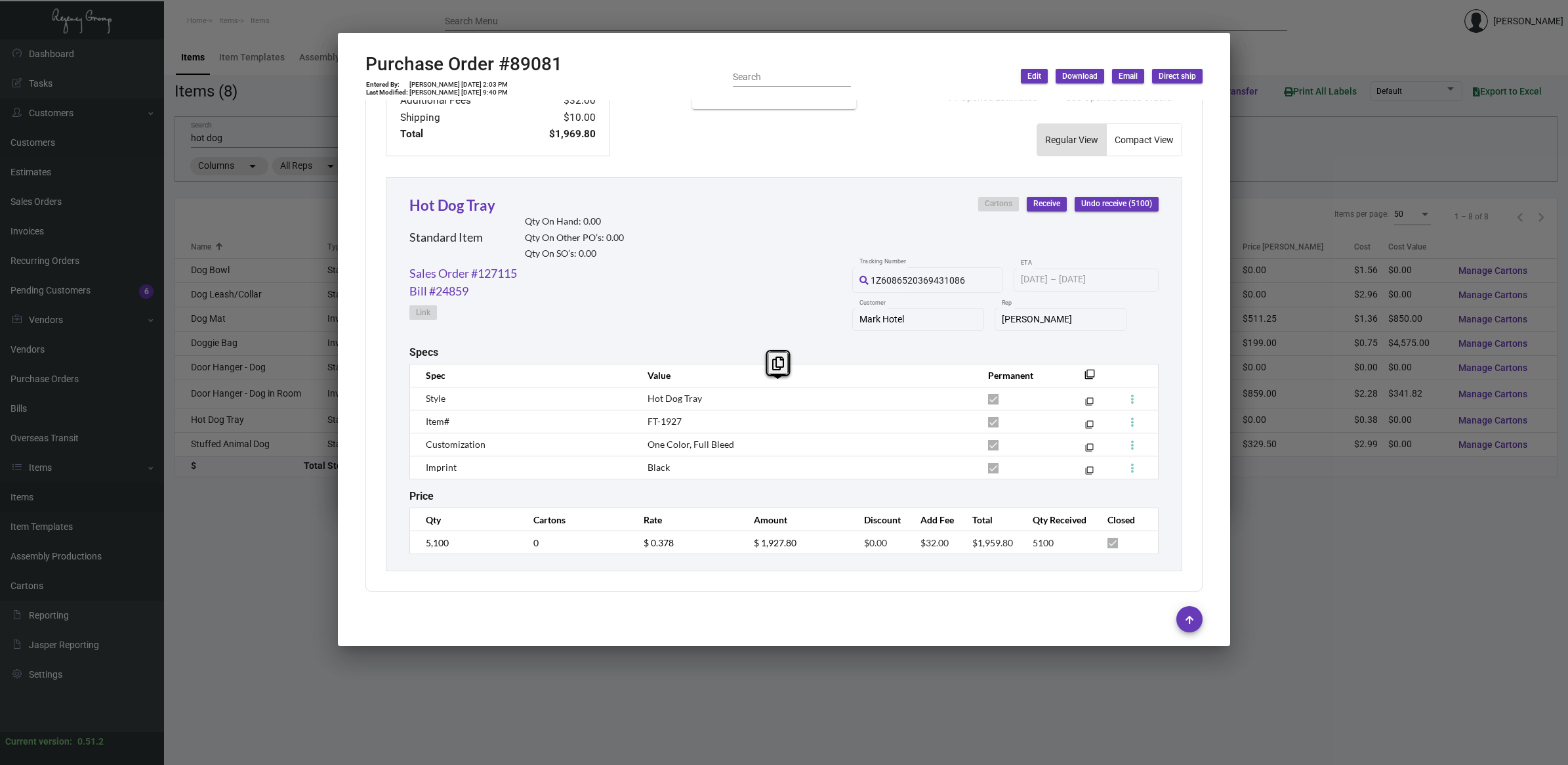
drag, startPoint x: 679, startPoint y: 466, endPoint x: 641, endPoint y: 395, distance: 80.5
click at [641, 395] on tbody "Style Hot Dog Tray filter_none Item# FT-1927 filter_none Customization One Colo…" at bounding box center [784, 432] width 749 height 92
copy tbody "Hot Dog Tray filter_none Item# FT-1927 filter_none Customization One Color, Ful…"
